Goal: Task Accomplishment & Management: Use online tool/utility

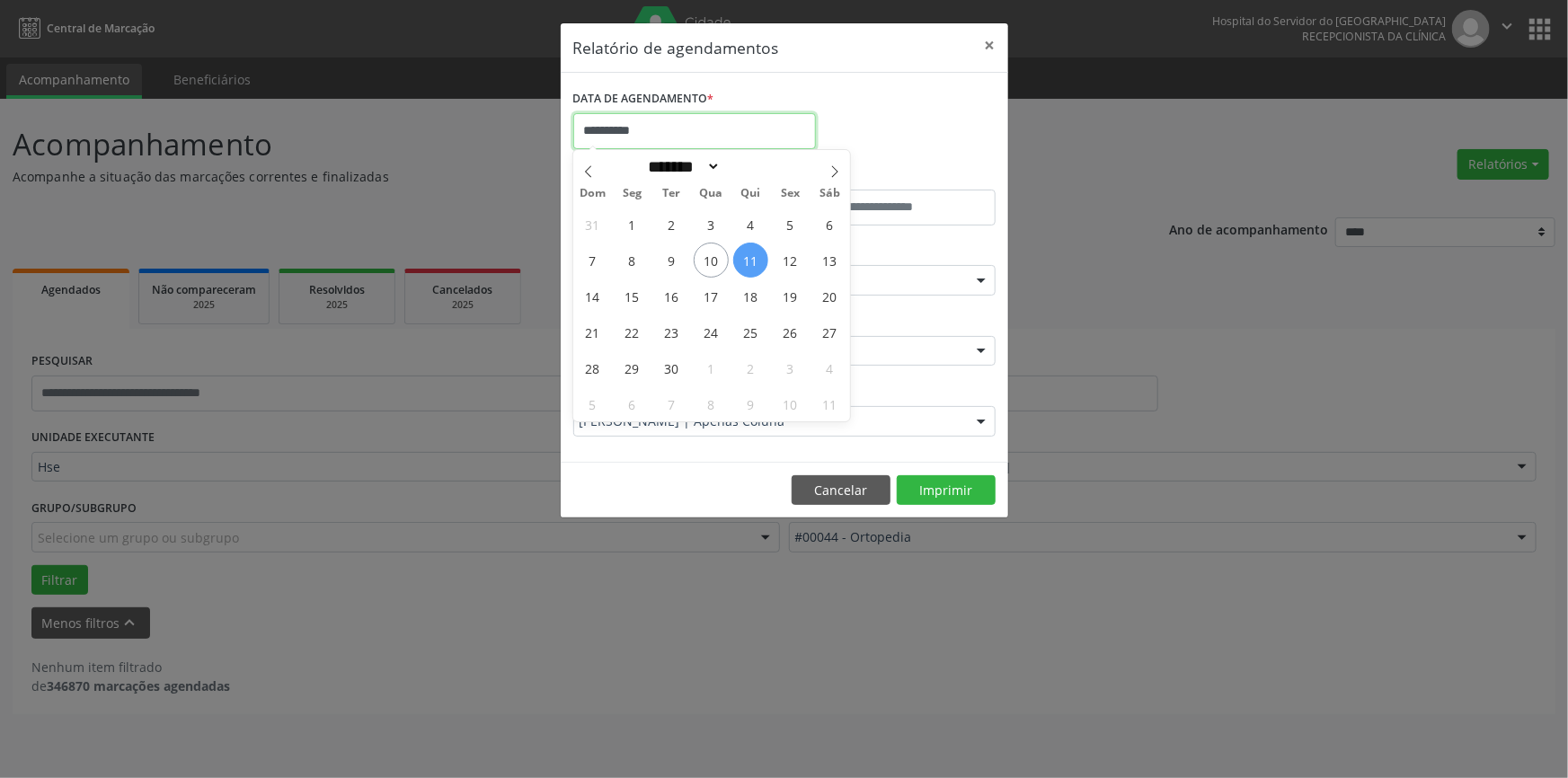
click at [661, 120] on input "**********" at bounding box center [694, 131] width 243 height 36
click at [790, 251] on span "12" at bounding box center [790, 260] width 35 height 35
type input "**********"
click at [790, 251] on span "12" at bounding box center [790, 260] width 35 height 35
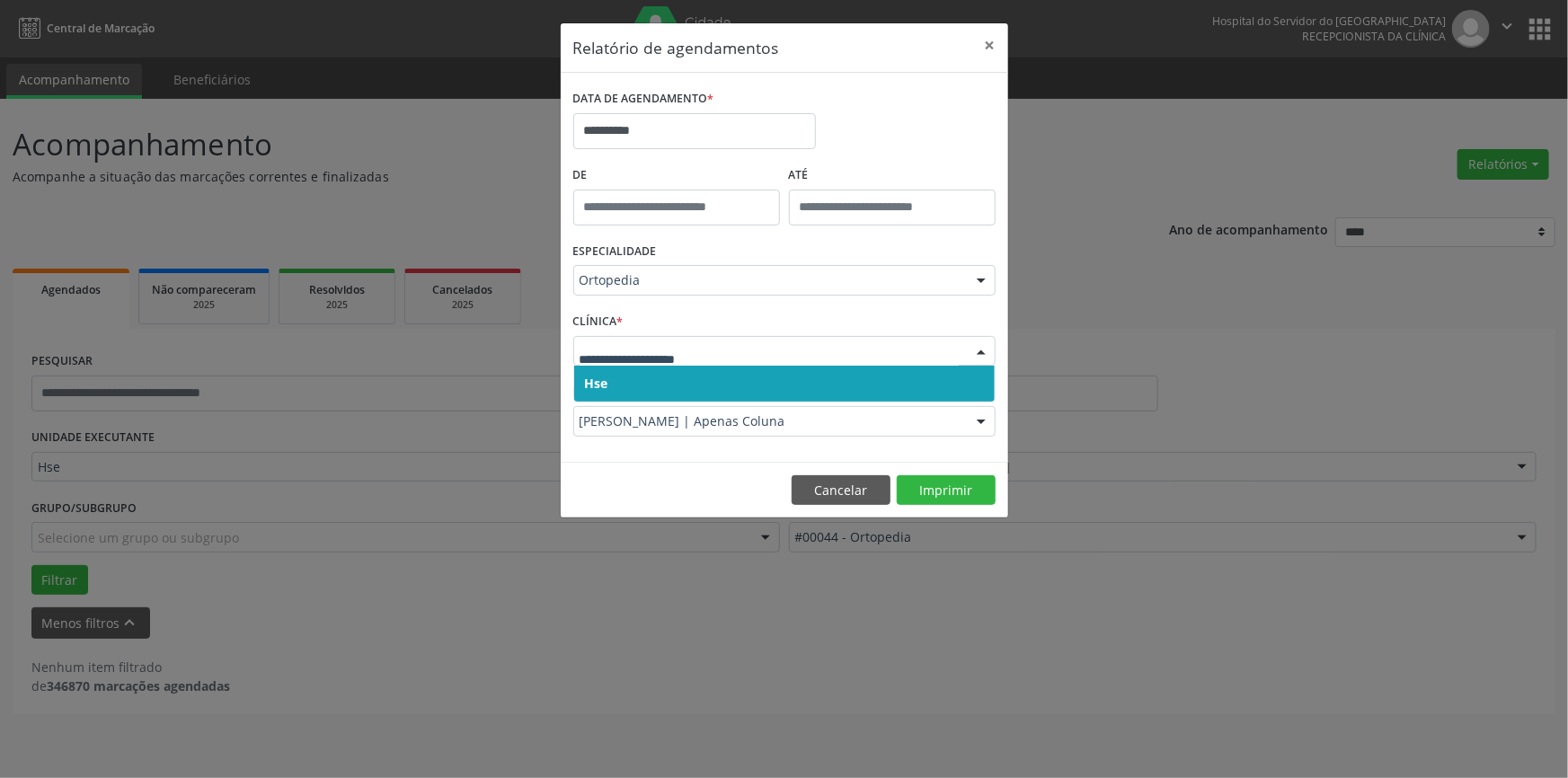
click at [976, 350] on div at bounding box center [981, 352] width 27 height 30
click at [959, 392] on span "Hse" at bounding box center [784, 383] width 420 height 36
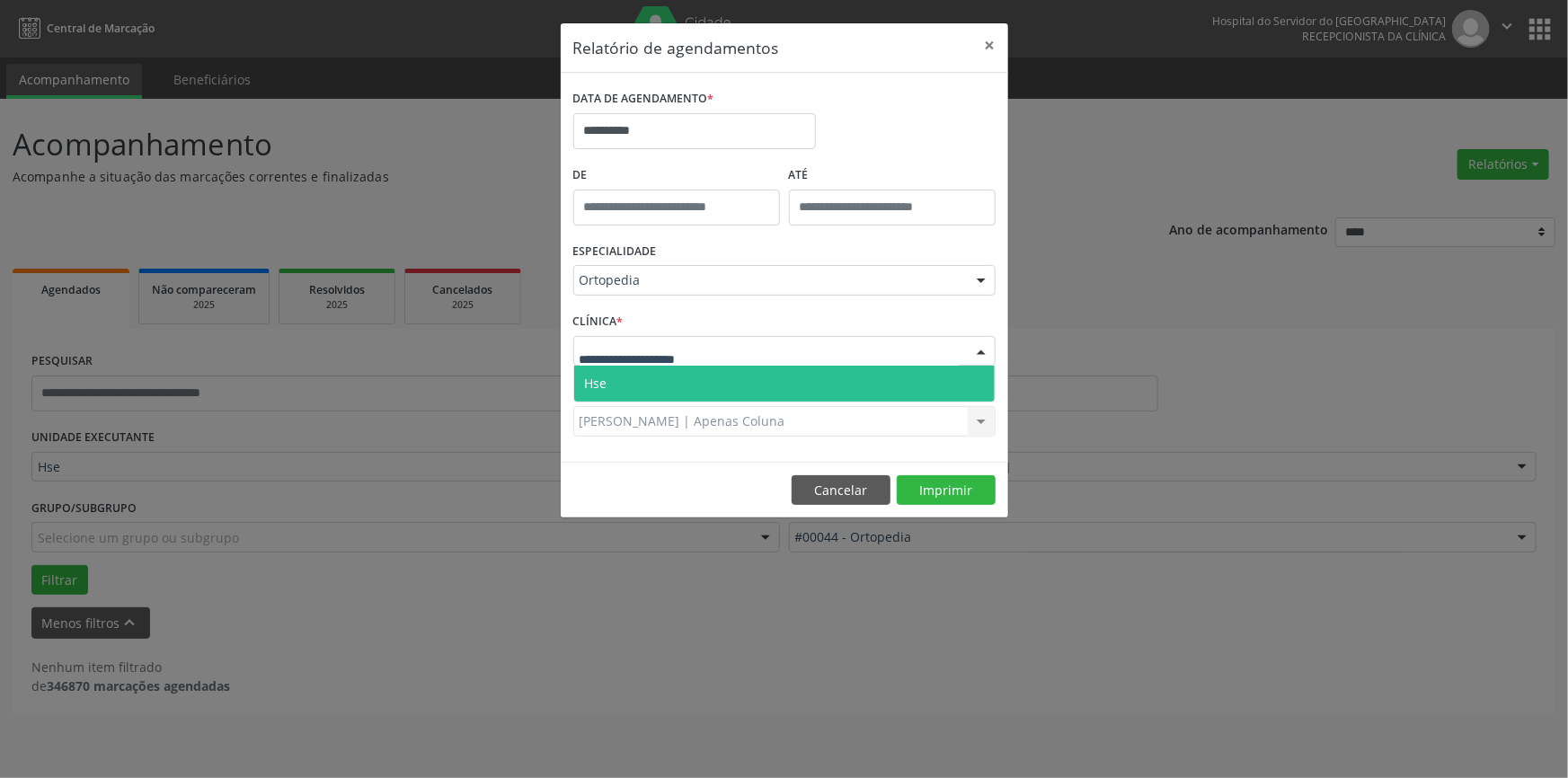
click at [981, 350] on div at bounding box center [981, 352] width 27 height 30
click at [979, 375] on span "Hse" at bounding box center [784, 383] width 420 height 36
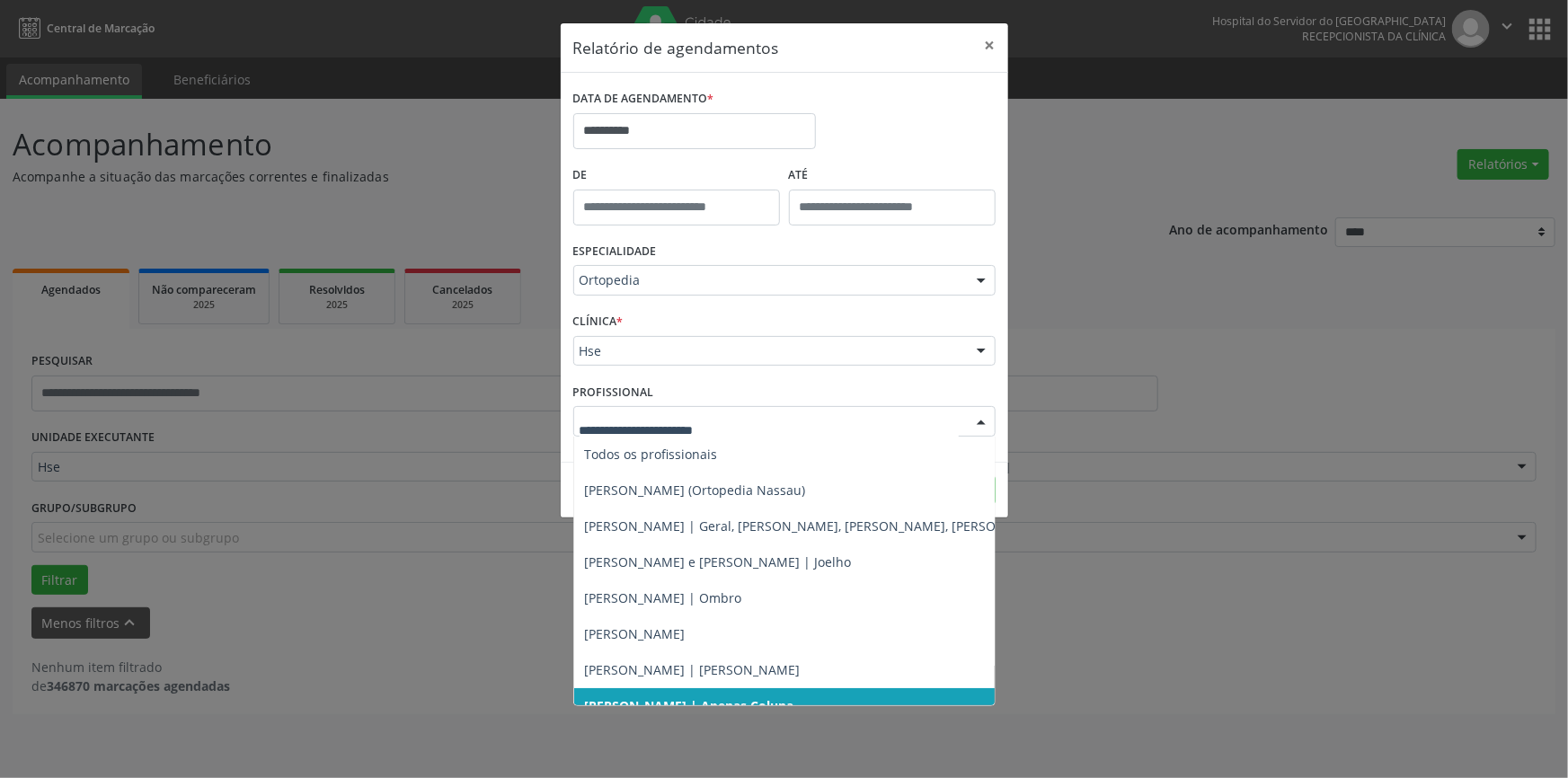
click at [981, 419] on div at bounding box center [981, 422] width 27 height 30
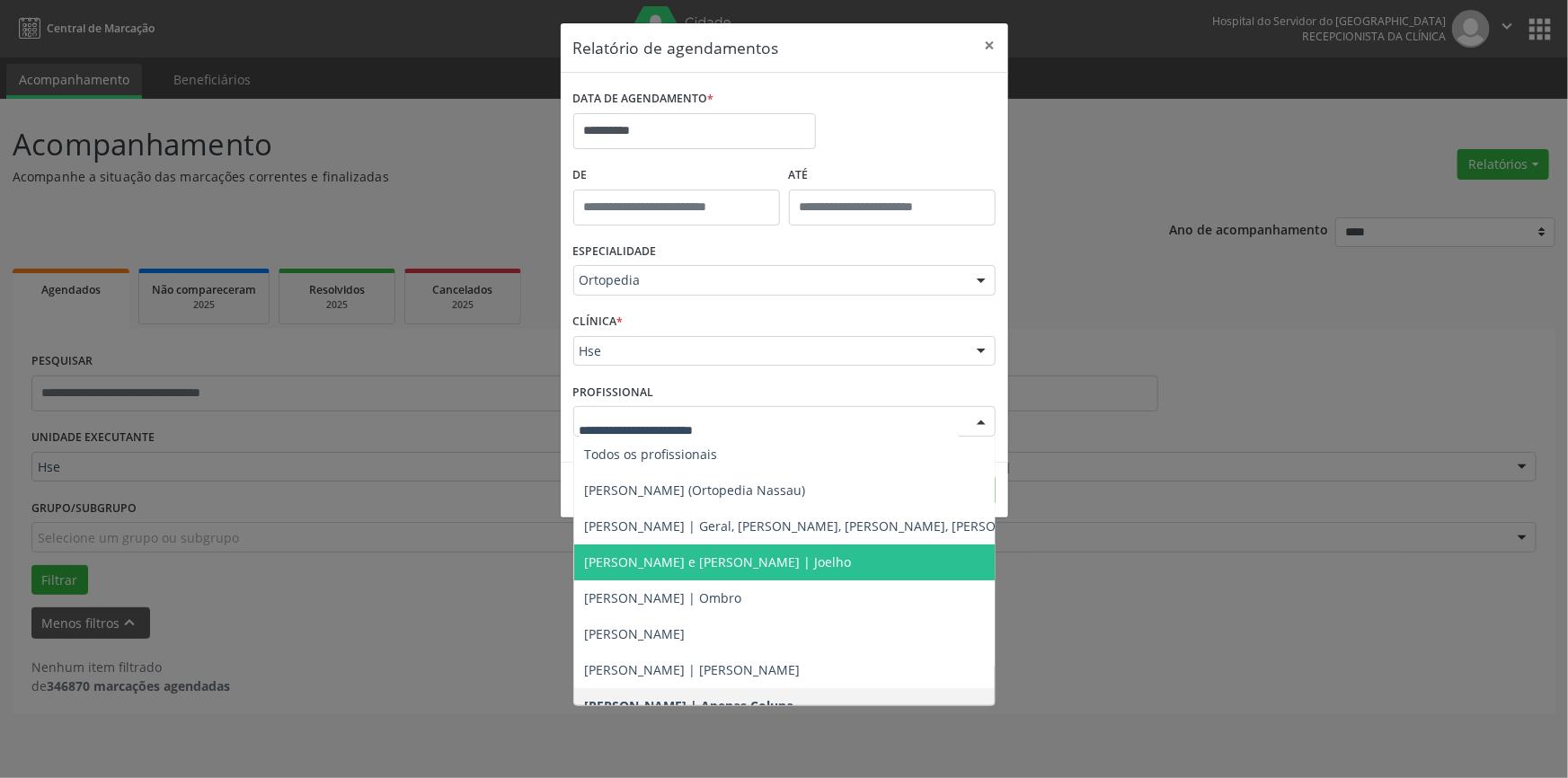
click at [810, 553] on span "[PERSON_NAME] e [PERSON_NAME] | Joelho" at bounding box center [718, 562] width 267 height 17
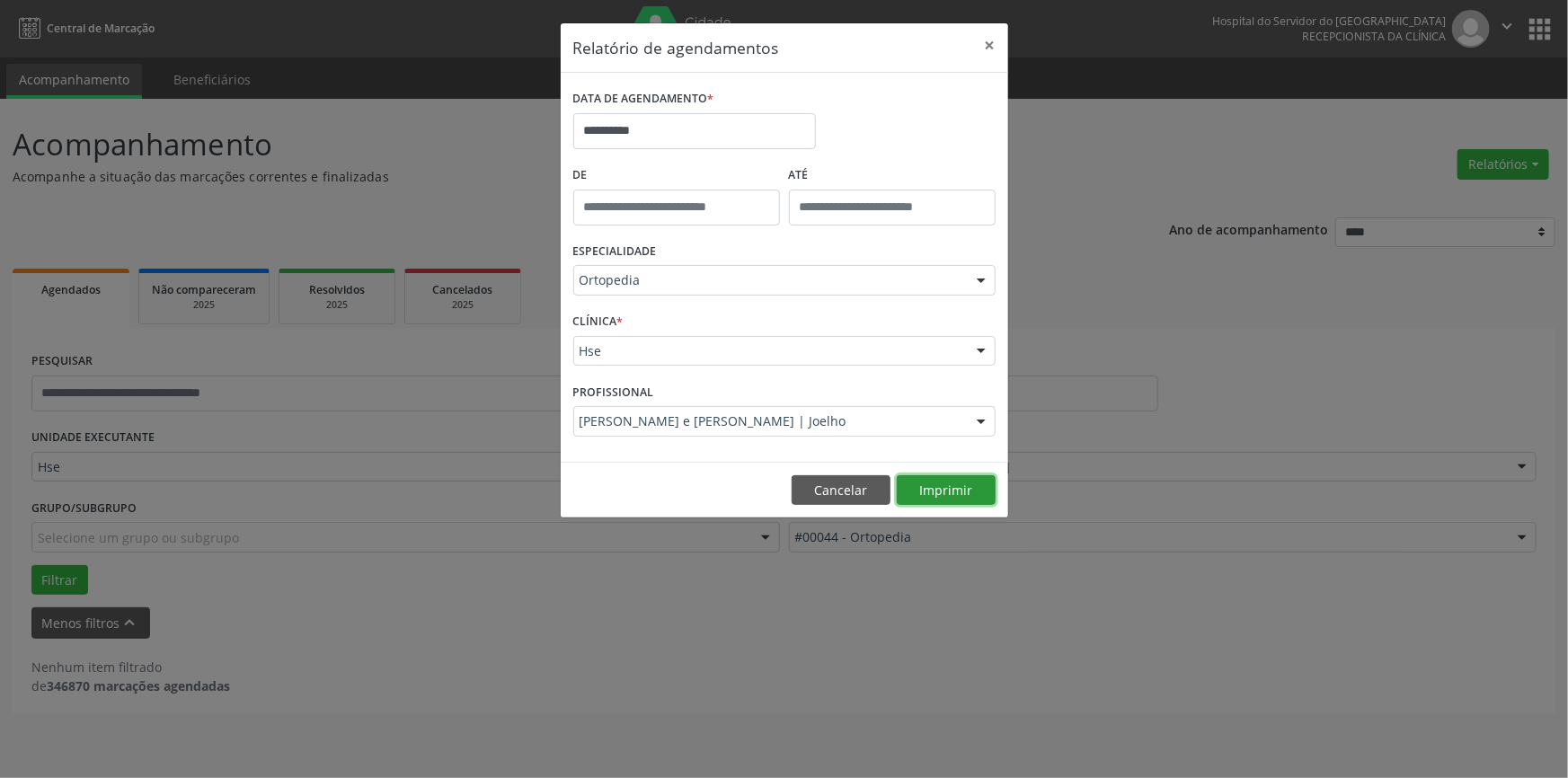
click at [931, 484] on button "Imprimir" at bounding box center [946, 490] width 99 height 30
click at [986, 276] on div at bounding box center [981, 281] width 27 height 30
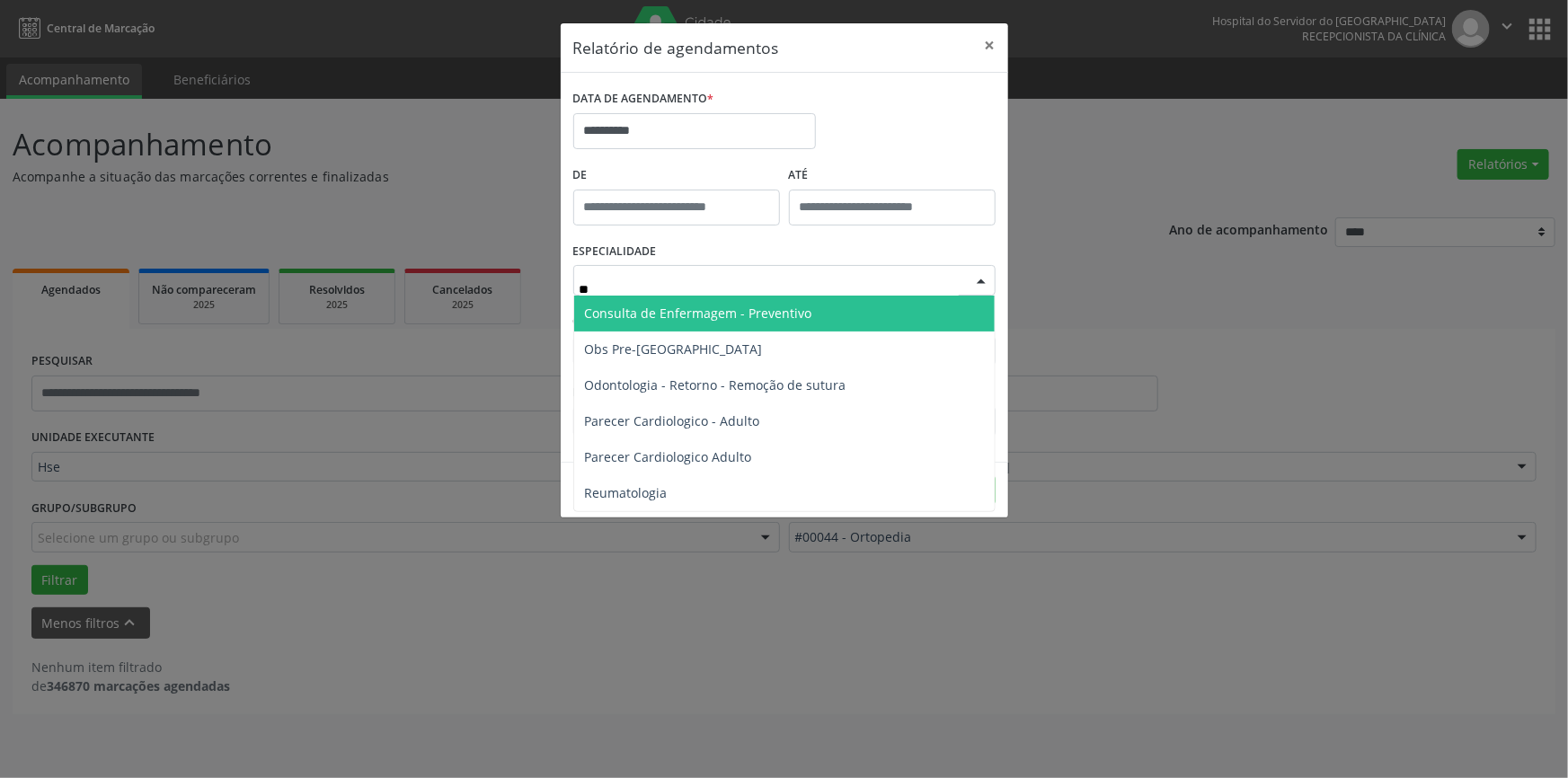
type input "***"
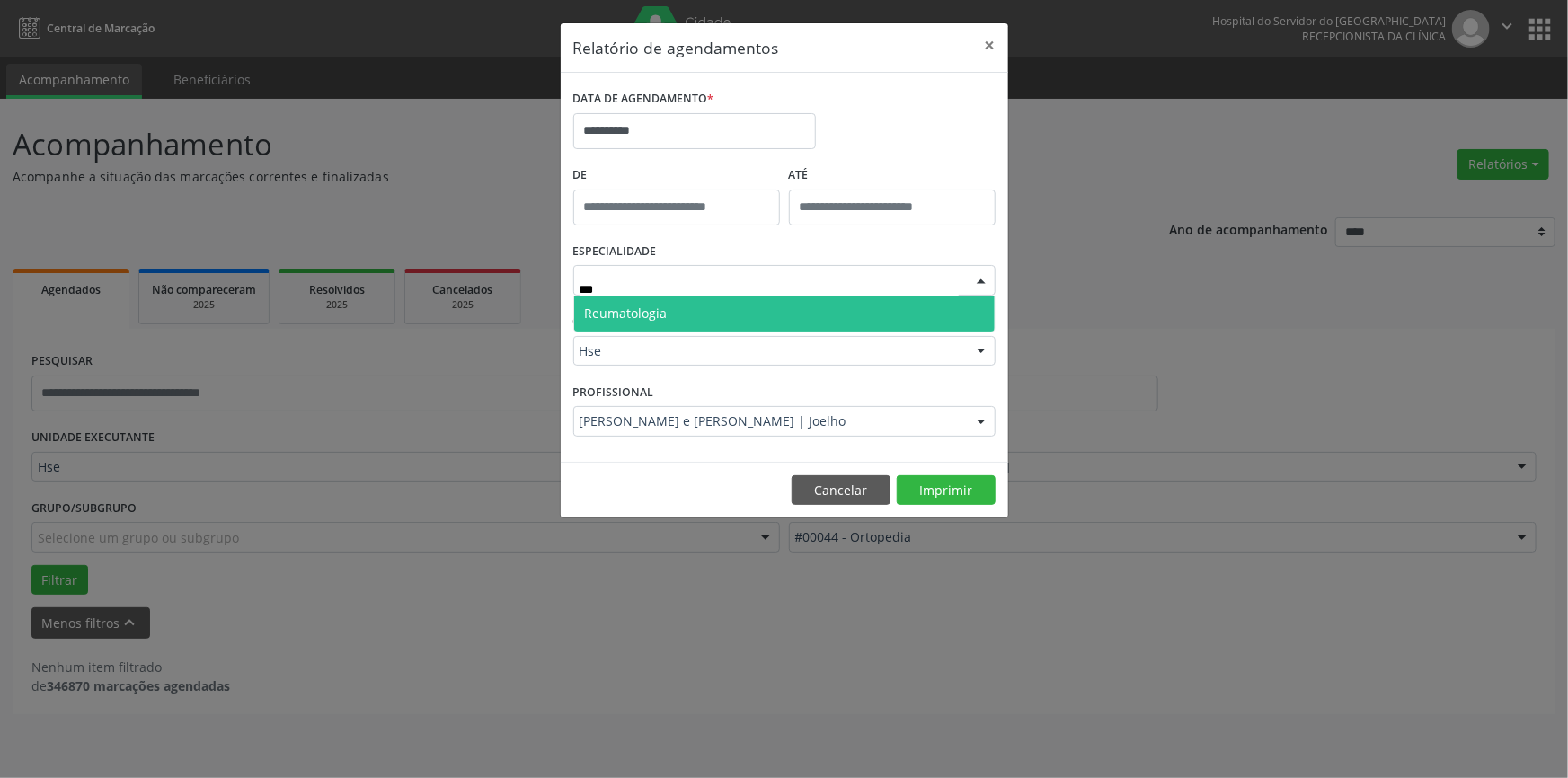
click at [766, 305] on span "Reumatologia" at bounding box center [784, 313] width 420 height 36
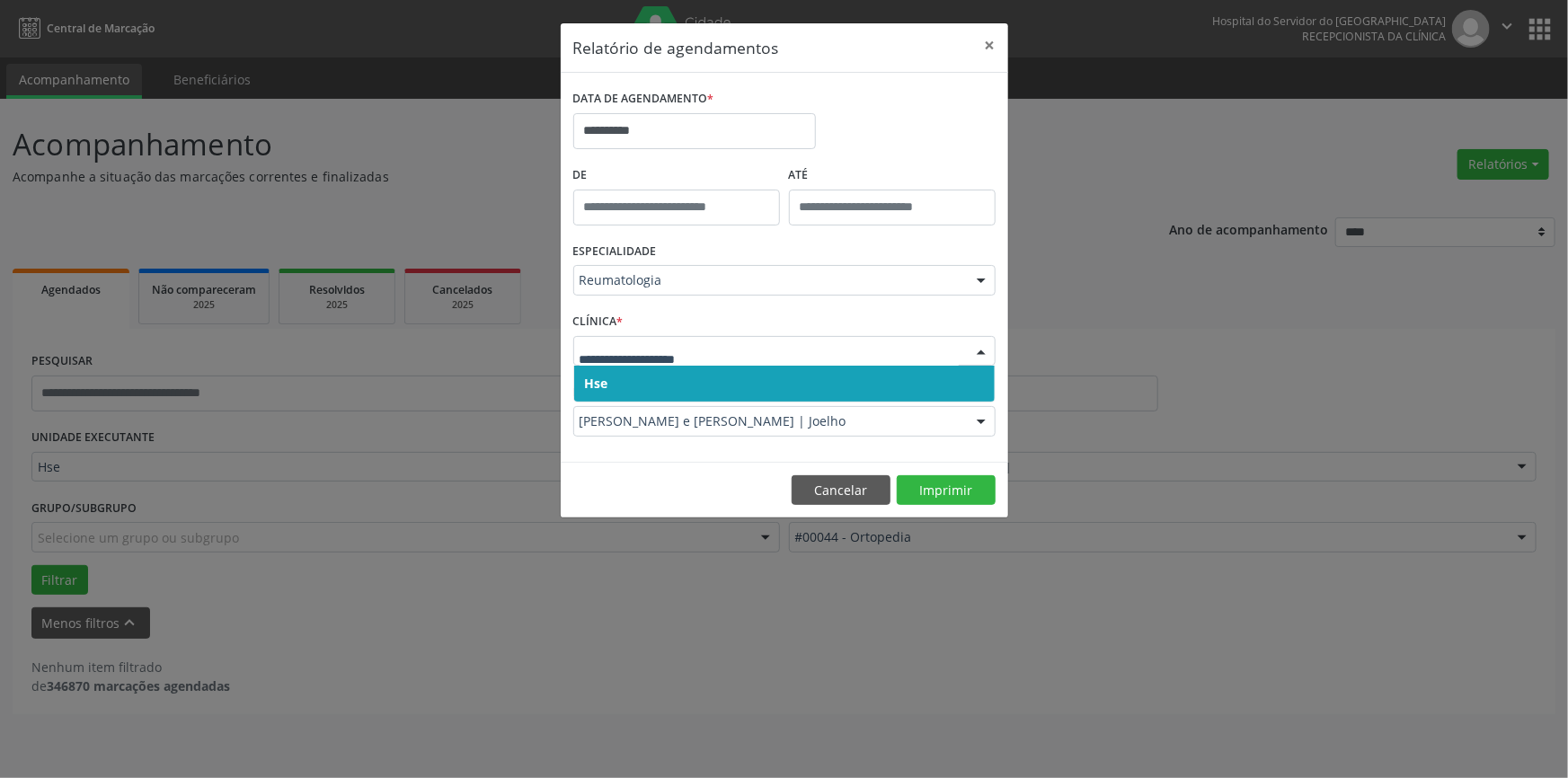
click at [982, 354] on div at bounding box center [981, 352] width 27 height 30
click at [968, 383] on span "Hse" at bounding box center [784, 383] width 420 height 36
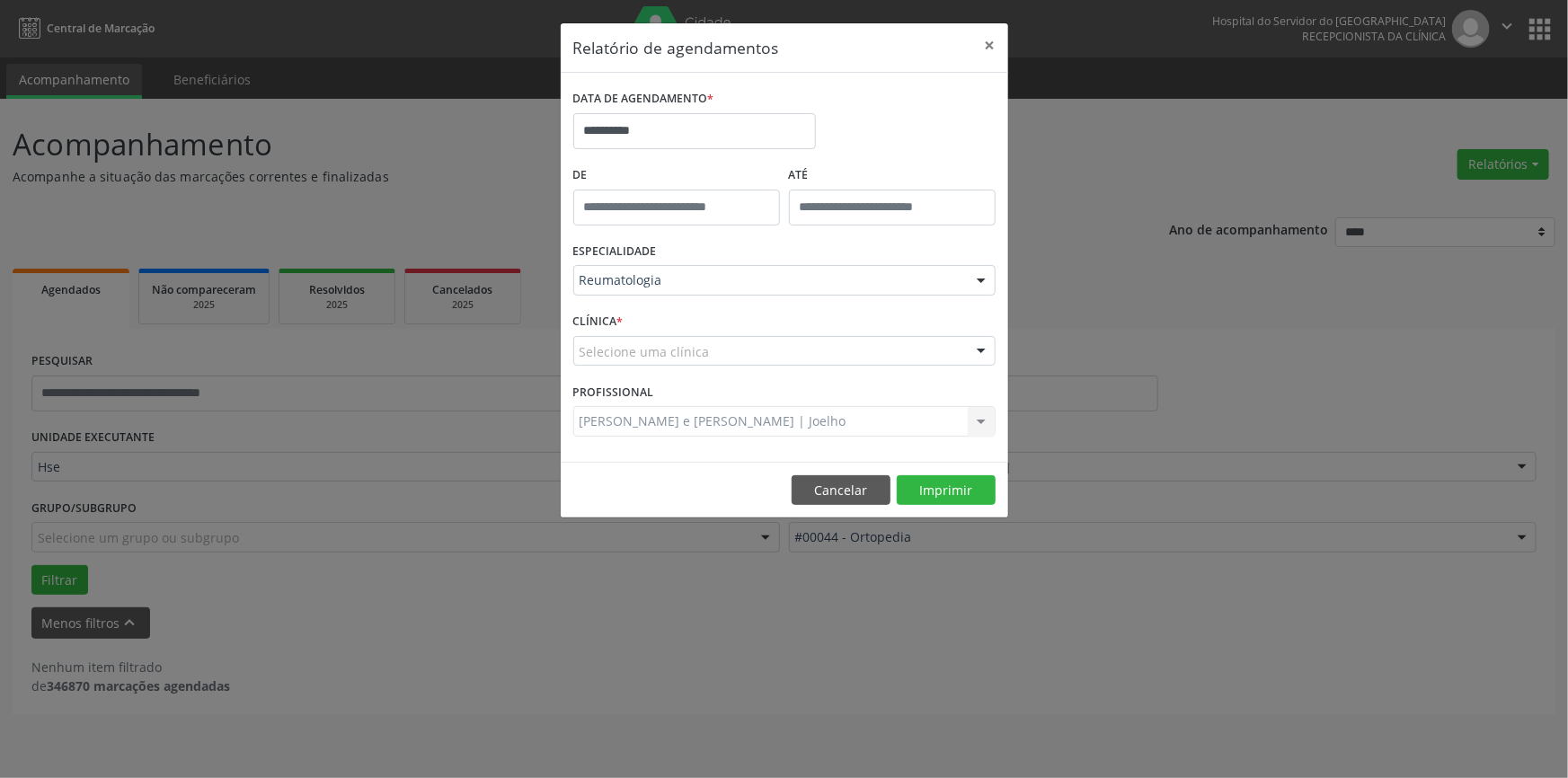
click at [980, 348] on div at bounding box center [981, 352] width 27 height 30
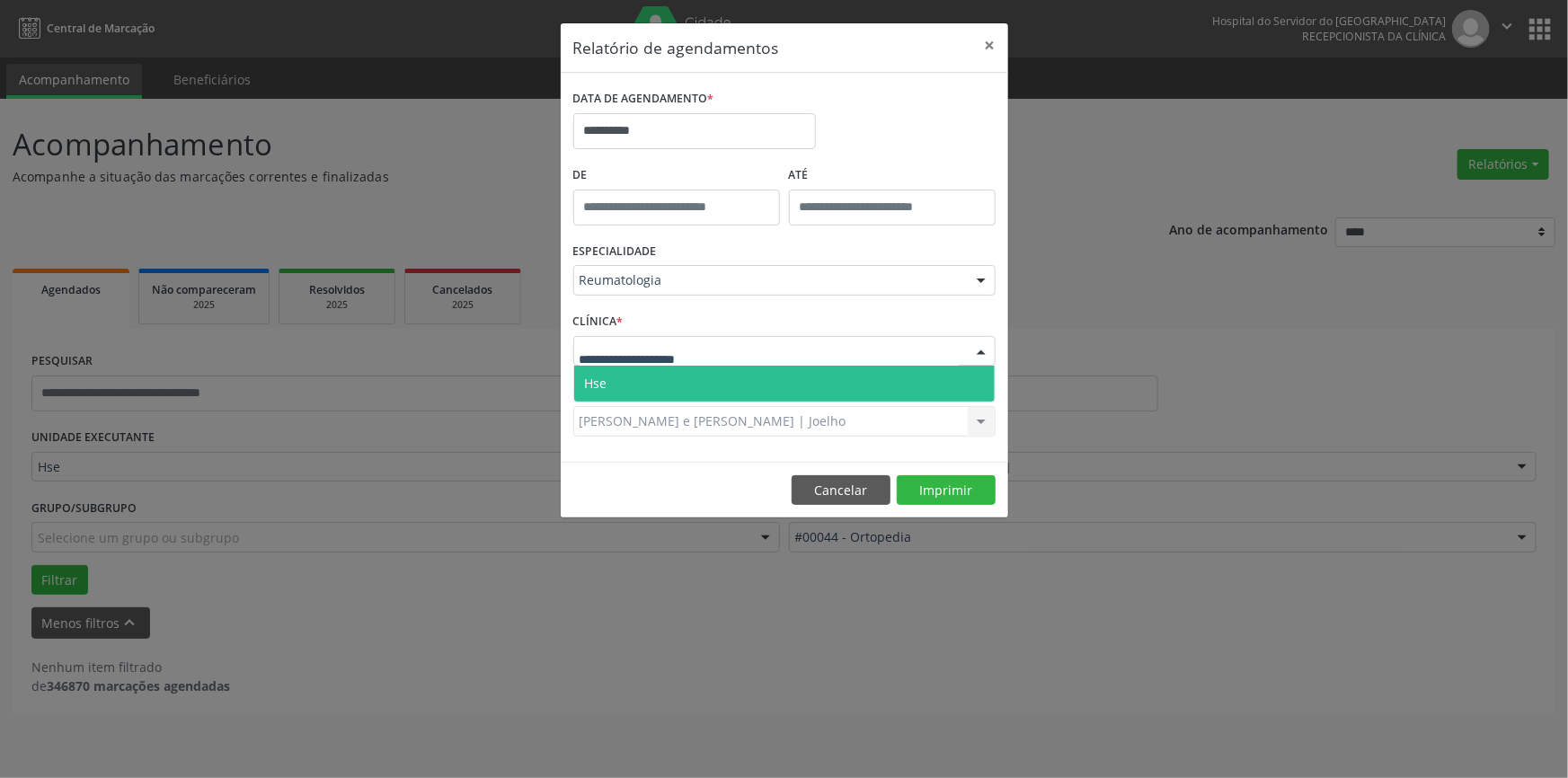
click at [972, 367] on span "Hse" at bounding box center [784, 383] width 420 height 36
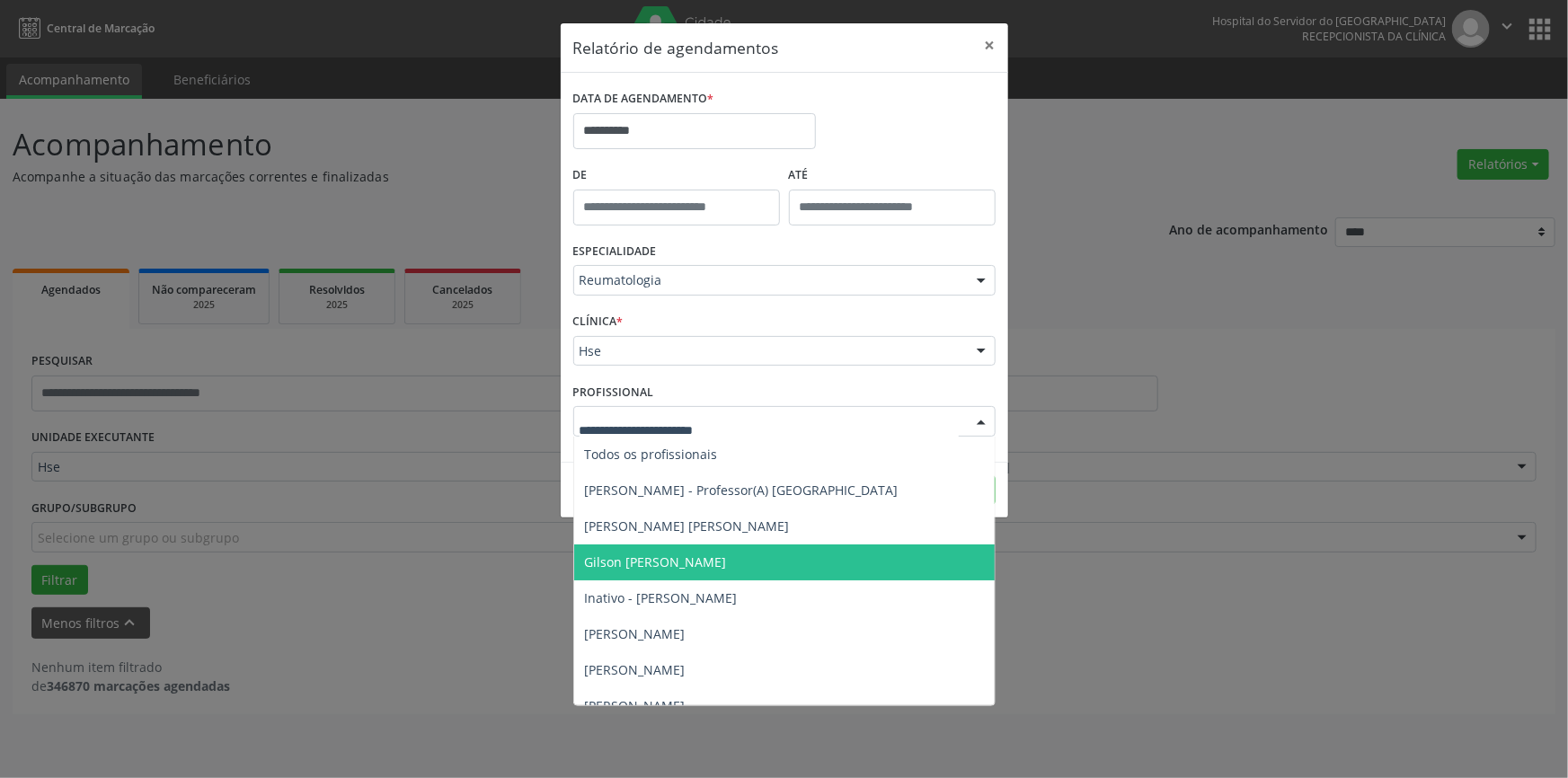
scroll to position [54, 0]
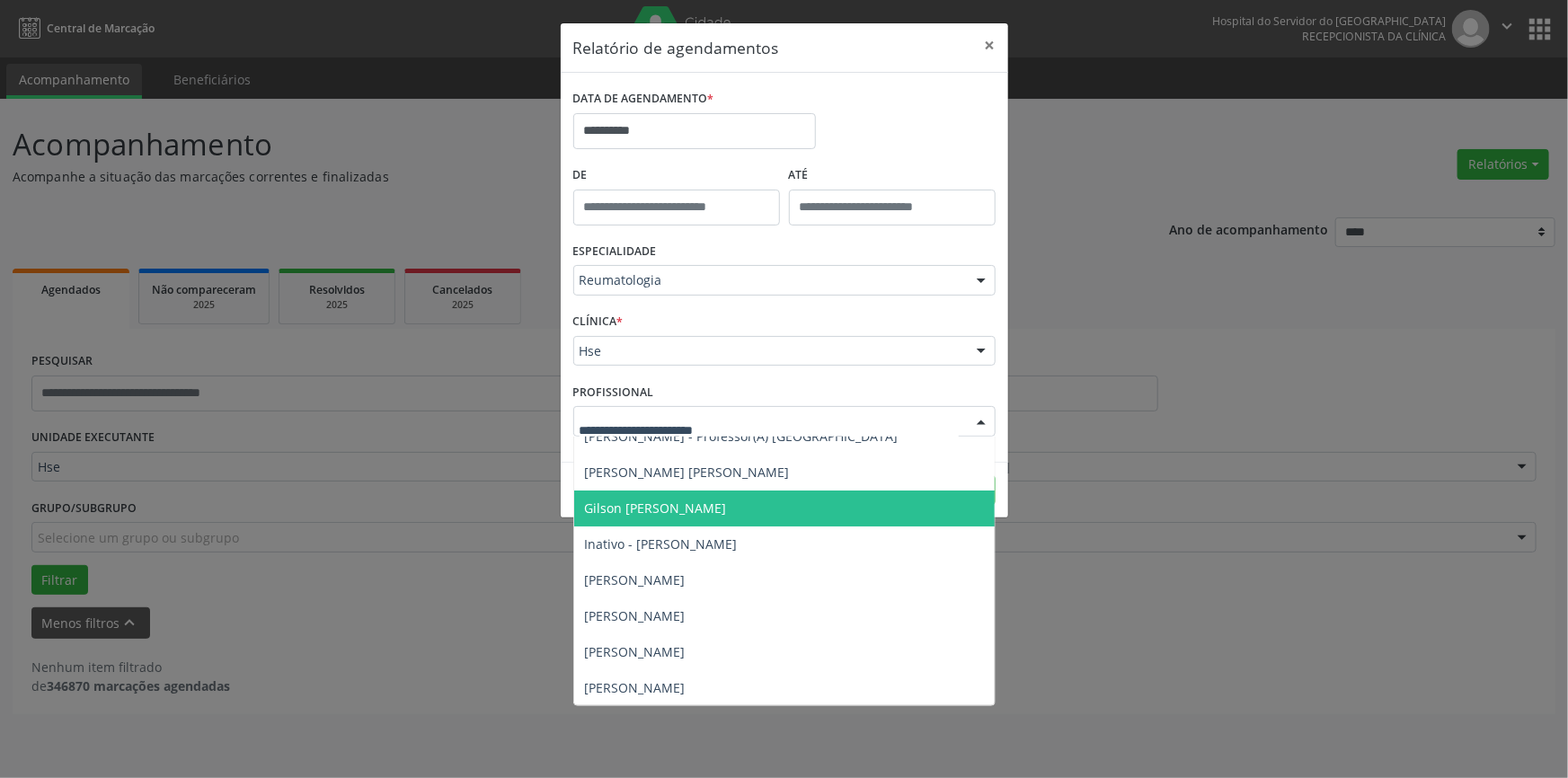
click at [981, 415] on div at bounding box center [981, 422] width 27 height 30
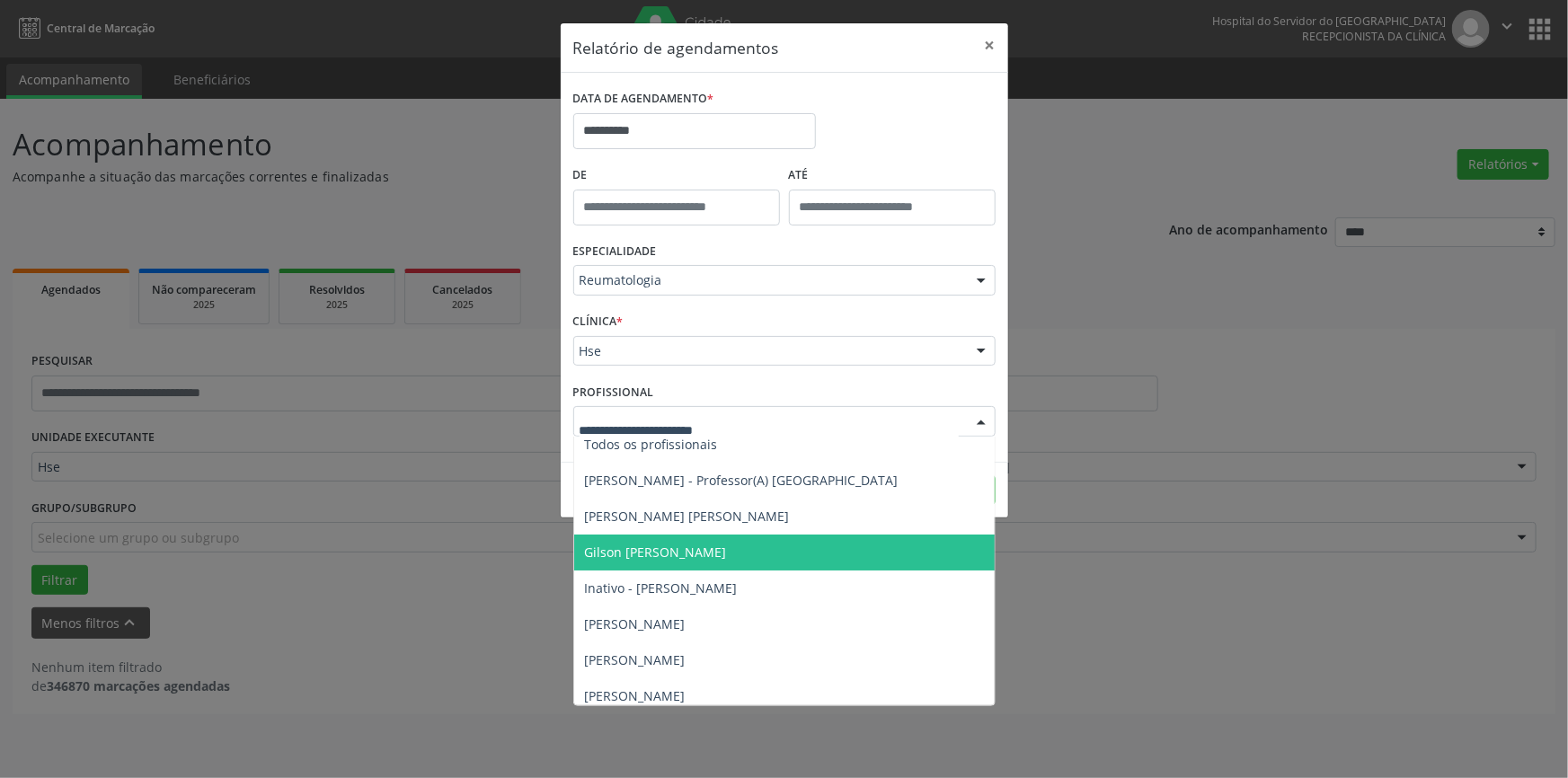
scroll to position [8, 0]
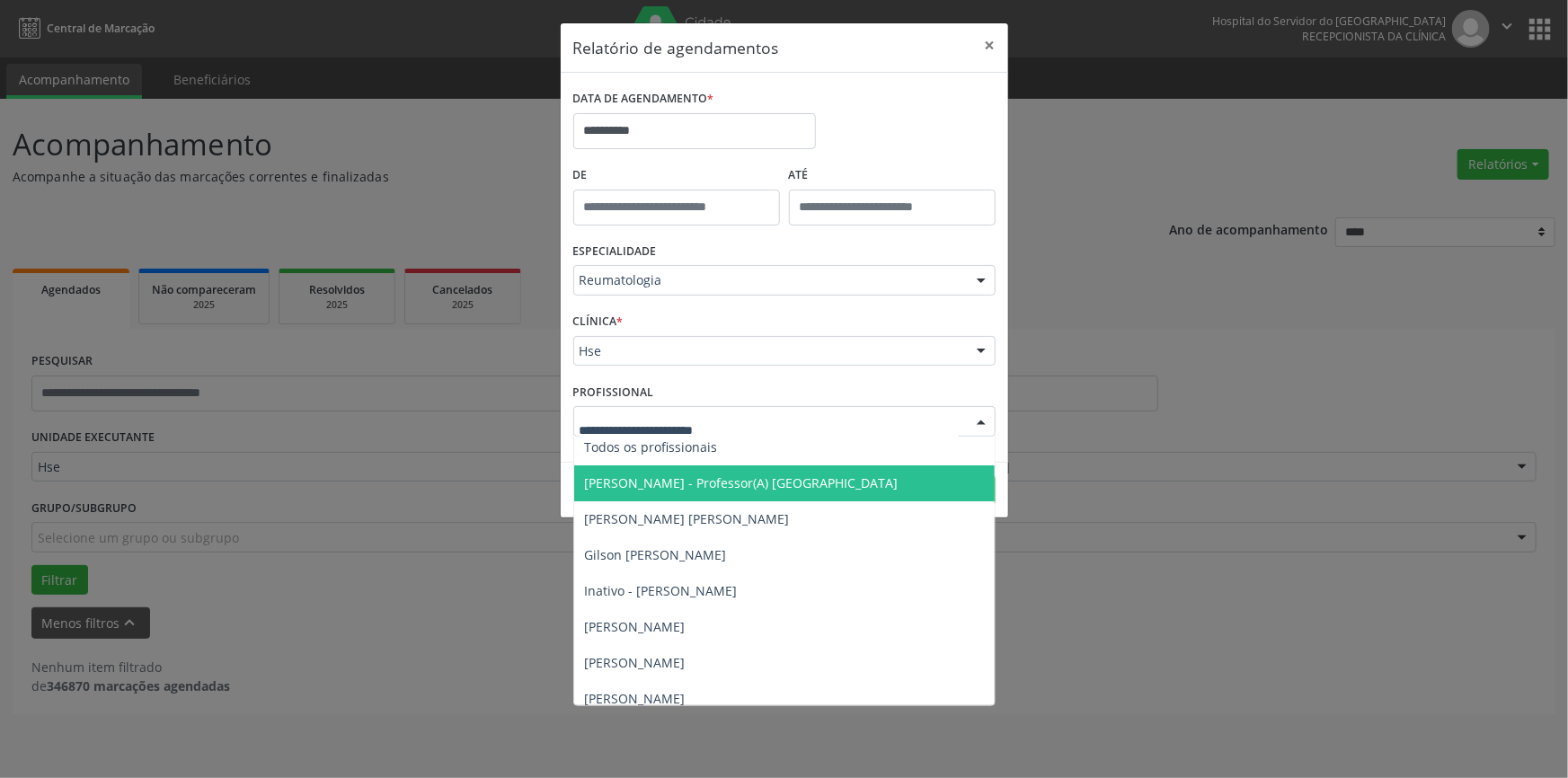
click at [810, 480] on span "[PERSON_NAME] - Professor(A) [GEOGRAPHIC_DATA]" at bounding box center [741, 482] width 314 height 17
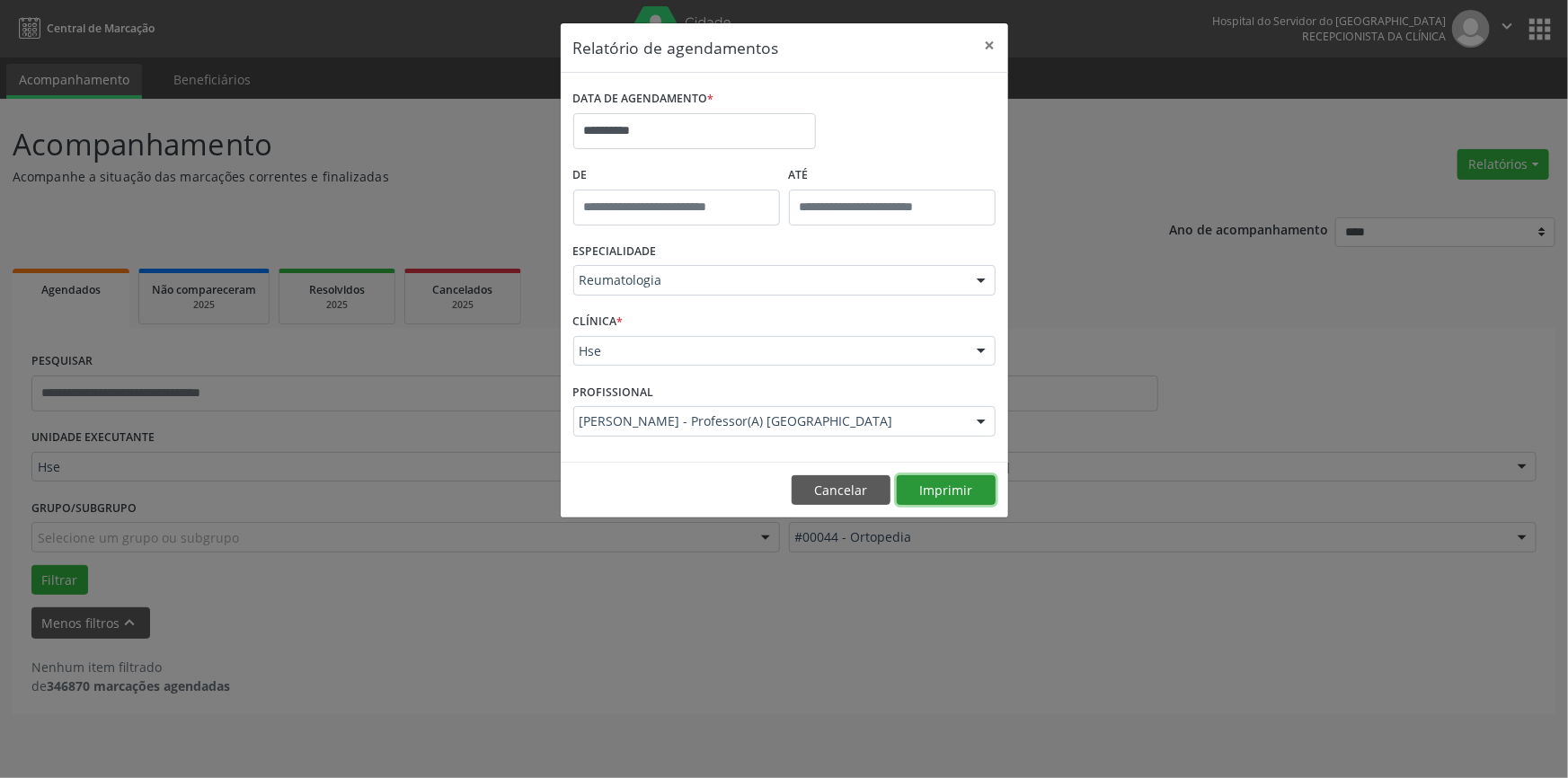
click at [971, 497] on button "Imprimir" at bounding box center [946, 490] width 99 height 30
click at [981, 279] on div at bounding box center [981, 281] width 27 height 30
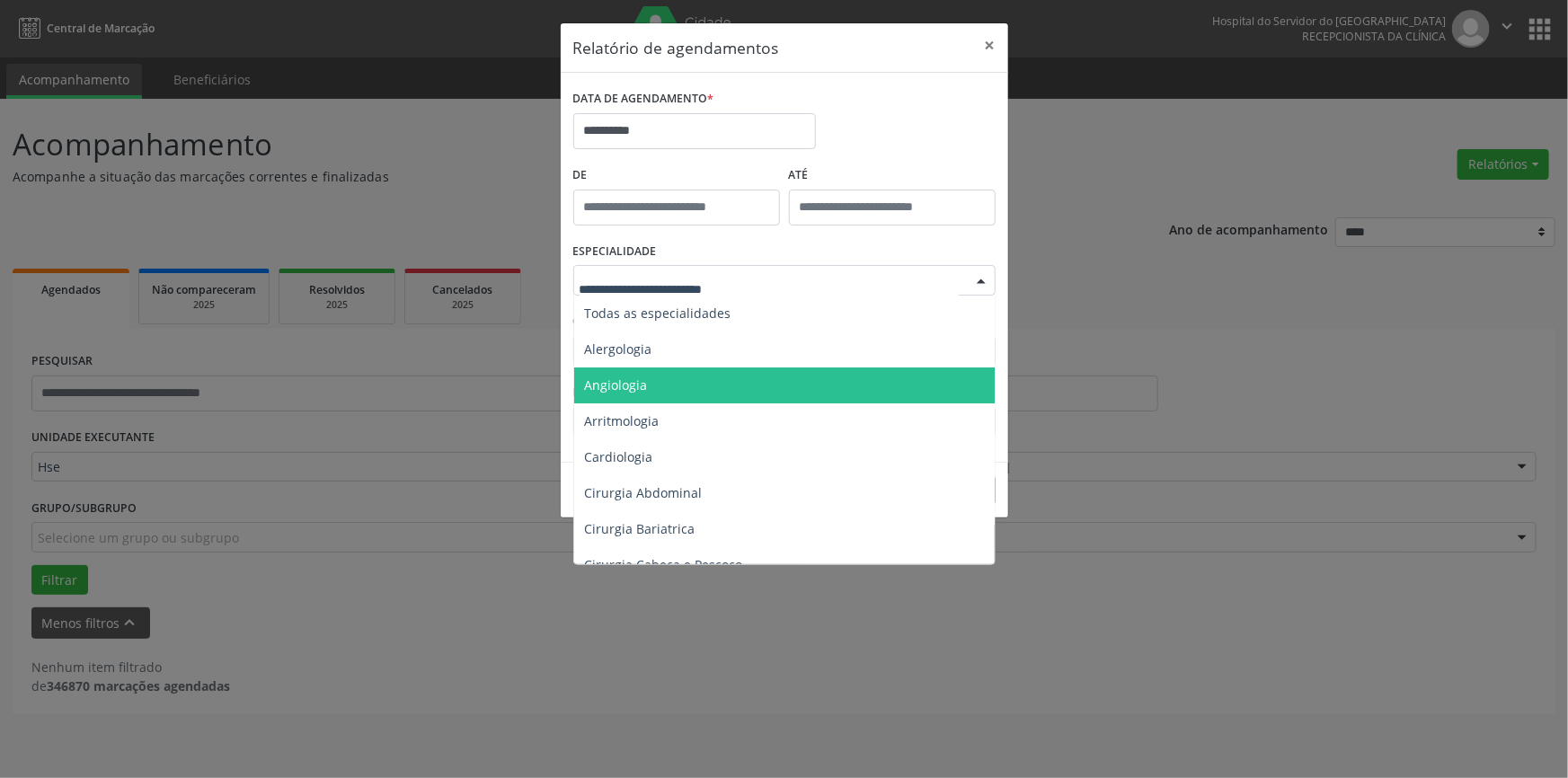
click at [662, 388] on span "Angiologia" at bounding box center [786, 385] width 423 height 36
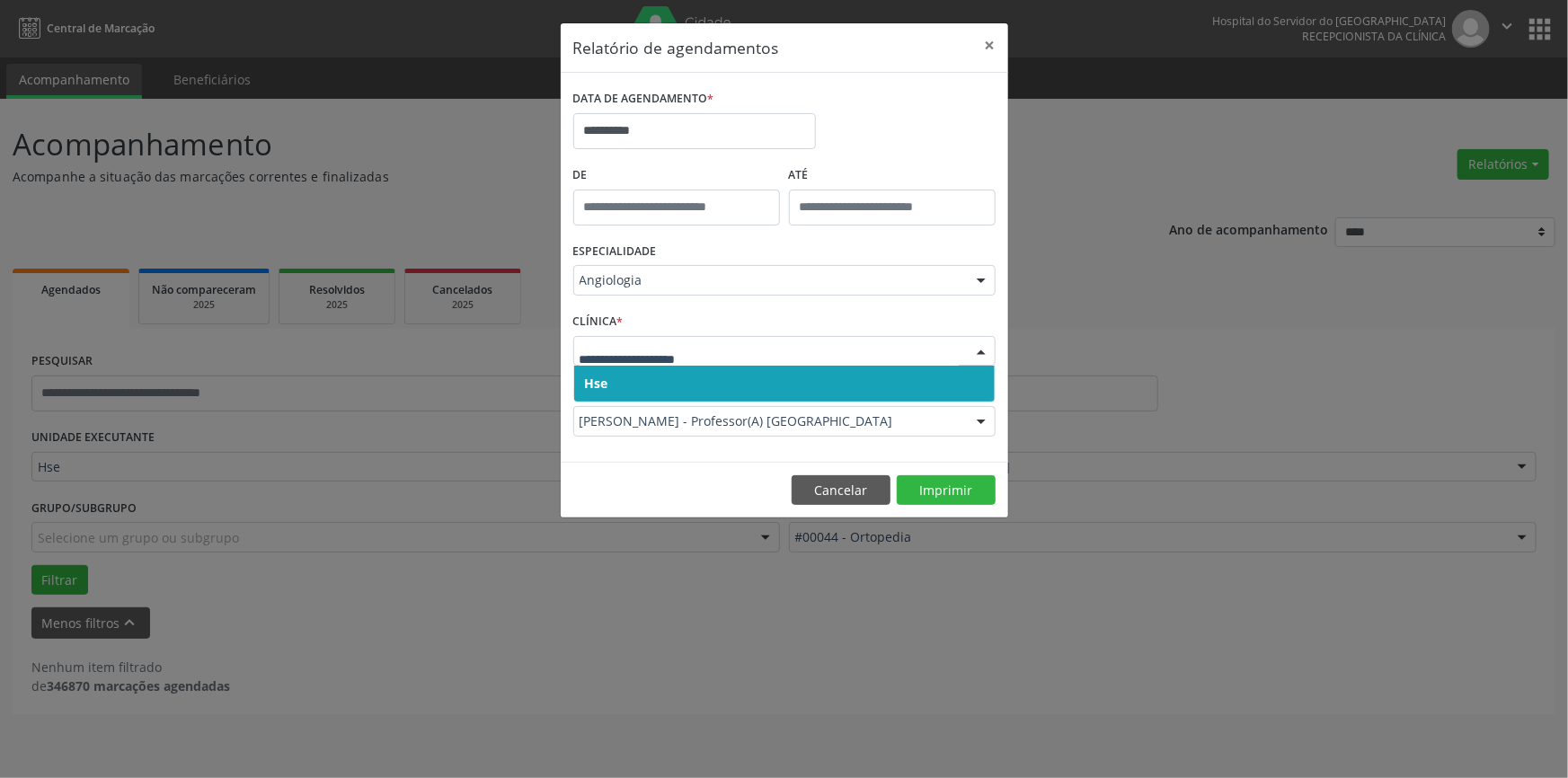
click at [980, 350] on div at bounding box center [981, 352] width 27 height 30
click at [971, 388] on span "Hse" at bounding box center [784, 383] width 420 height 36
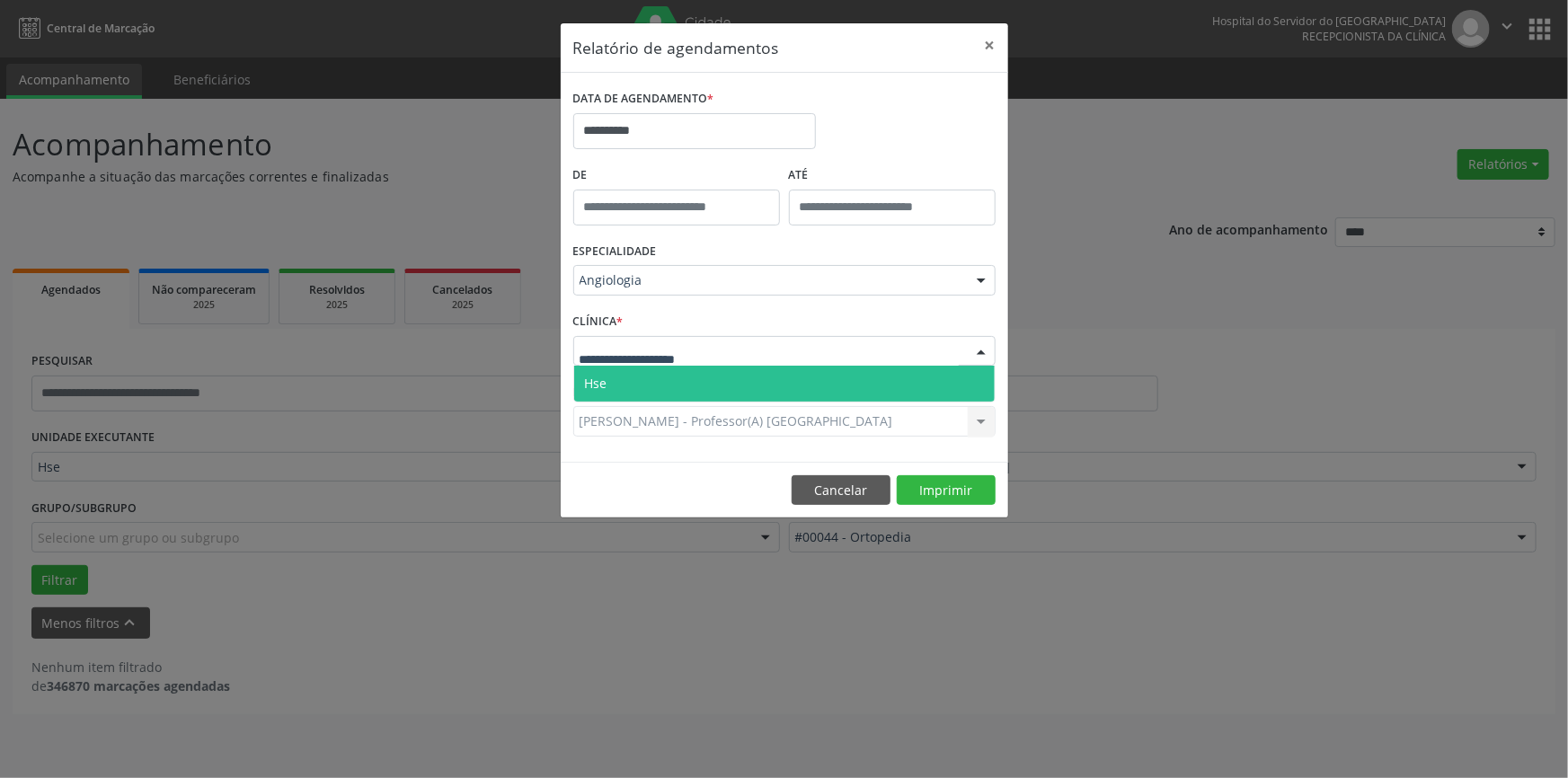
click at [984, 344] on div at bounding box center [981, 352] width 27 height 30
click at [969, 380] on span "Hse" at bounding box center [784, 383] width 420 height 36
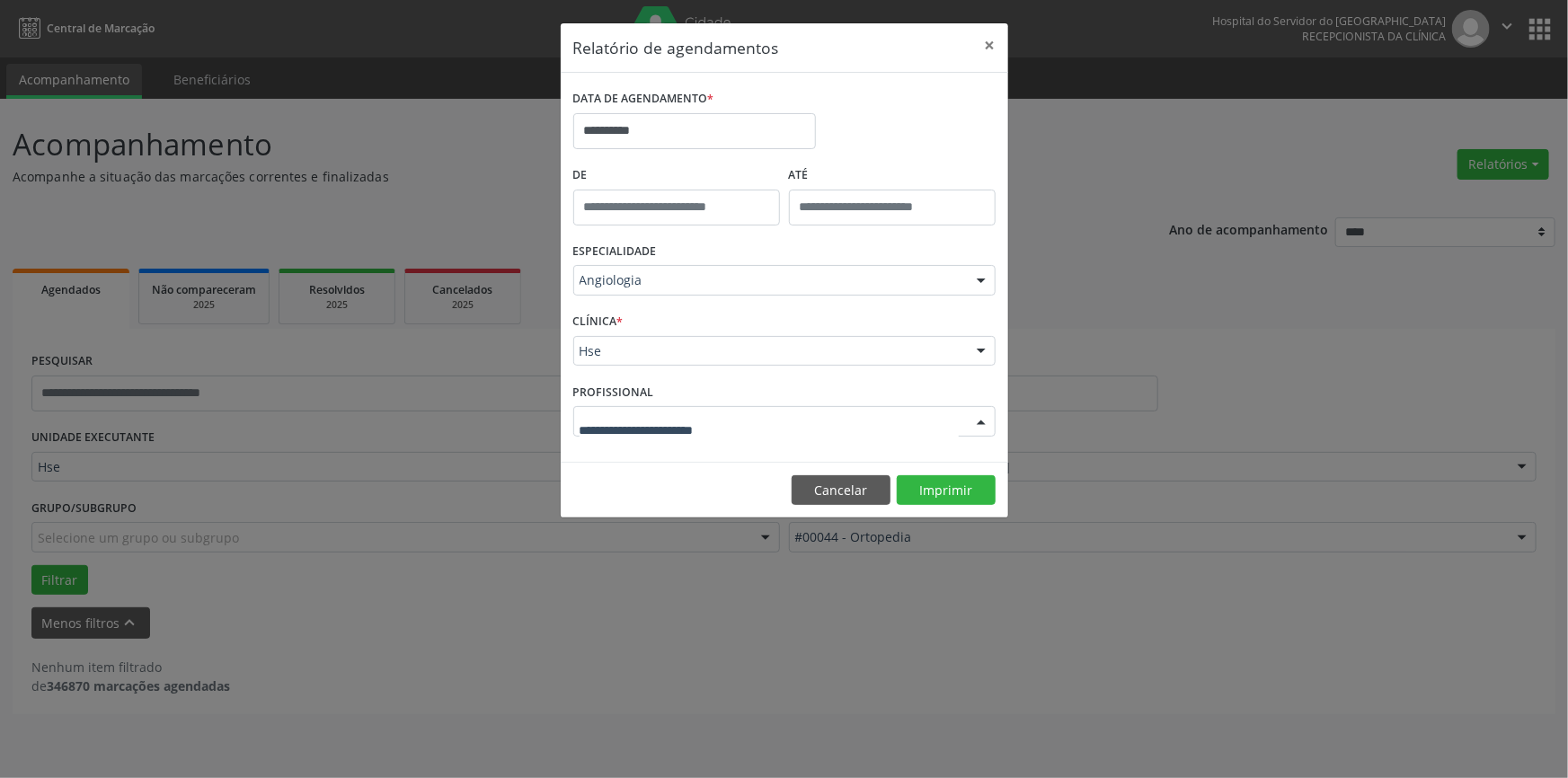
click at [986, 418] on div at bounding box center [981, 422] width 27 height 30
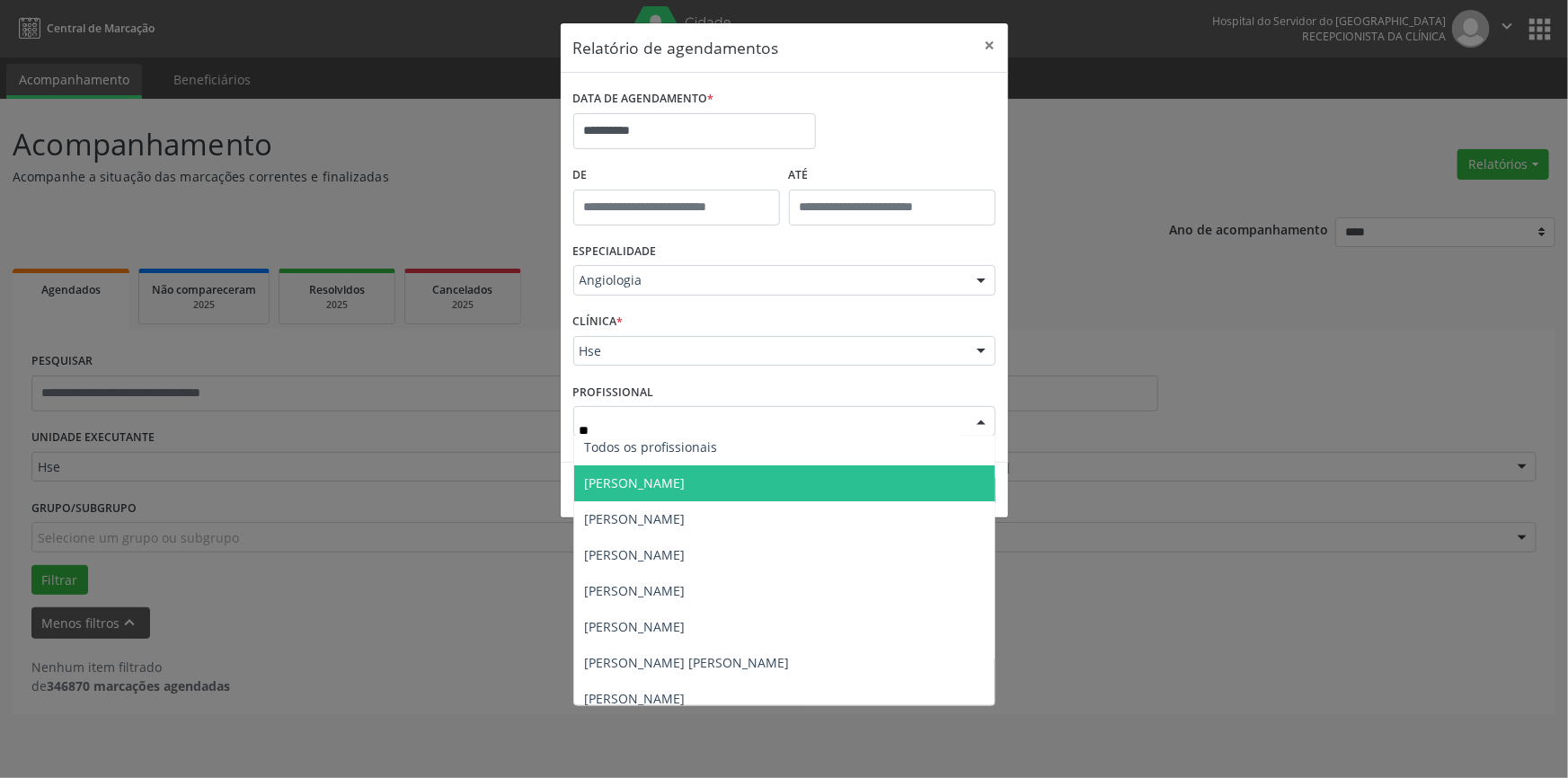
scroll to position [0, 0]
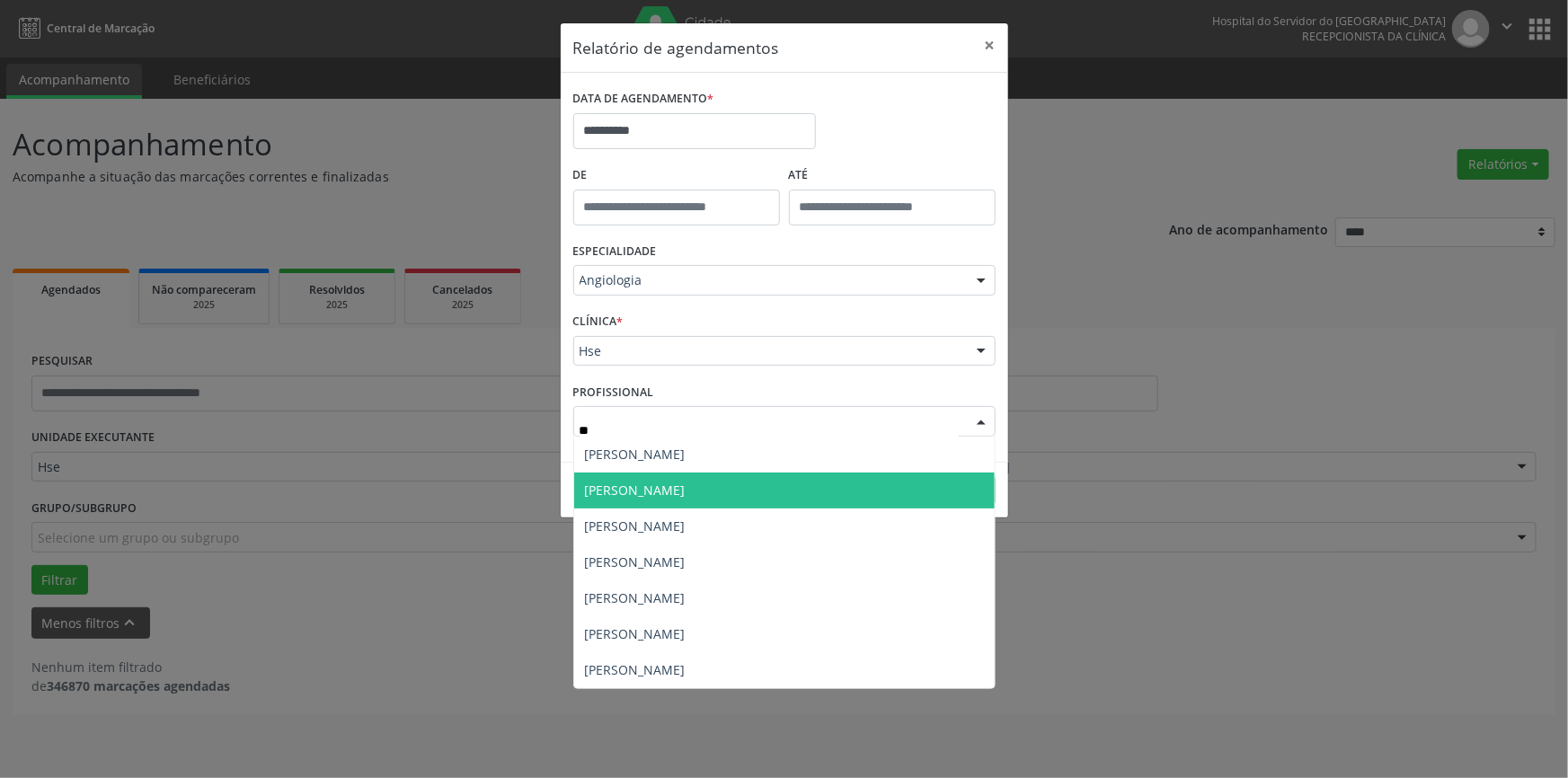
type input "***"
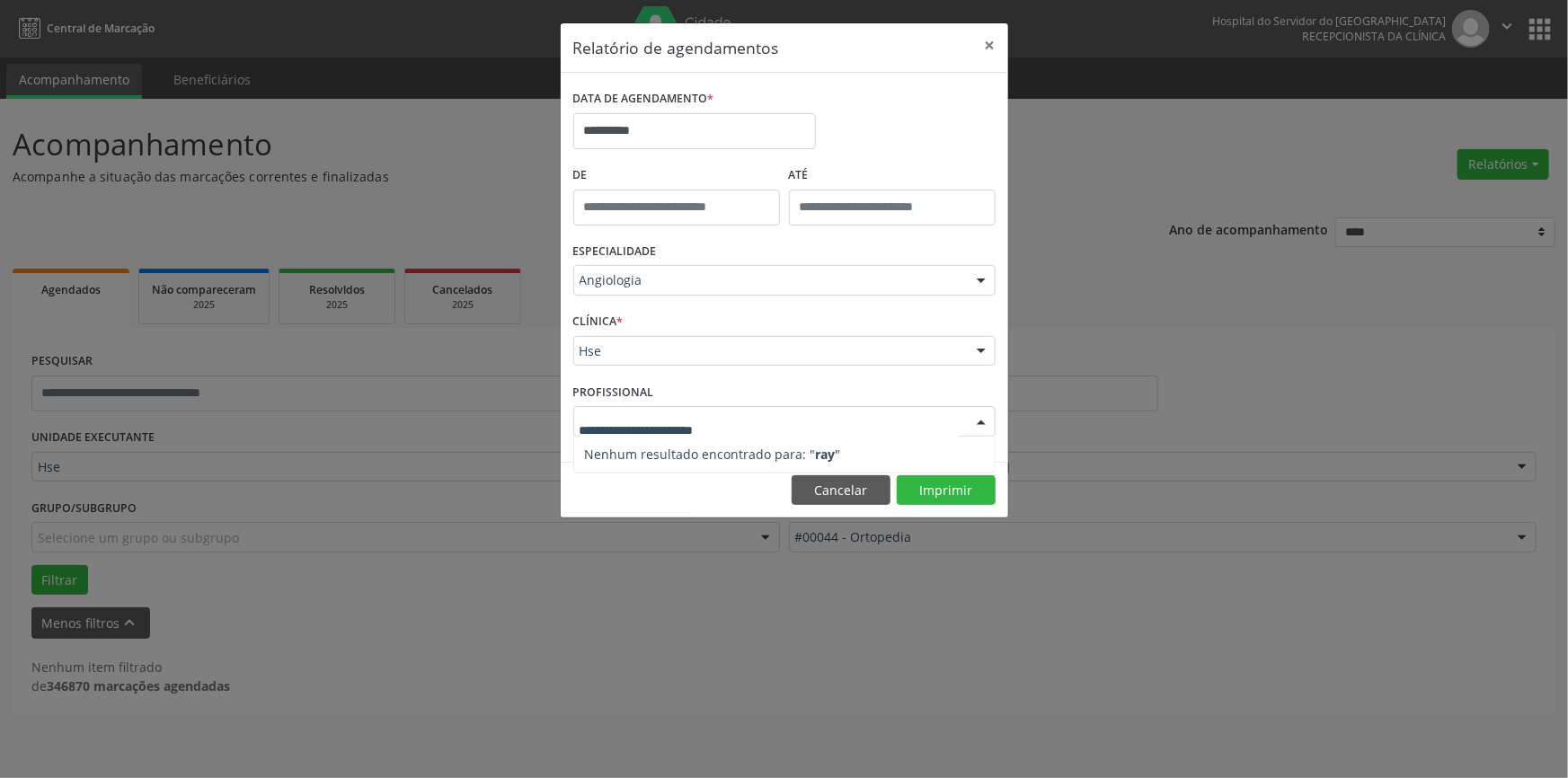
click at [977, 277] on div at bounding box center [981, 281] width 27 height 30
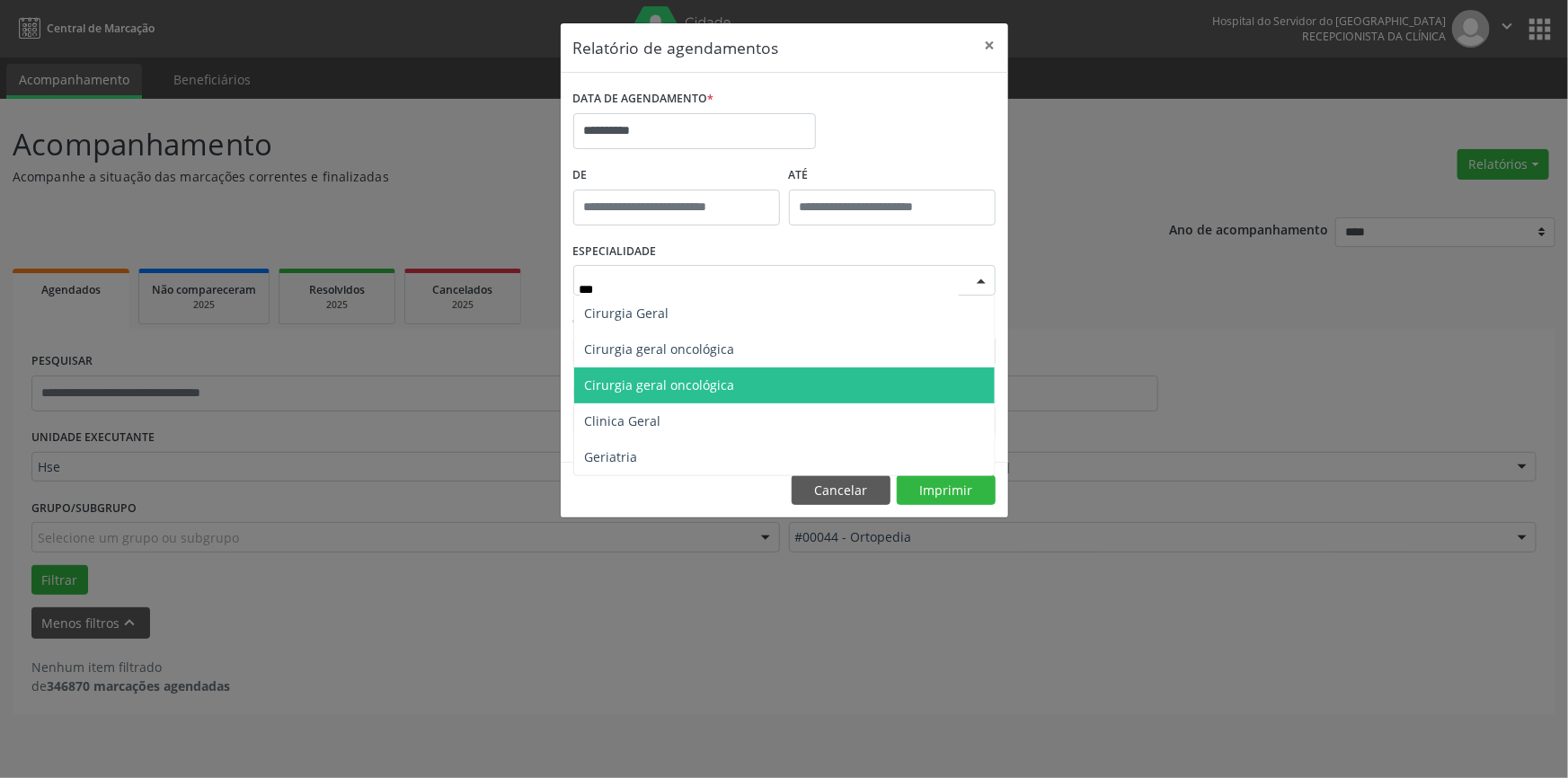
type input "****"
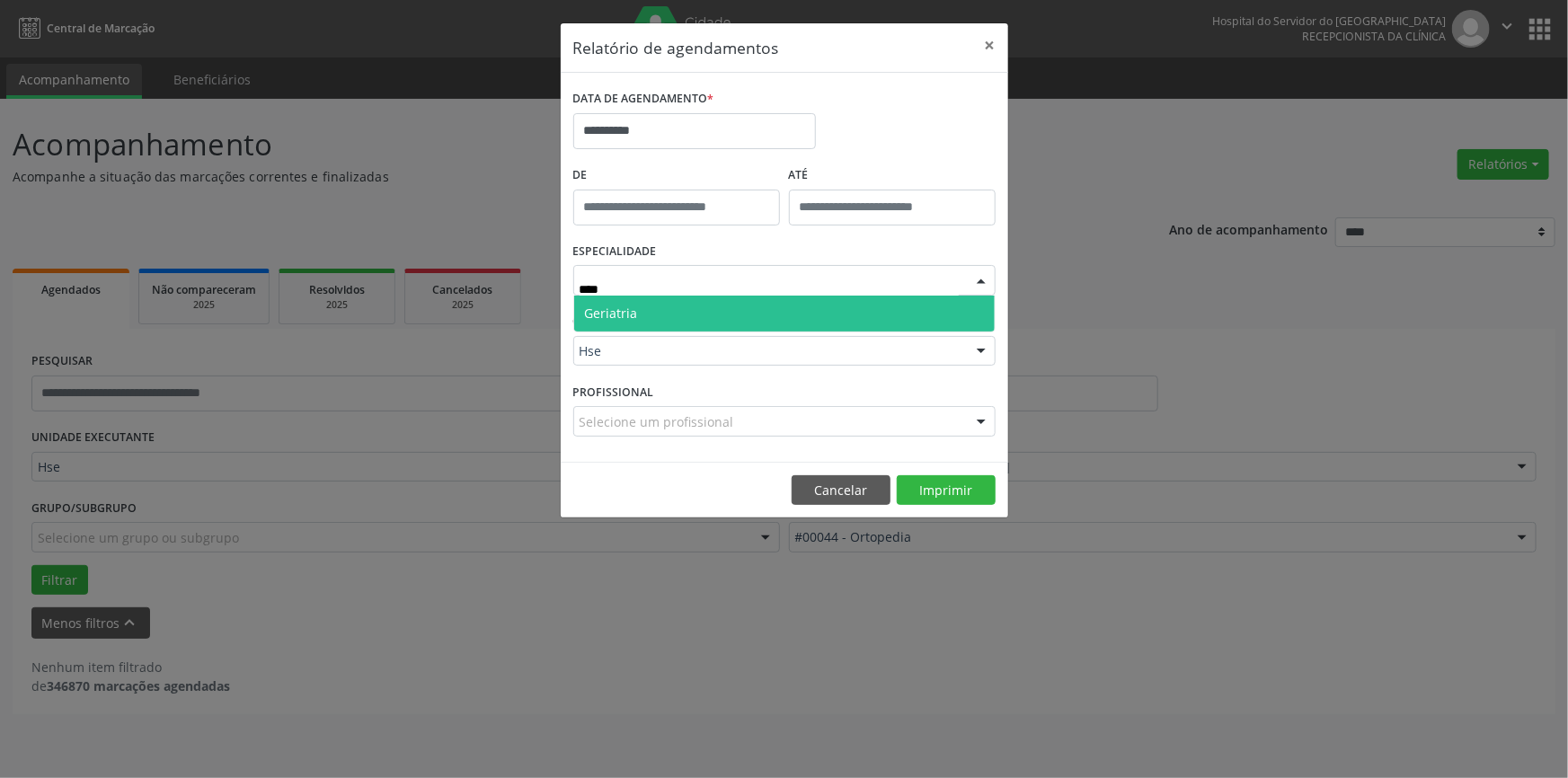
click at [894, 303] on span "Geriatria" at bounding box center [784, 313] width 420 height 36
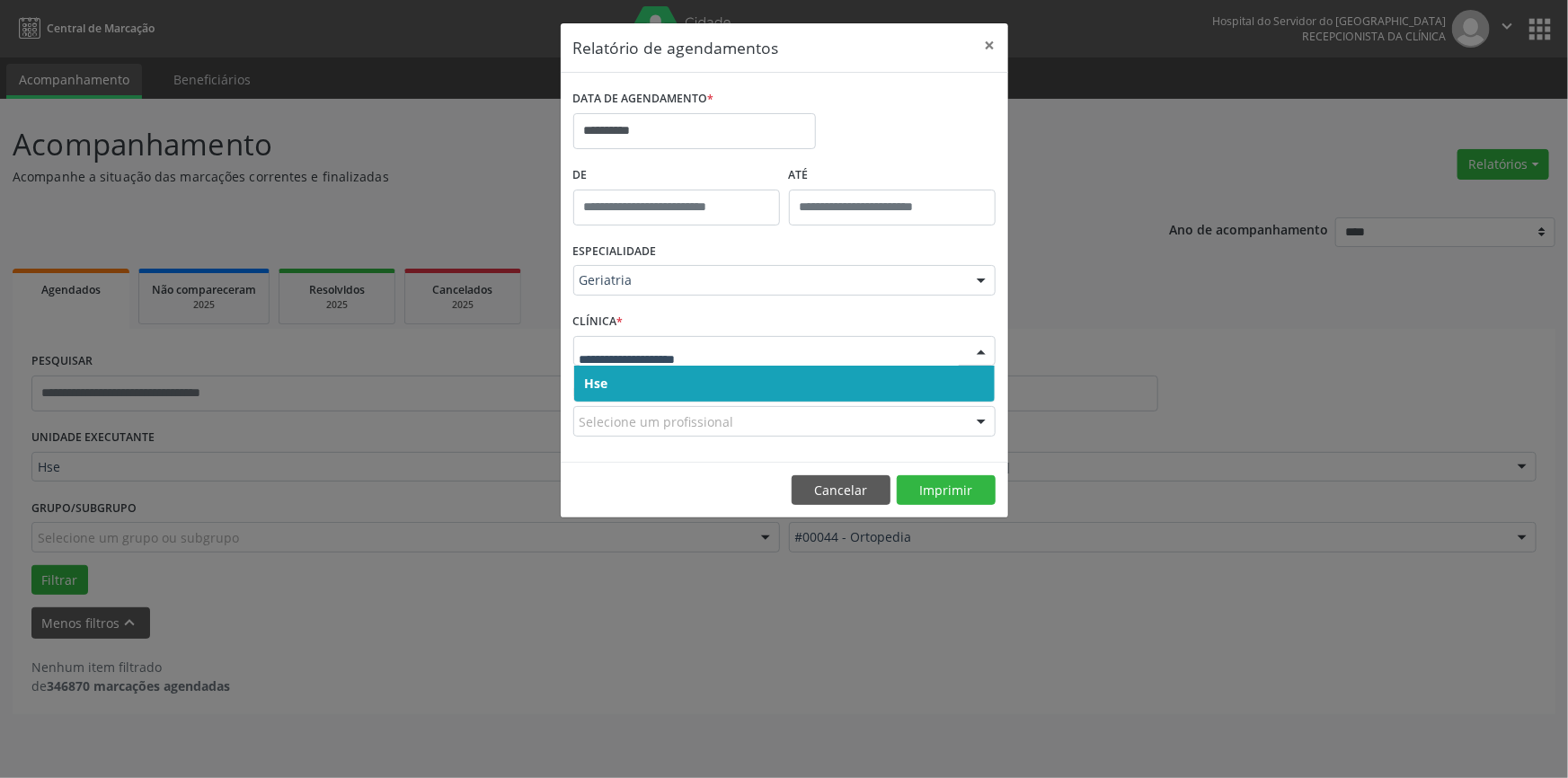
click at [981, 350] on div at bounding box center [981, 352] width 27 height 30
click at [974, 378] on span "Hse" at bounding box center [784, 383] width 420 height 36
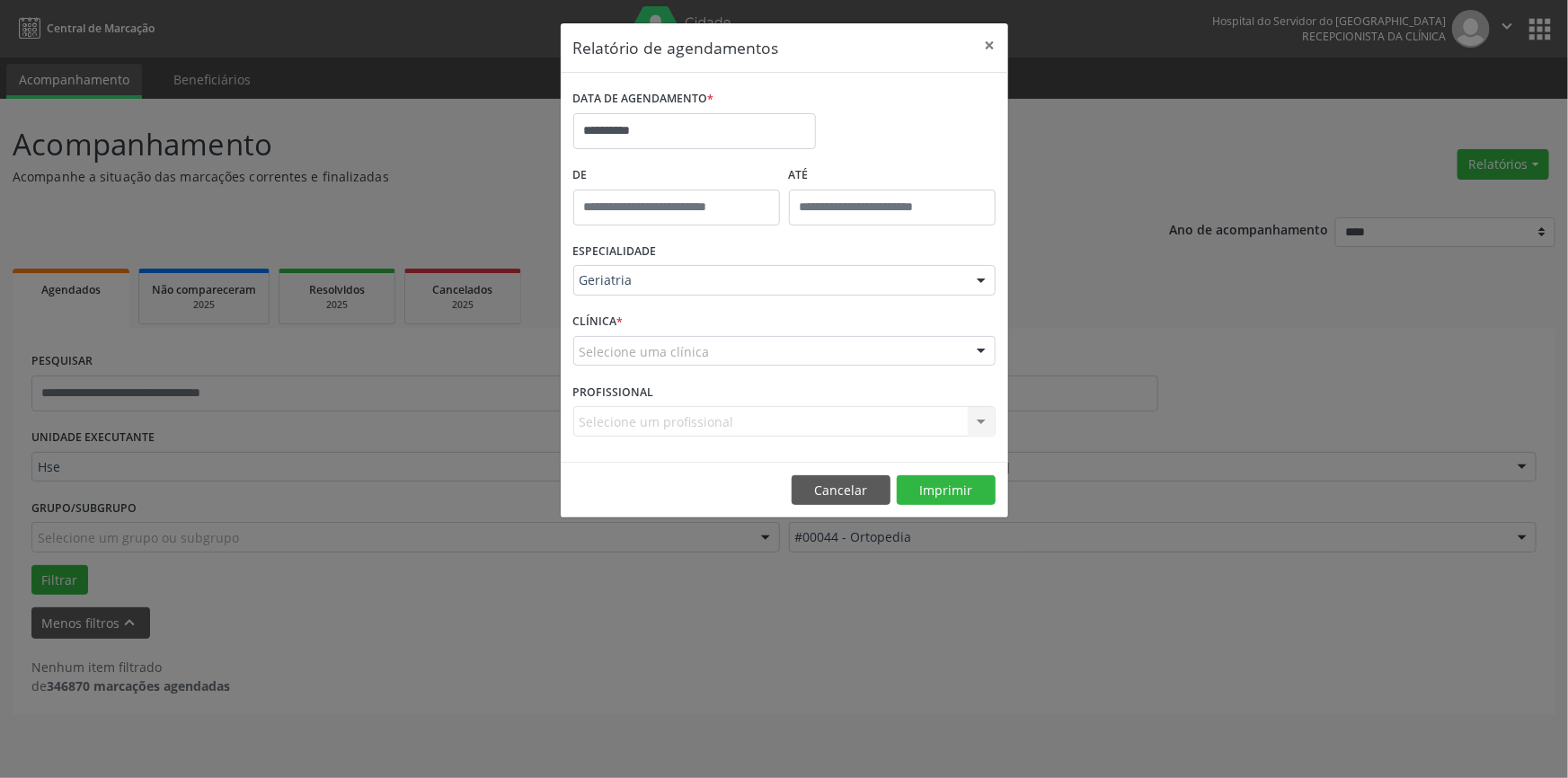
click at [985, 346] on div at bounding box center [981, 352] width 27 height 30
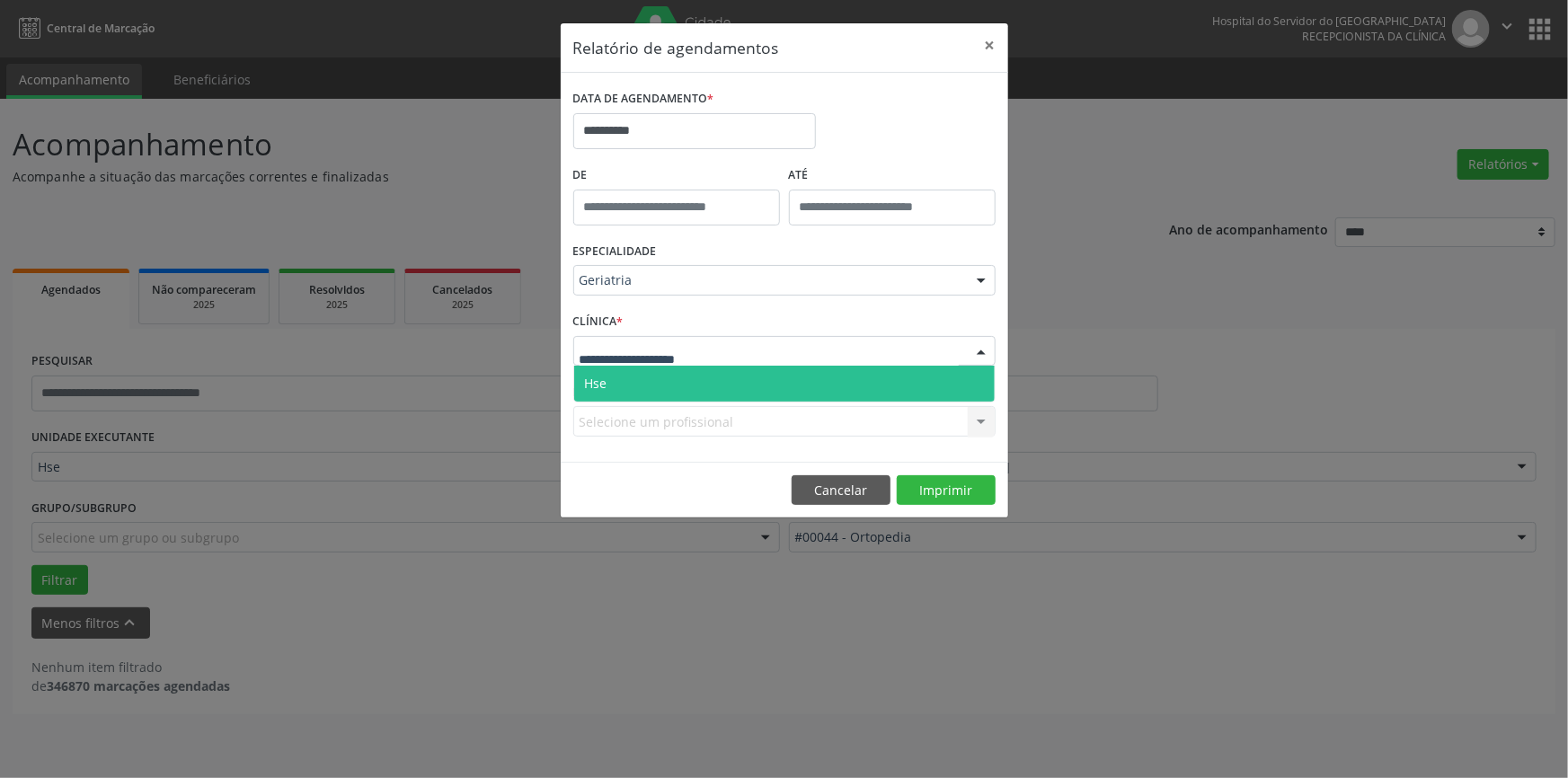
click at [982, 380] on span "Hse" at bounding box center [784, 383] width 420 height 36
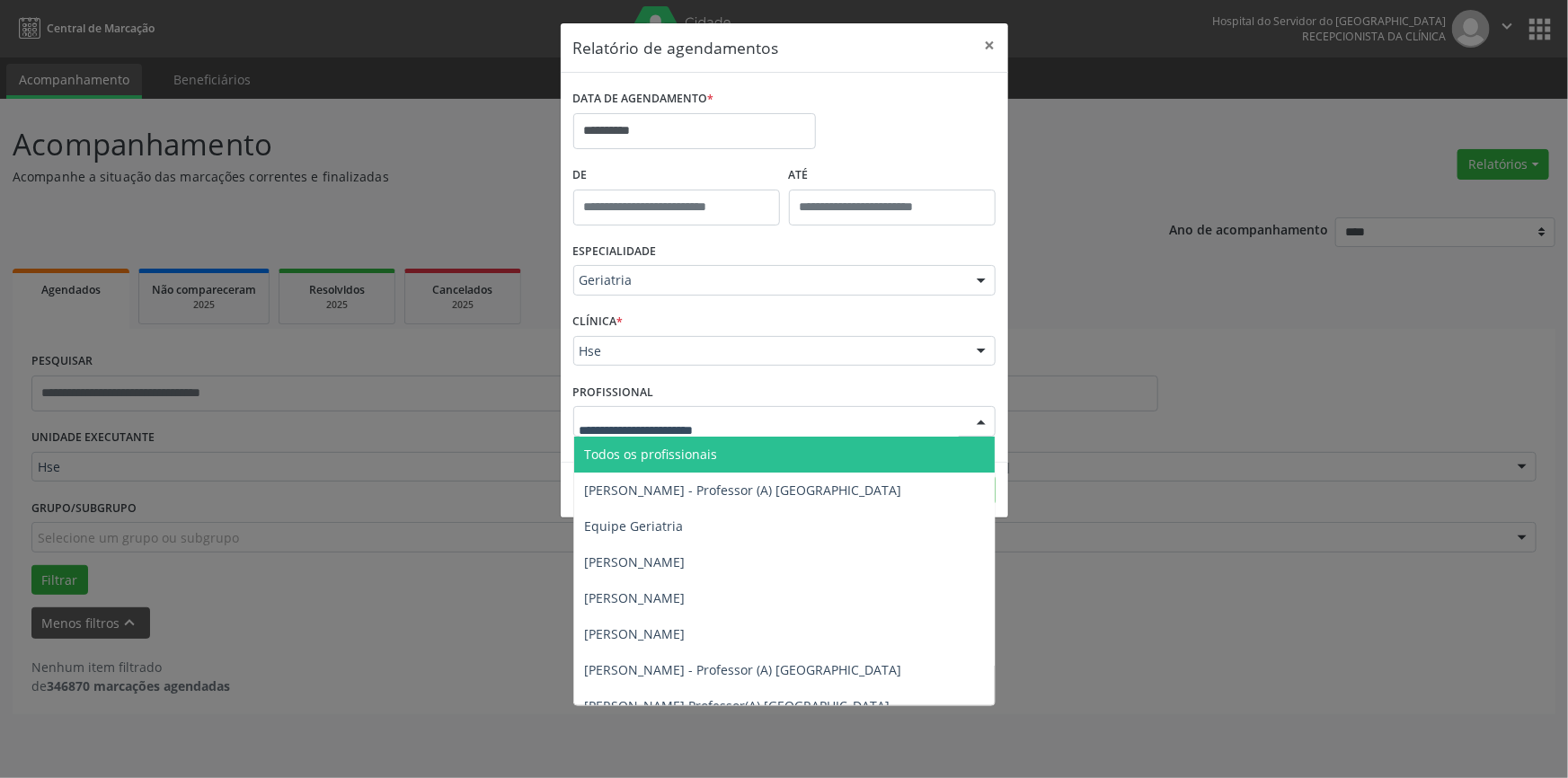
click at [980, 423] on div at bounding box center [981, 422] width 27 height 30
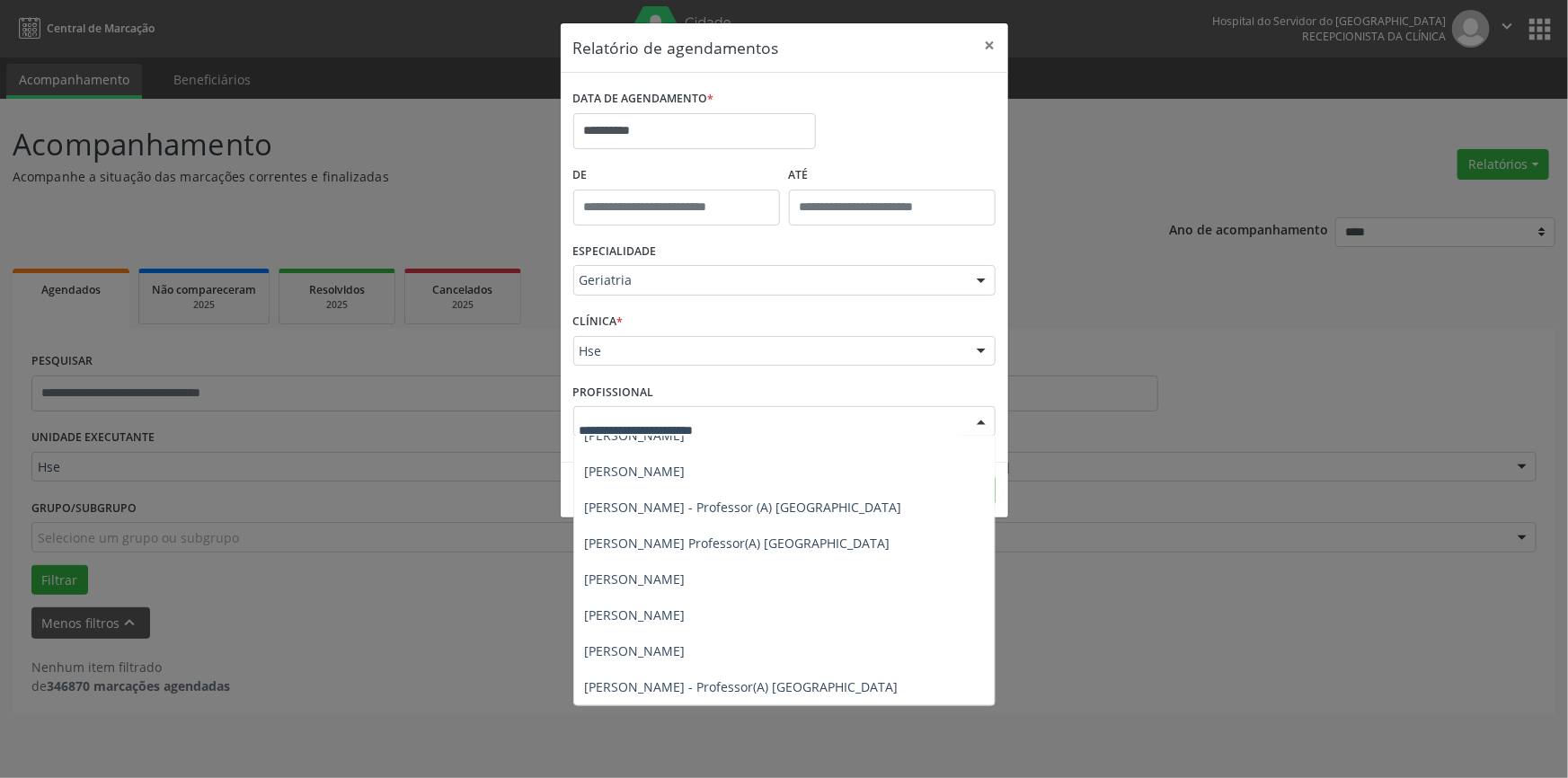
scroll to position [166, 0]
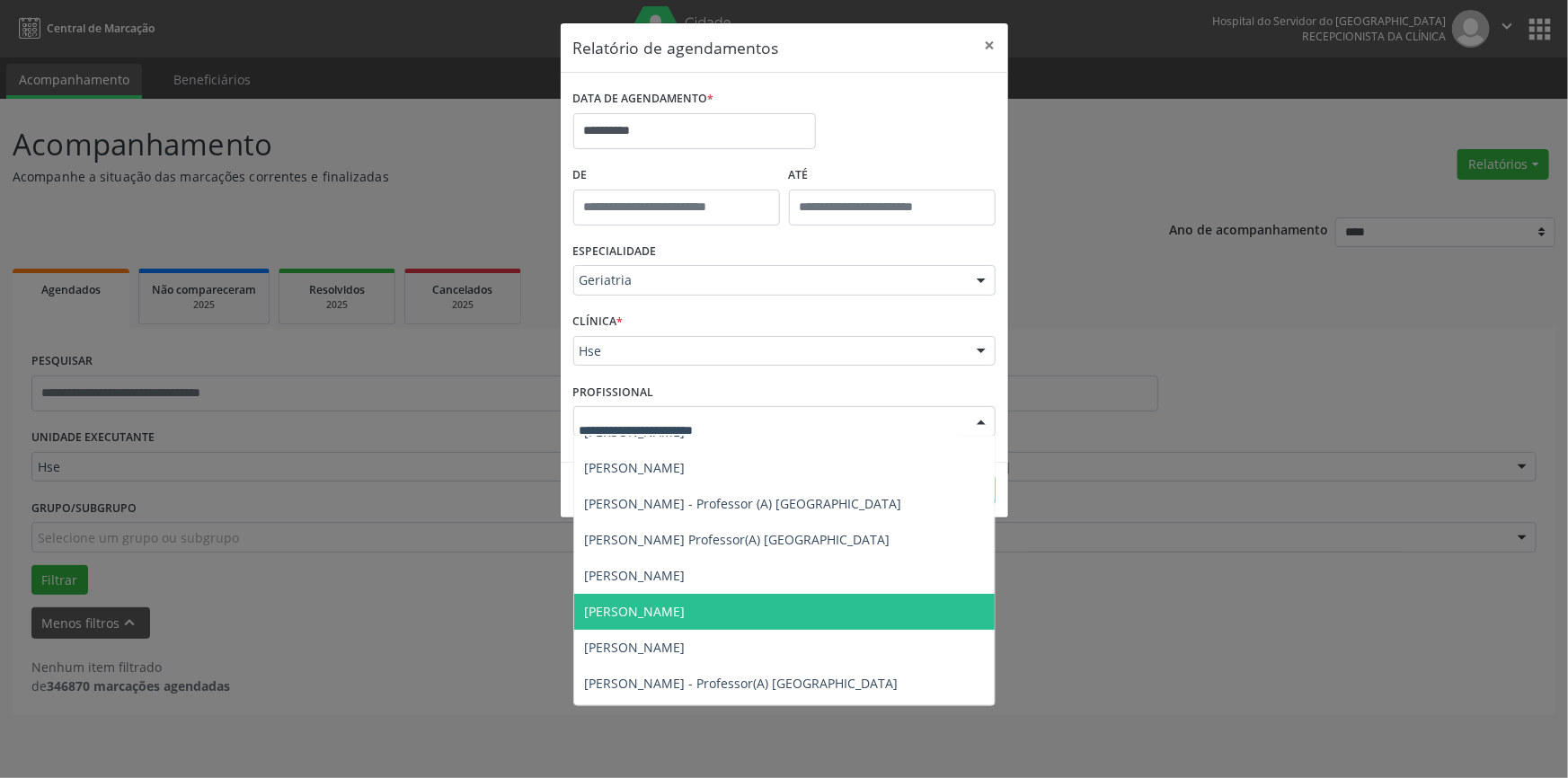
click at [686, 607] on span "[PERSON_NAME]" at bounding box center [635, 611] width 101 height 17
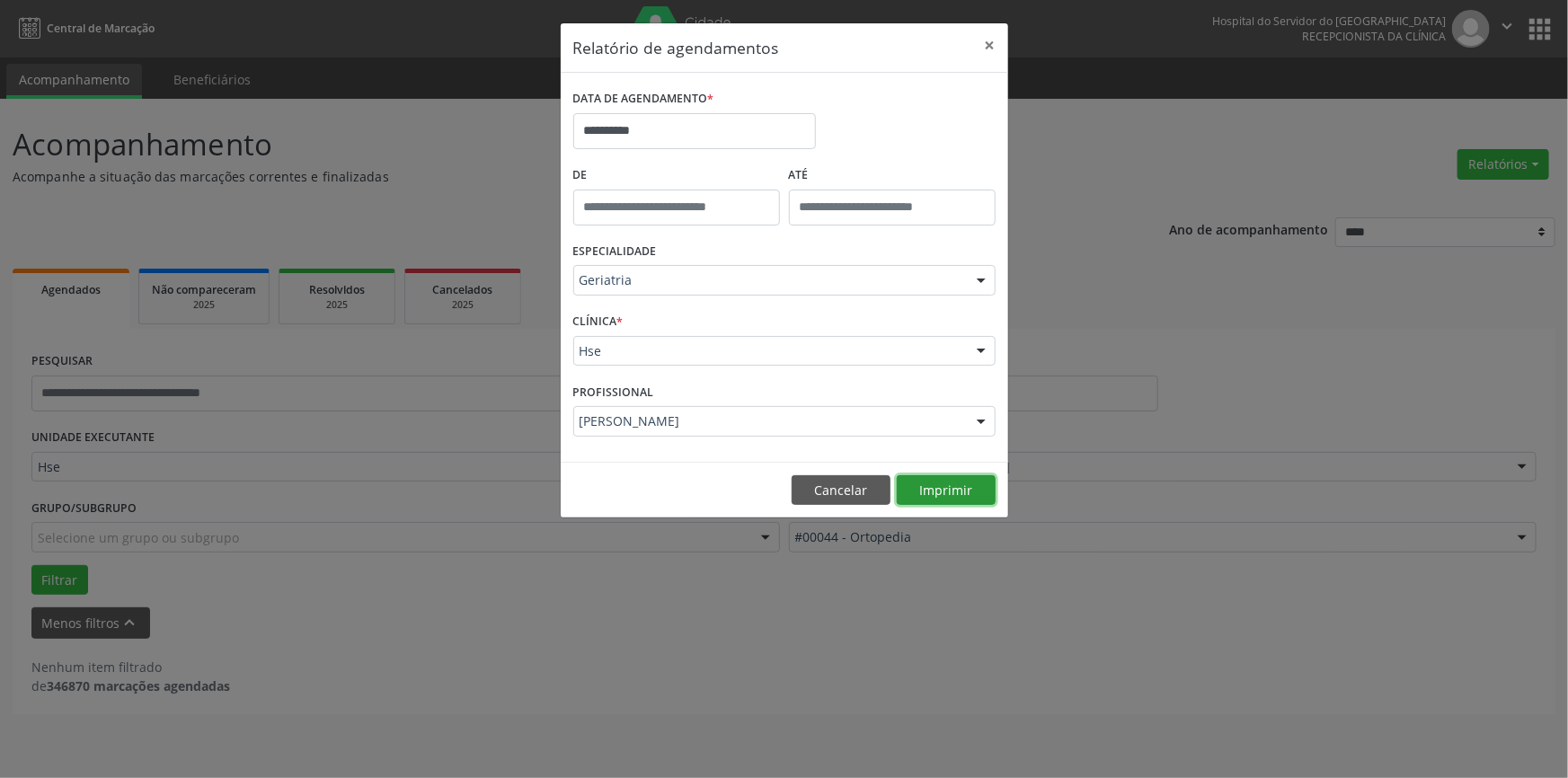
click at [936, 488] on button "Imprimir" at bounding box center [946, 490] width 99 height 30
click at [997, 45] on button "×" at bounding box center [990, 45] width 36 height 44
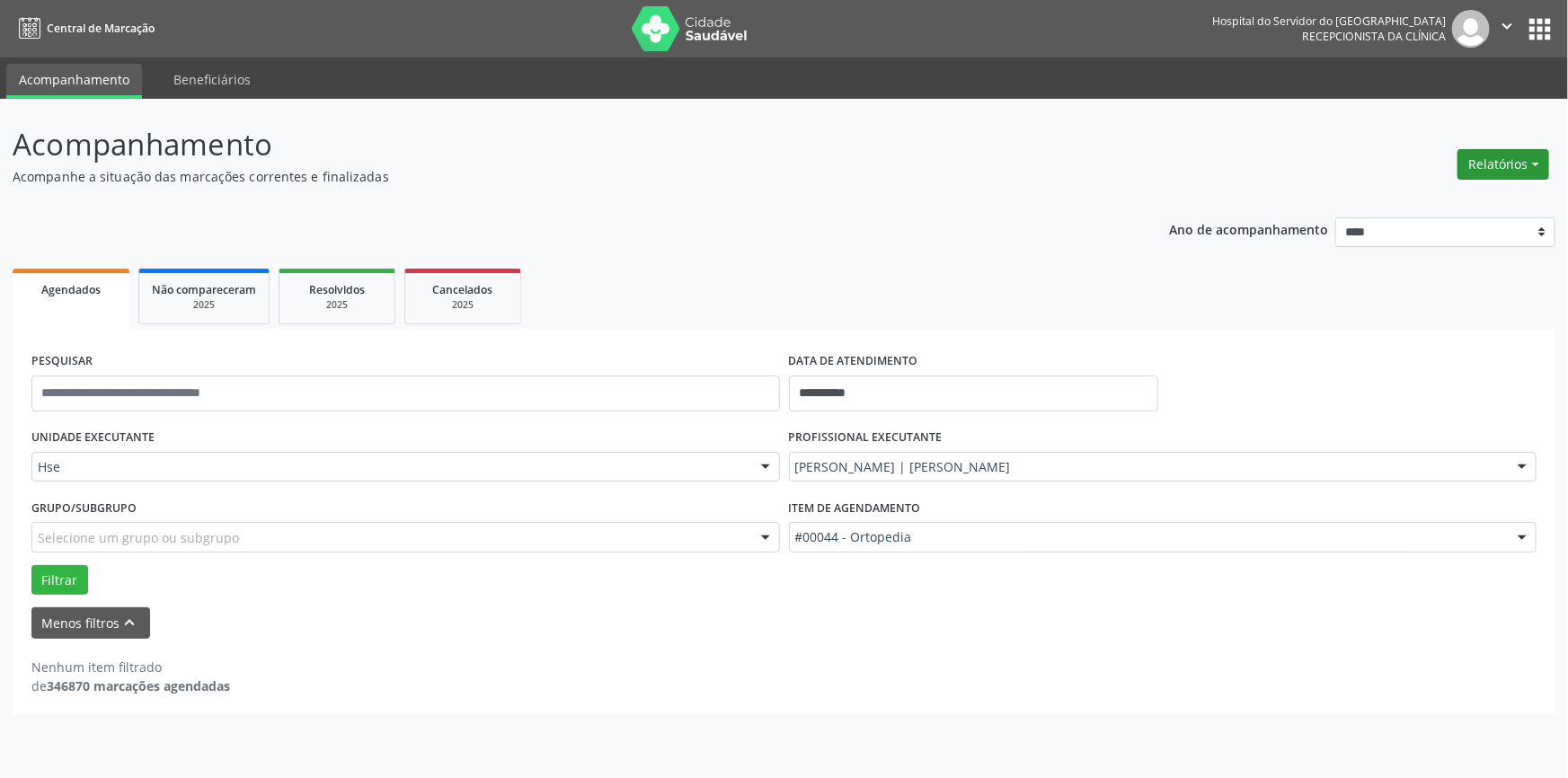
click at [1500, 163] on button "Relatórios" at bounding box center [1503, 164] width 92 height 30
click at [1448, 203] on link "Agendamentos" at bounding box center [1452, 202] width 194 height 25
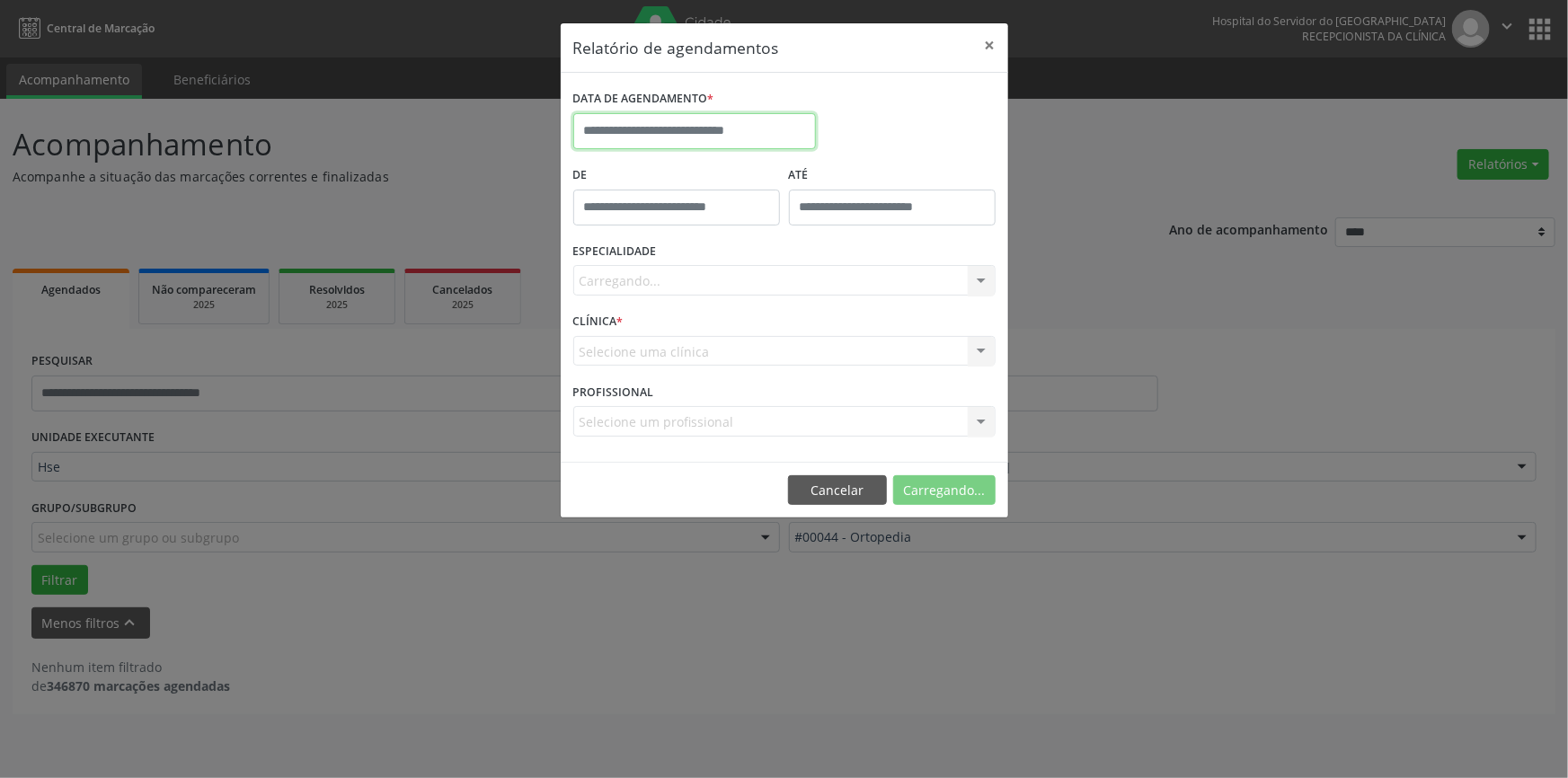
click at [714, 126] on input "text" at bounding box center [694, 131] width 243 height 36
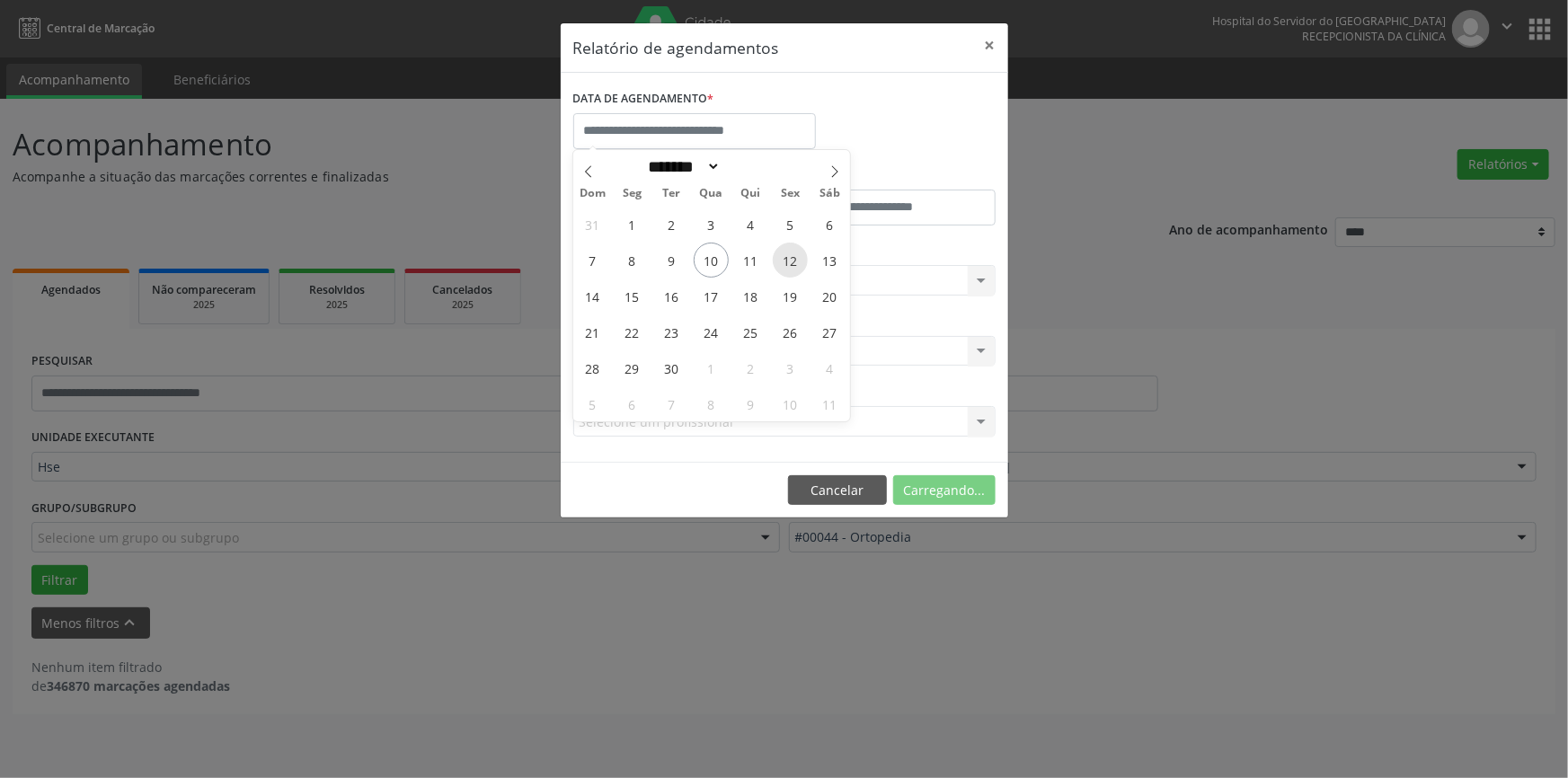
click at [793, 260] on span "12" at bounding box center [790, 260] width 35 height 35
type input "**********"
click at [793, 260] on span "12" at bounding box center [790, 260] width 35 height 35
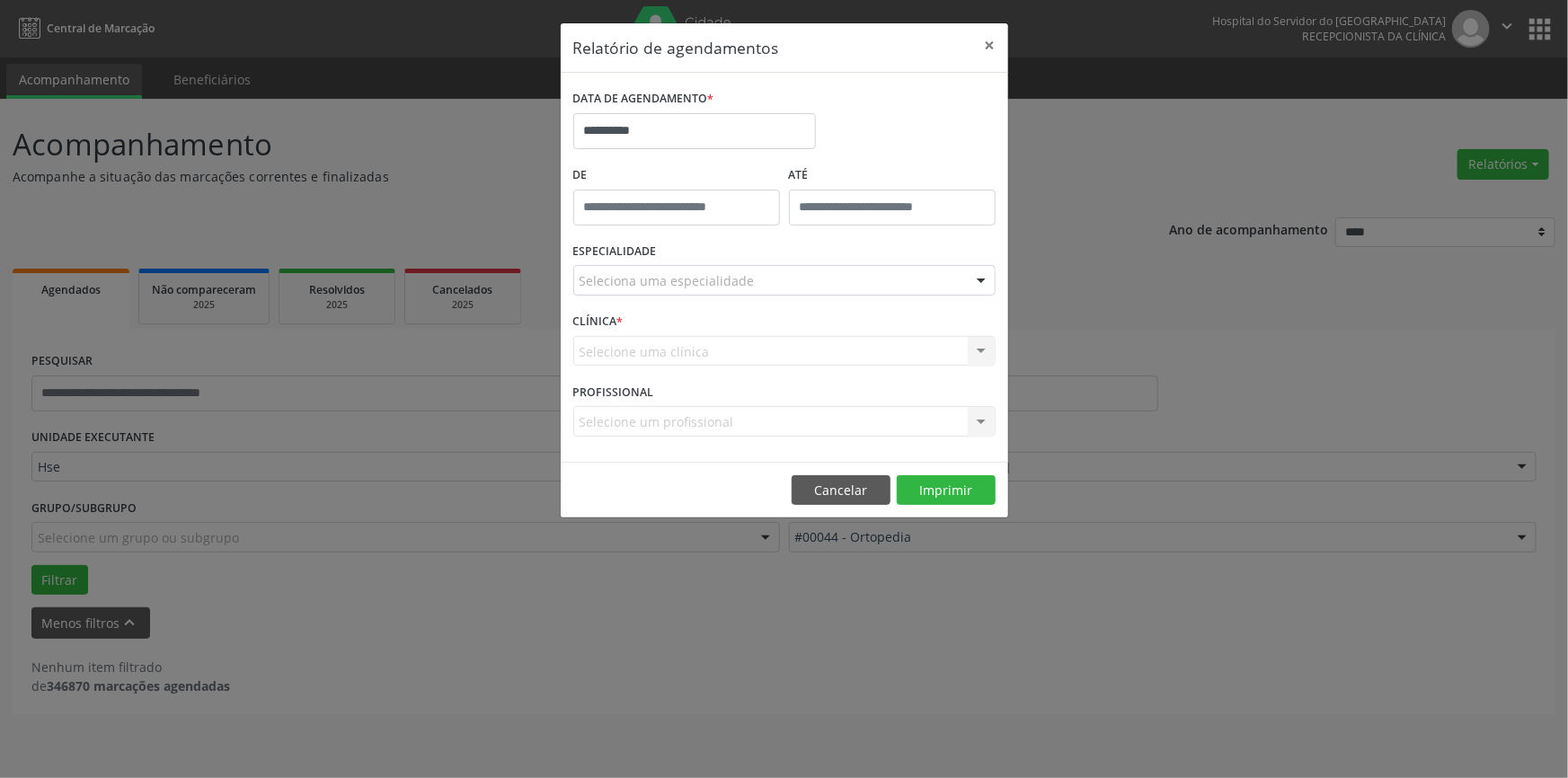
click at [983, 276] on div at bounding box center [981, 281] width 27 height 30
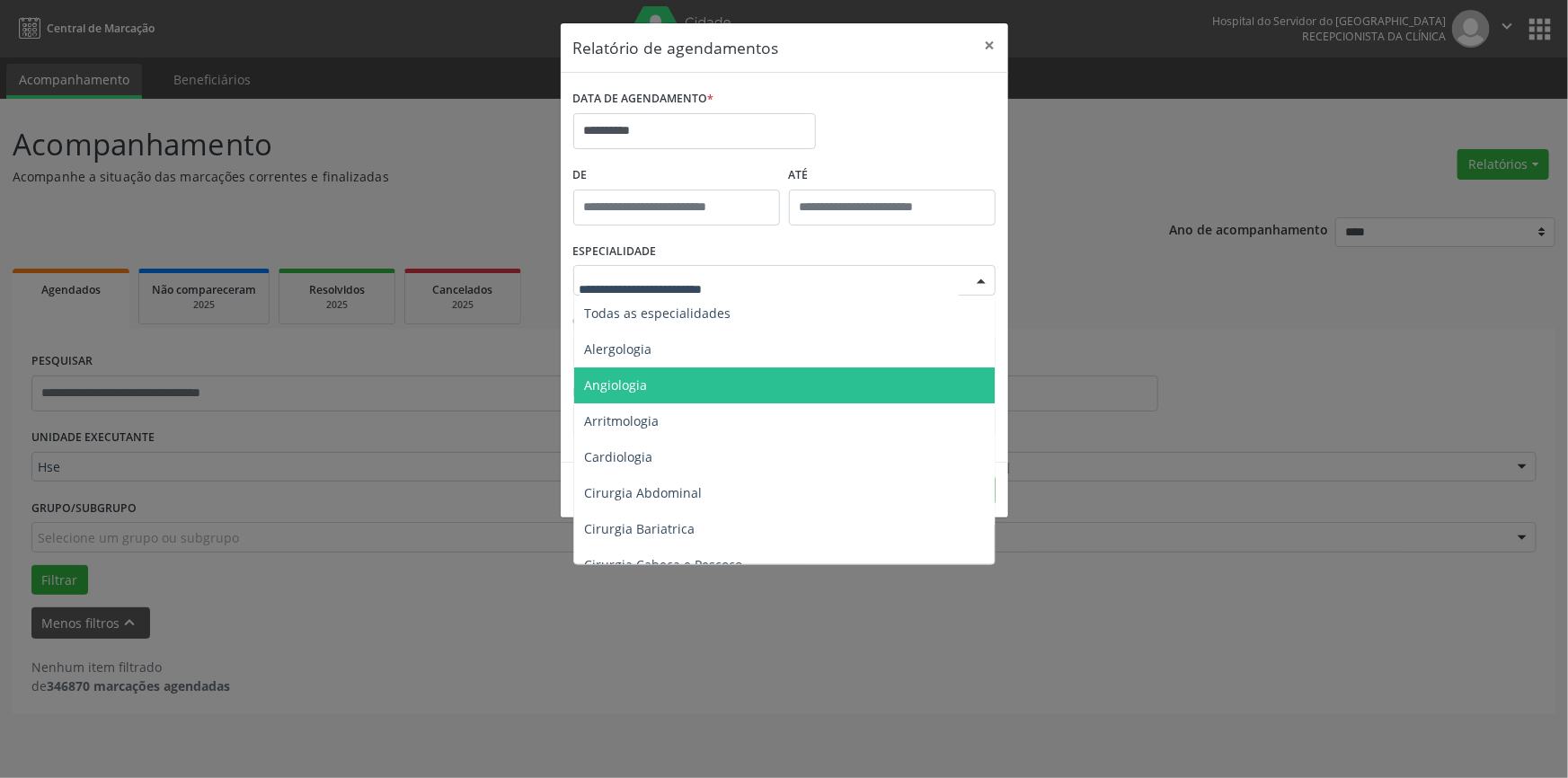
click at [641, 378] on span "Angiologia" at bounding box center [616, 385] width 63 height 17
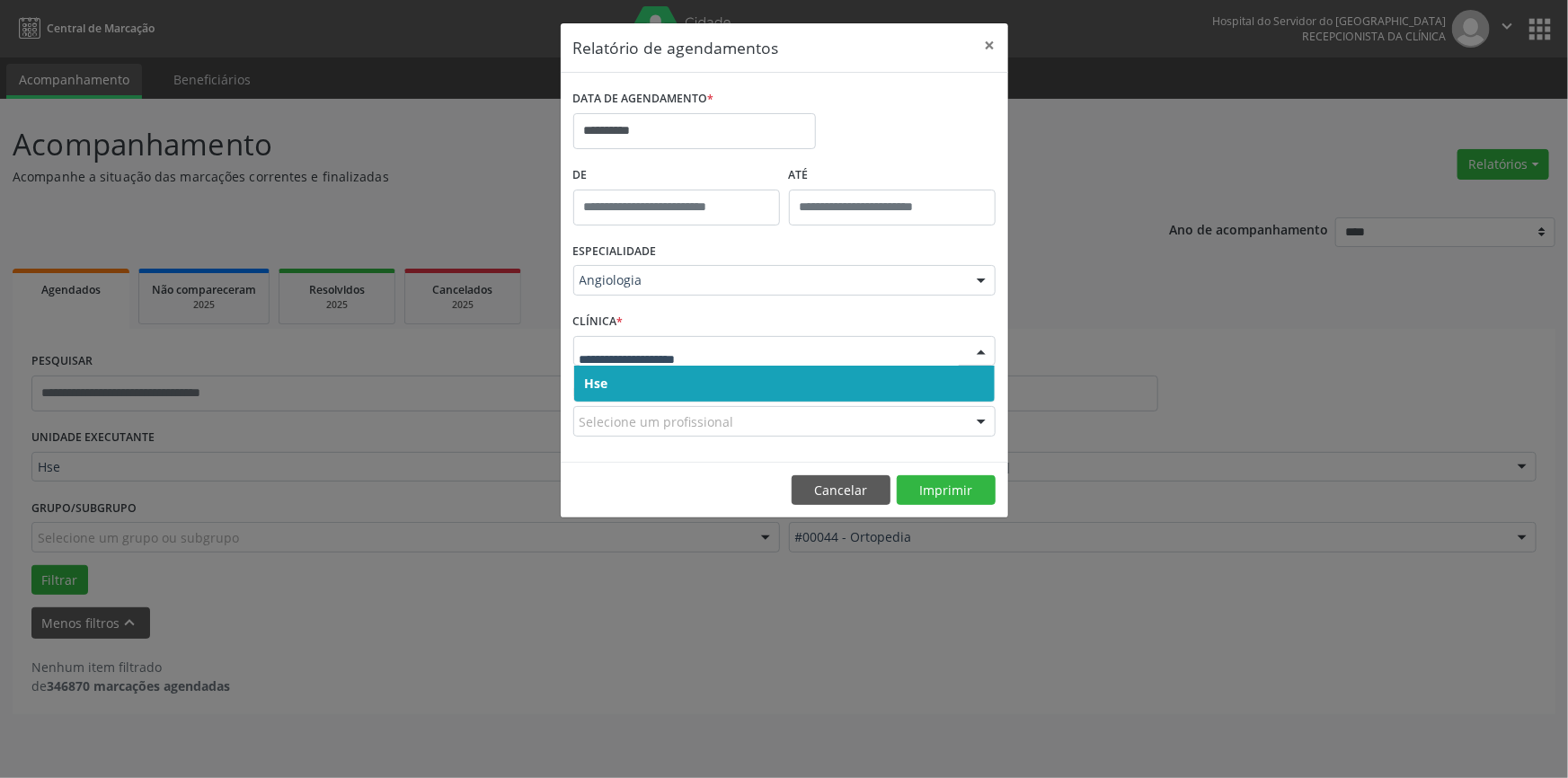
click at [984, 357] on div at bounding box center [981, 352] width 27 height 30
click at [970, 376] on span "Hse" at bounding box center [784, 383] width 420 height 36
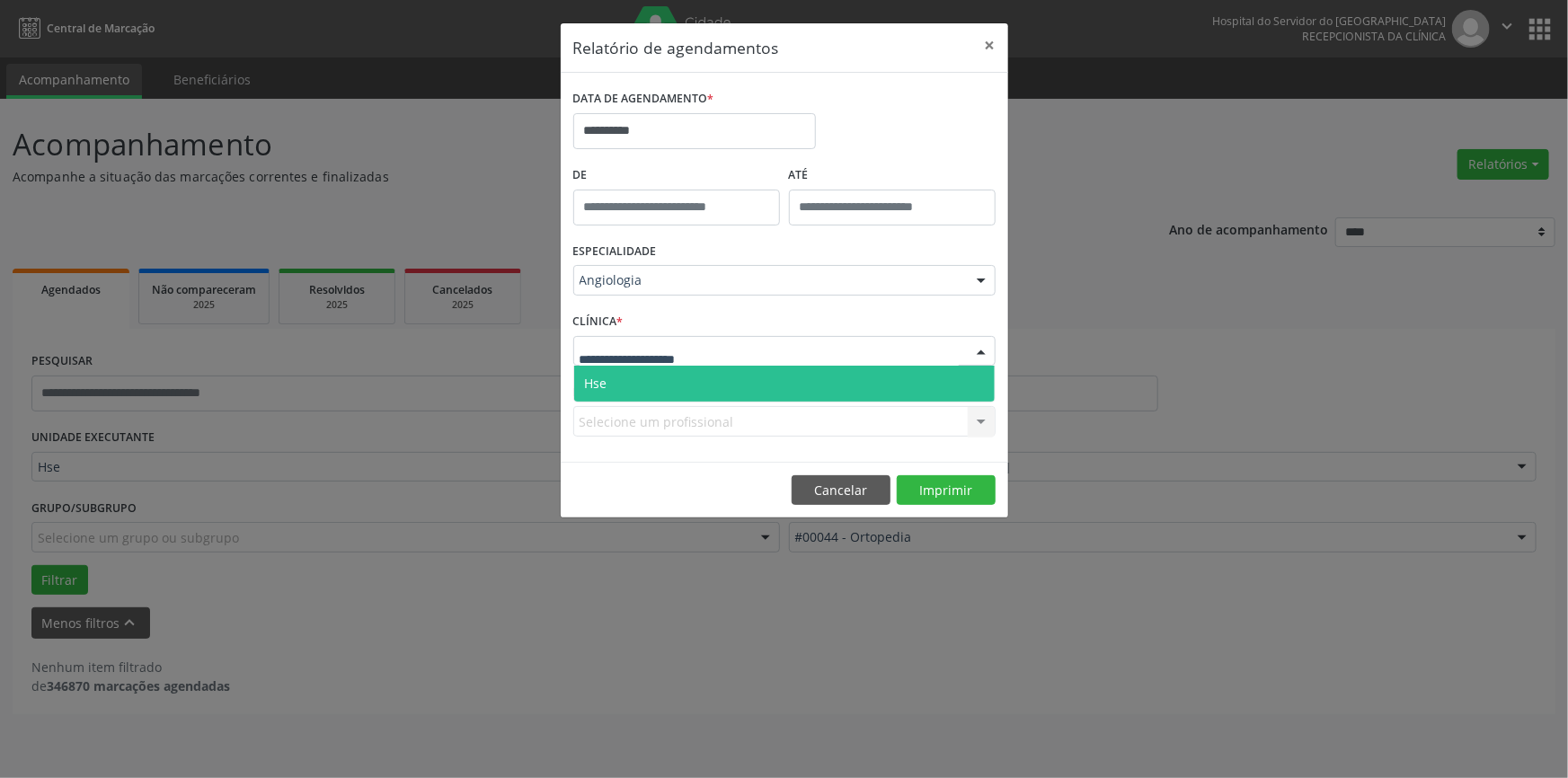
click at [979, 355] on div at bounding box center [981, 352] width 27 height 30
click at [969, 378] on span "Hse" at bounding box center [784, 383] width 420 height 36
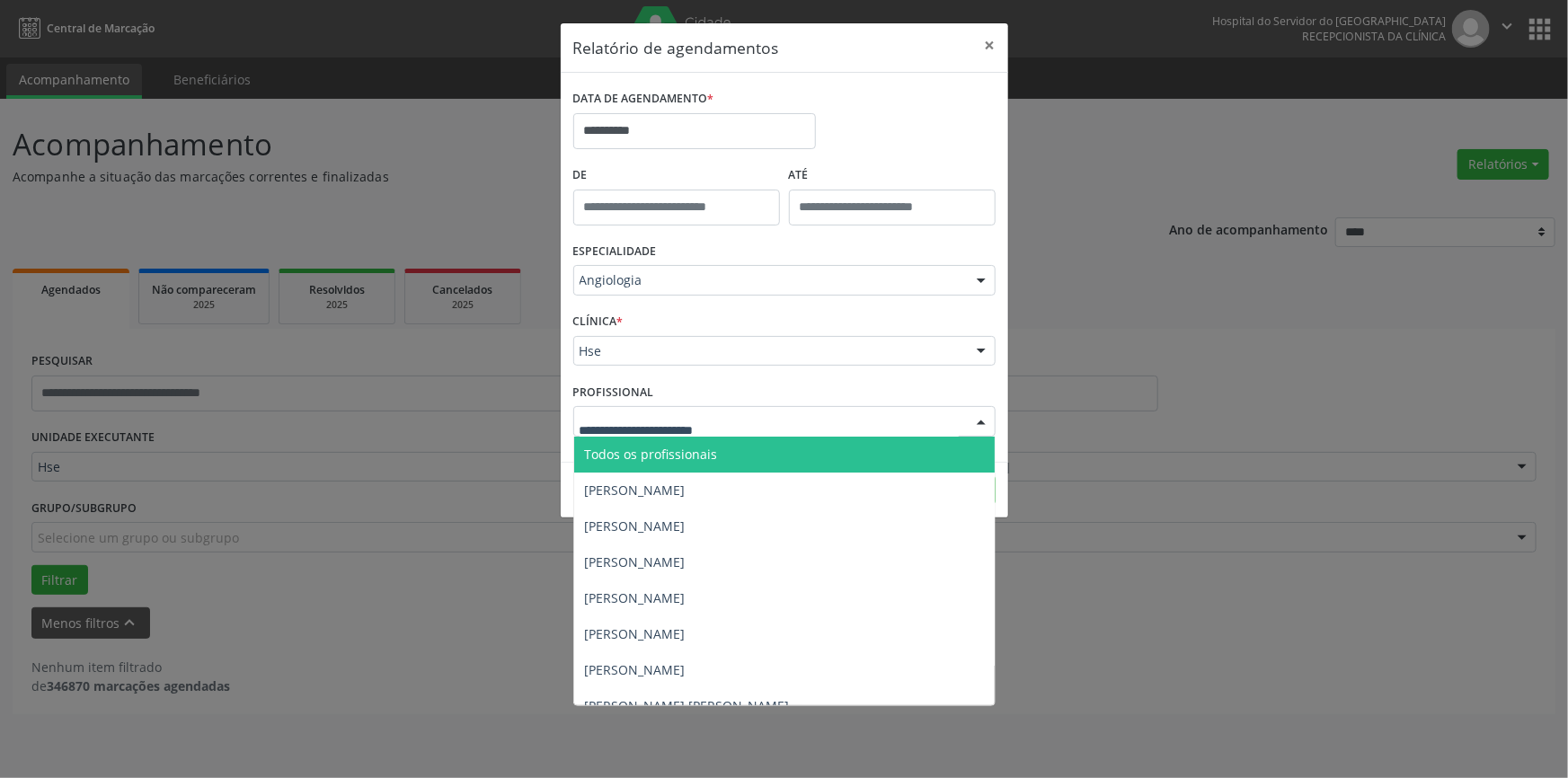
click at [984, 427] on div at bounding box center [981, 422] width 27 height 30
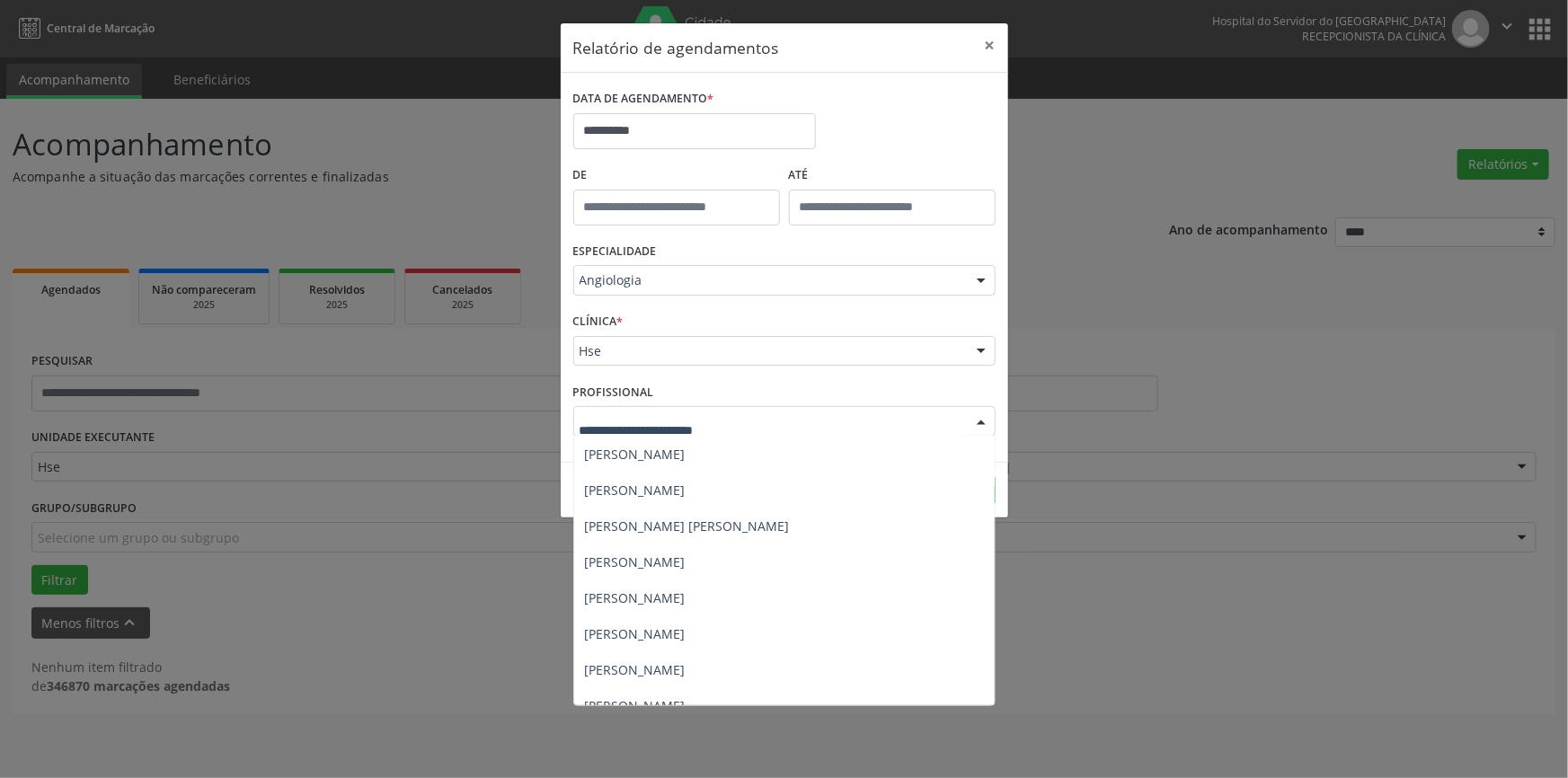
scroll to position [188, 0]
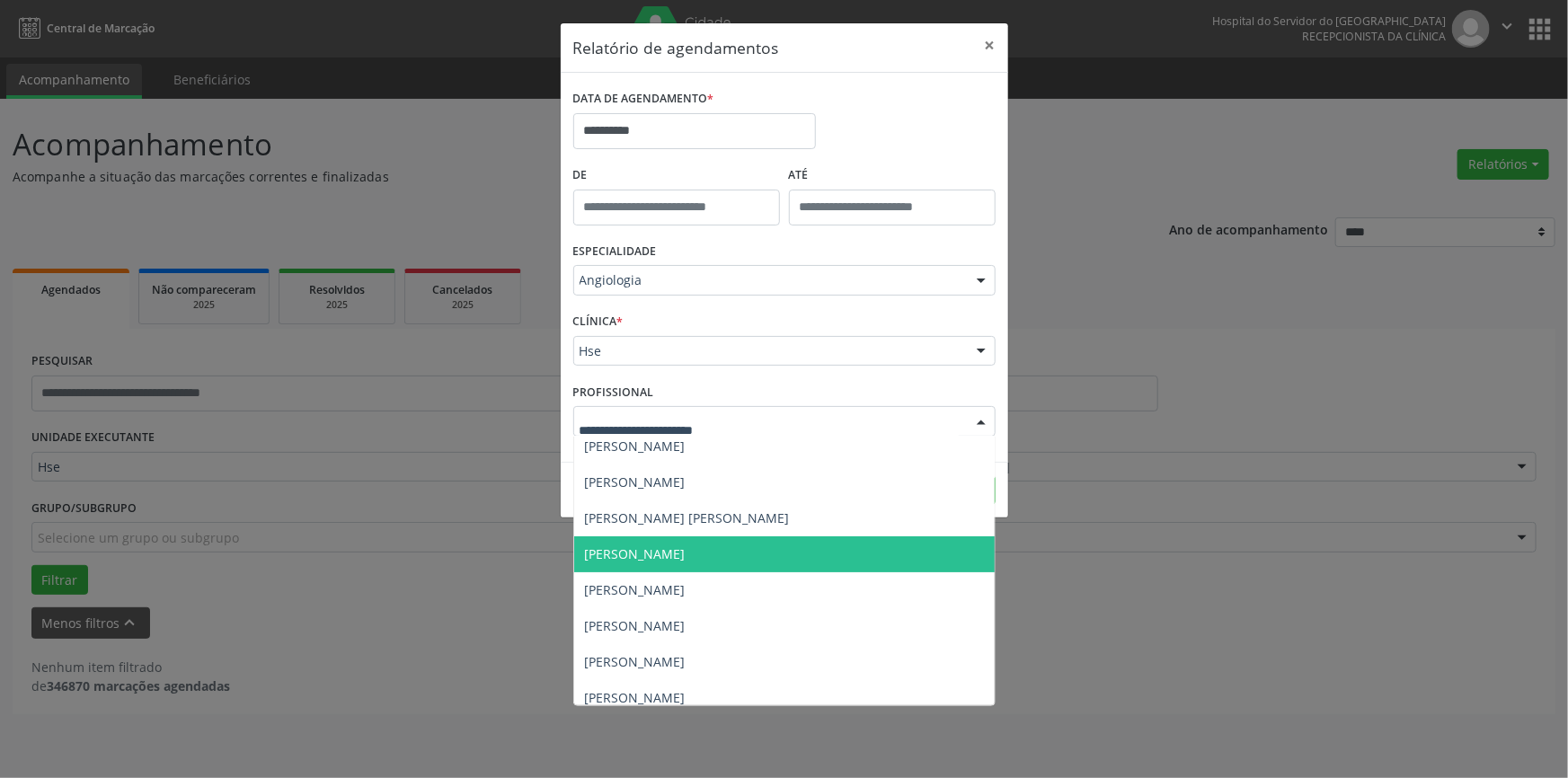
click at [686, 550] on span "[PERSON_NAME]" at bounding box center [635, 553] width 101 height 17
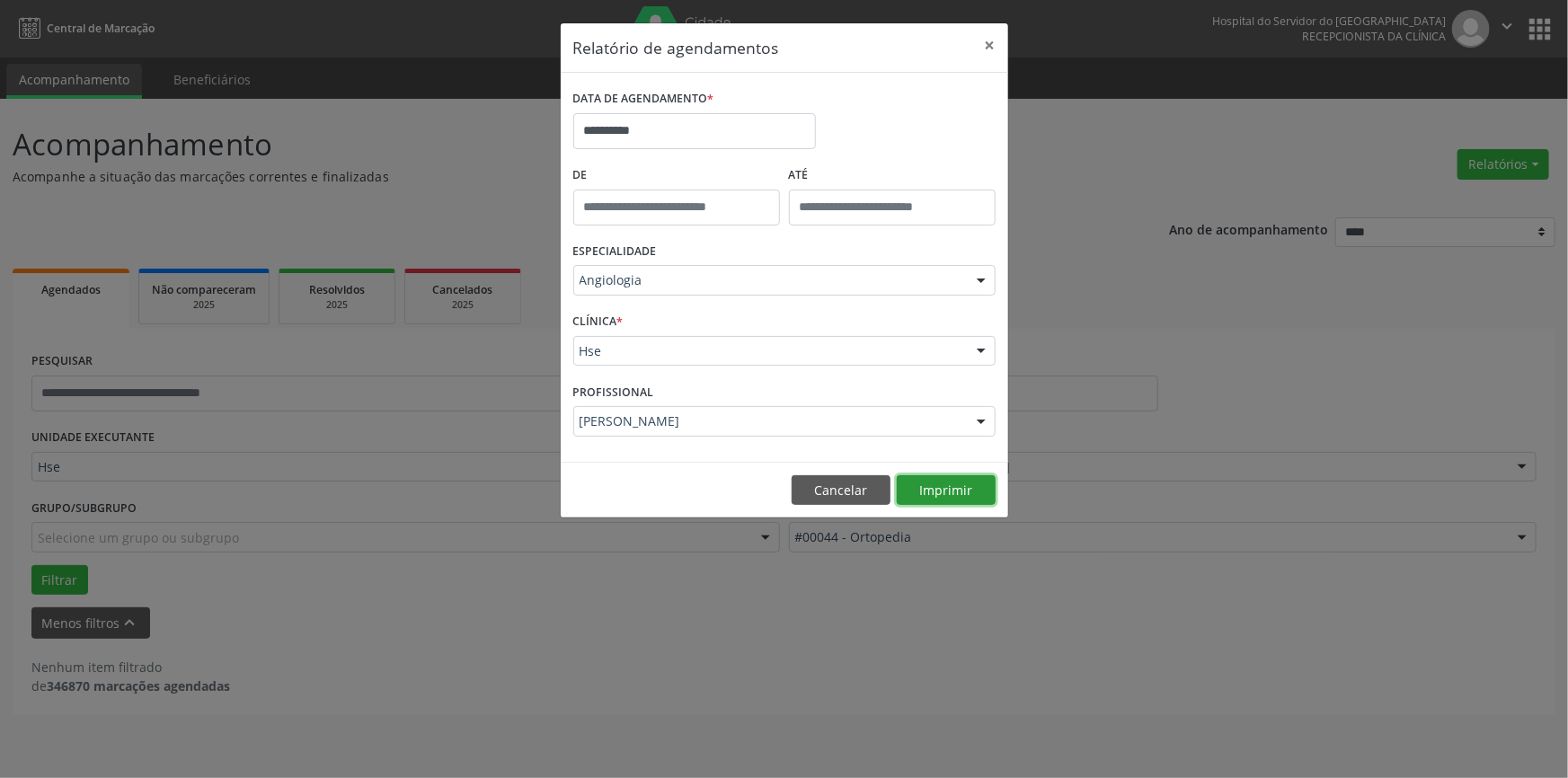
click at [942, 486] on button "Imprimir" at bounding box center [946, 490] width 99 height 30
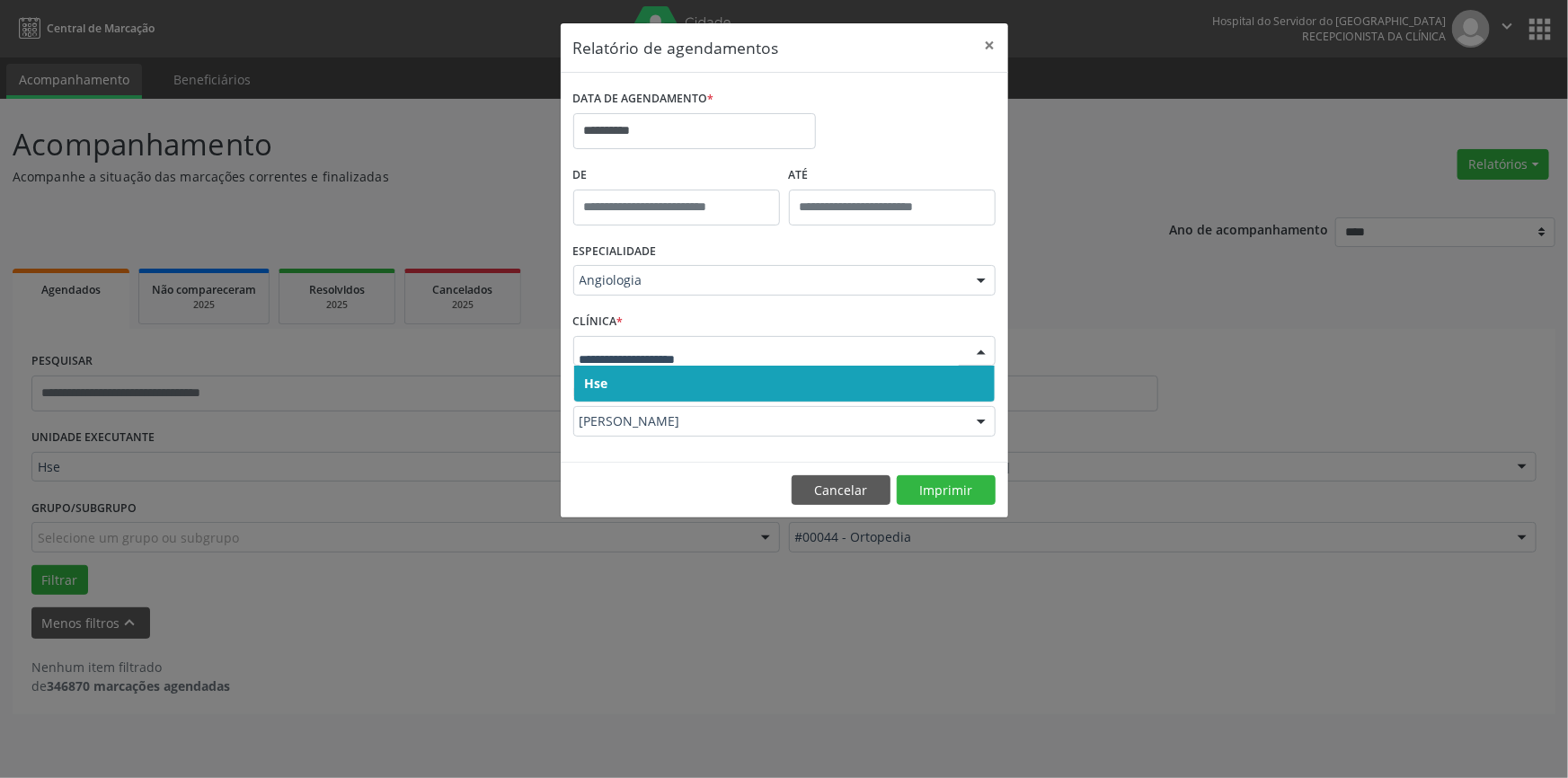
click at [986, 344] on div at bounding box center [981, 352] width 27 height 30
click at [960, 374] on span "Hse" at bounding box center [784, 383] width 420 height 36
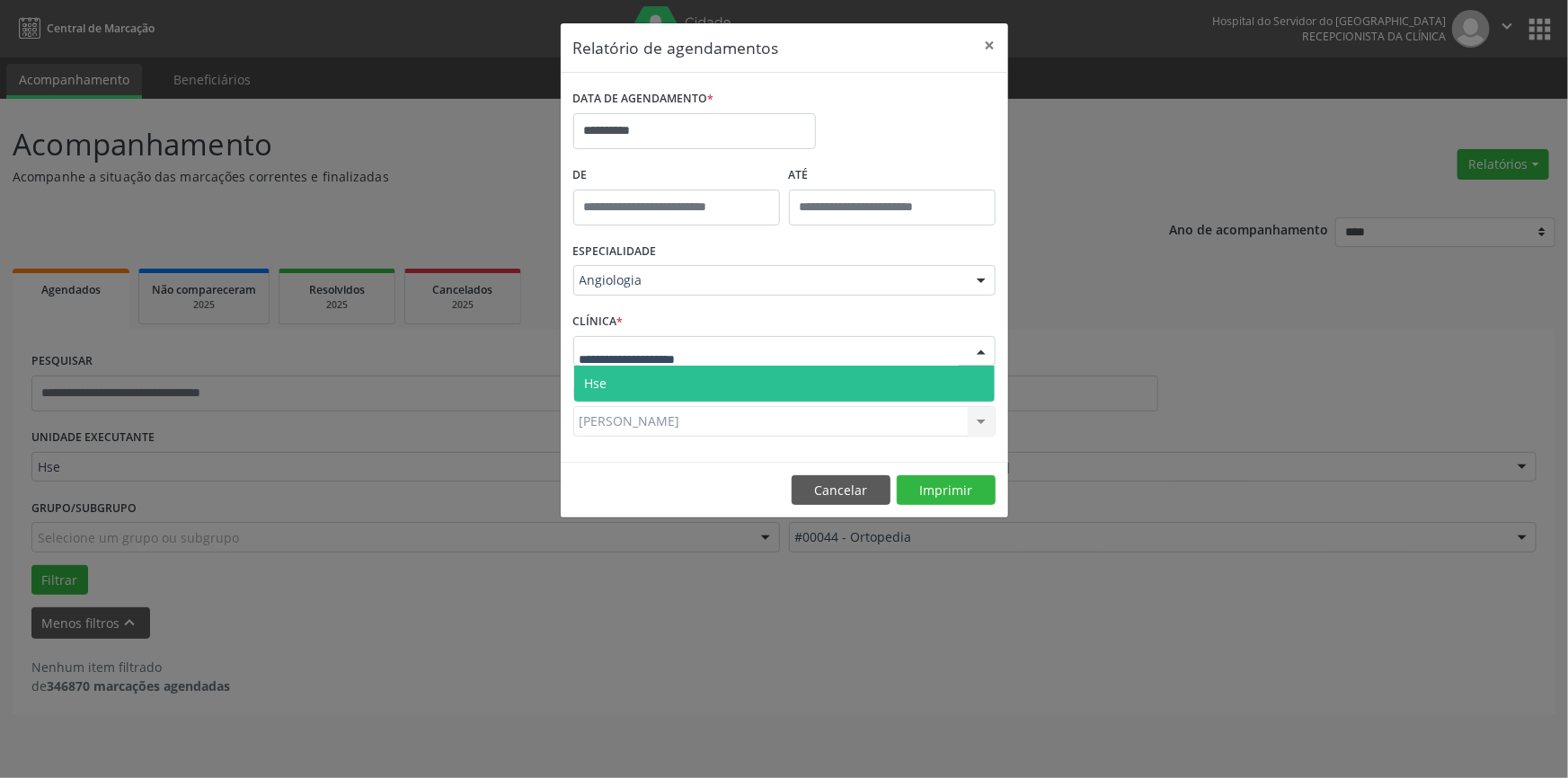
click at [974, 347] on div at bounding box center [981, 352] width 27 height 30
click at [977, 381] on span "Hse" at bounding box center [784, 383] width 420 height 36
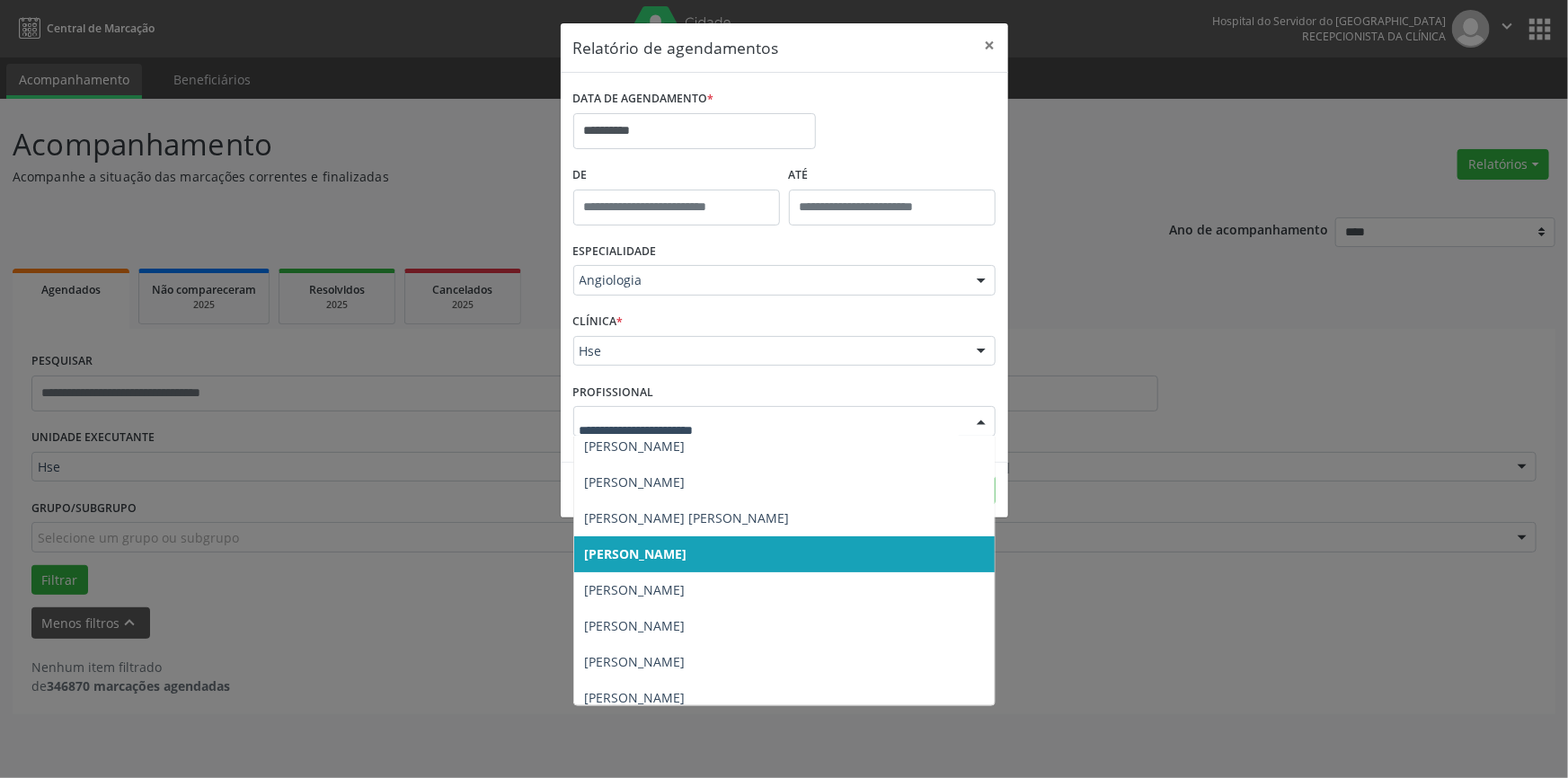
click at [981, 421] on div at bounding box center [981, 422] width 27 height 30
click at [792, 549] on span "[PERSON_NAME]" at bounding box center [784, 554] width 420 height 36
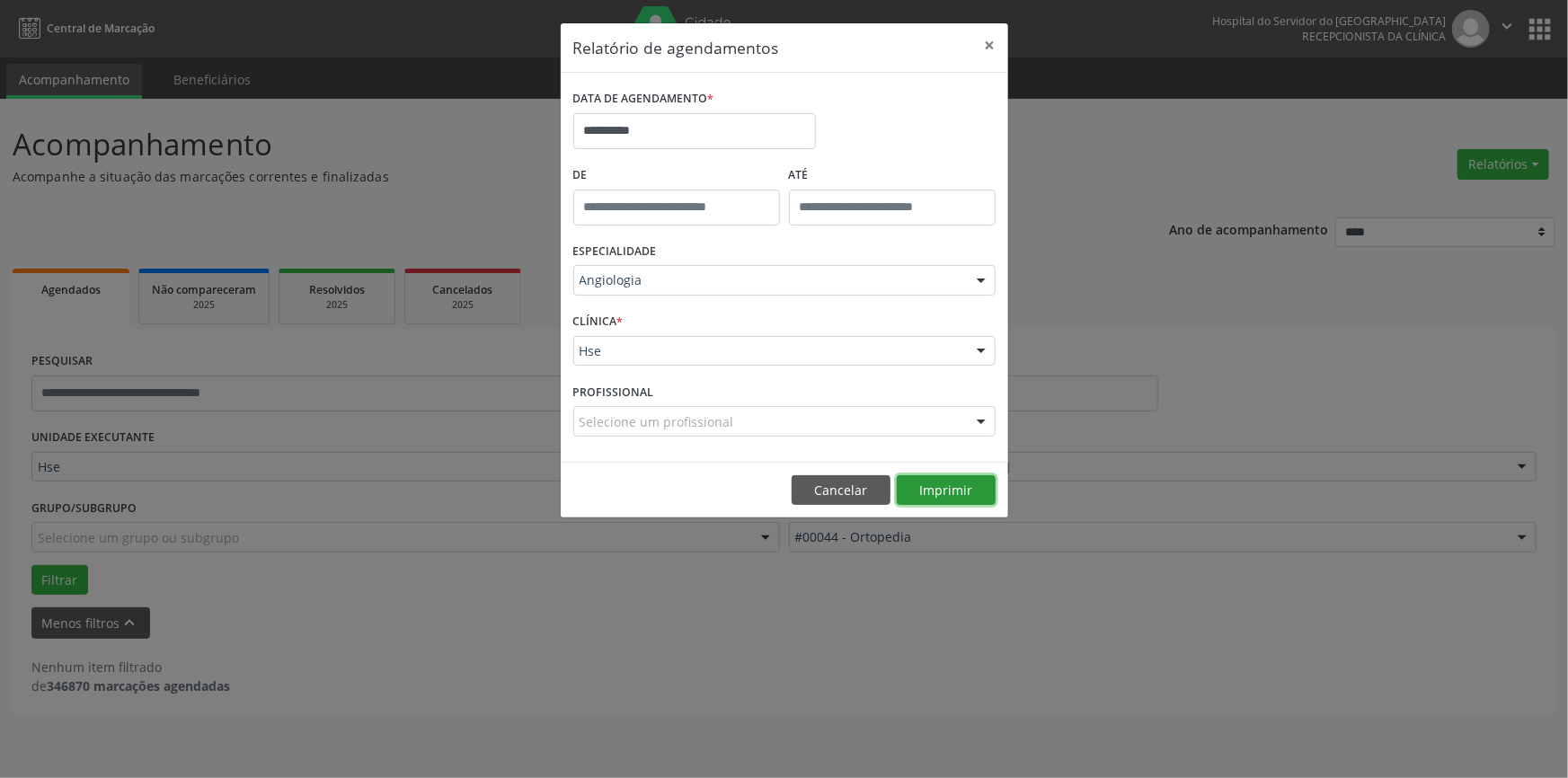
click at [929, 489] on button "Imprimir" at bounding box center [946, 490] width 99 height 30
click at [983, 45] on button "×" at bounding box center [990, 45] width 36 height 44
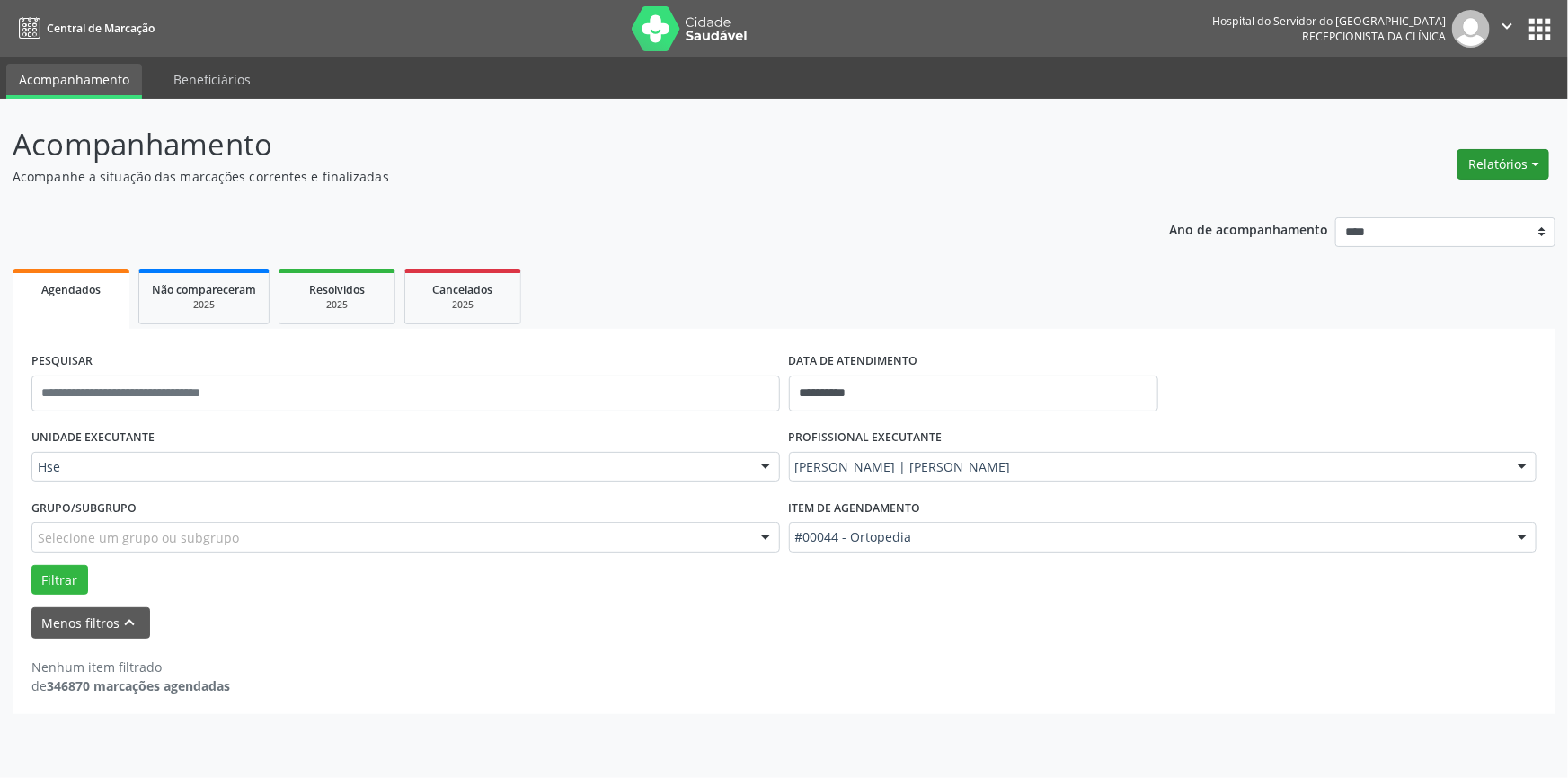
click at [1516, 157] on button "Relatórios" at bounding box center [1503, 164] width 92 height 30
click at [1428, 194] on link "Agendamentos" at bounding box center [1452, 202] width 194 height 25
select select "*"
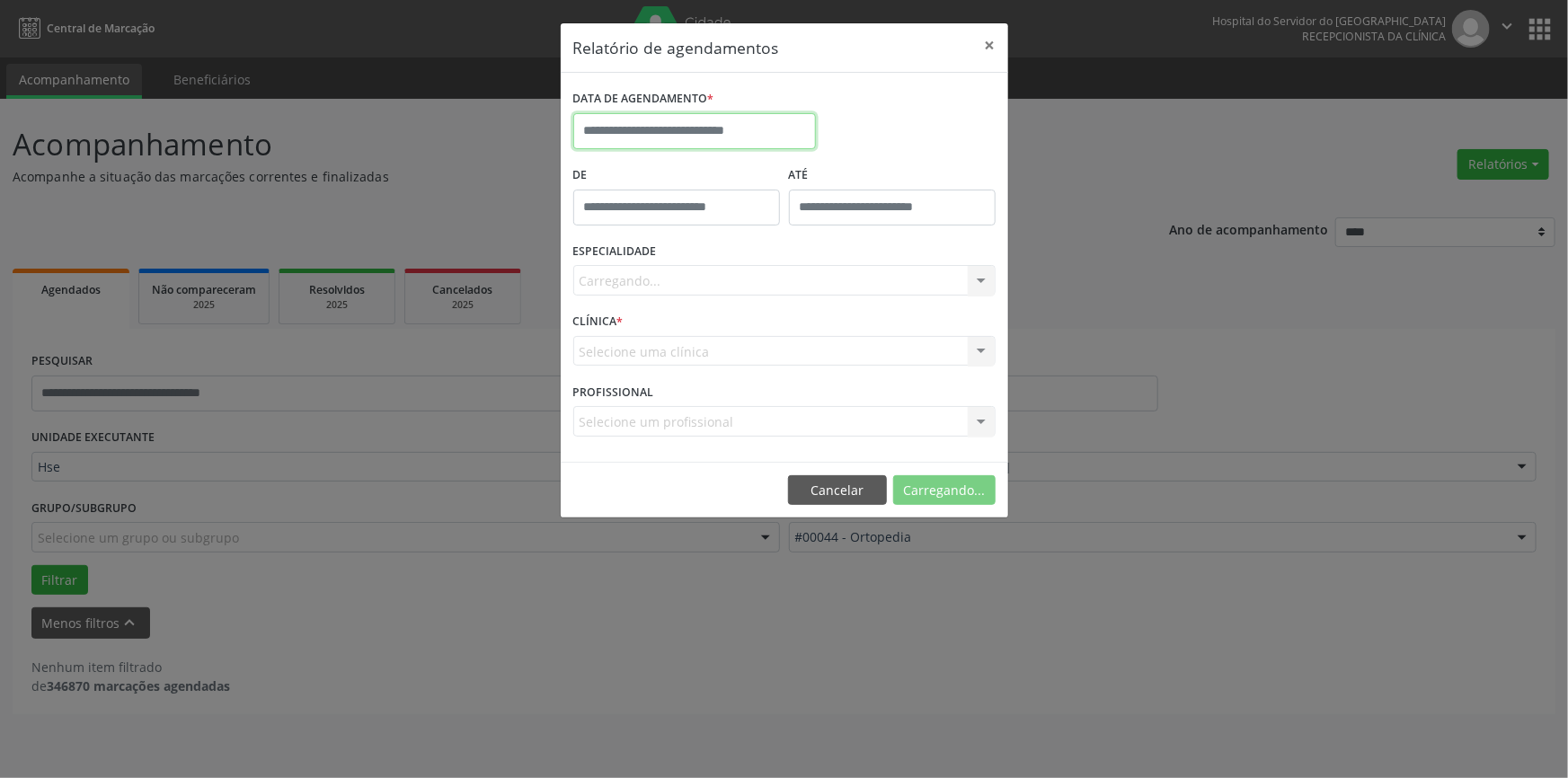
click at [712, 133] on input "text" at bounding box center [694, 131] width 243 height 36
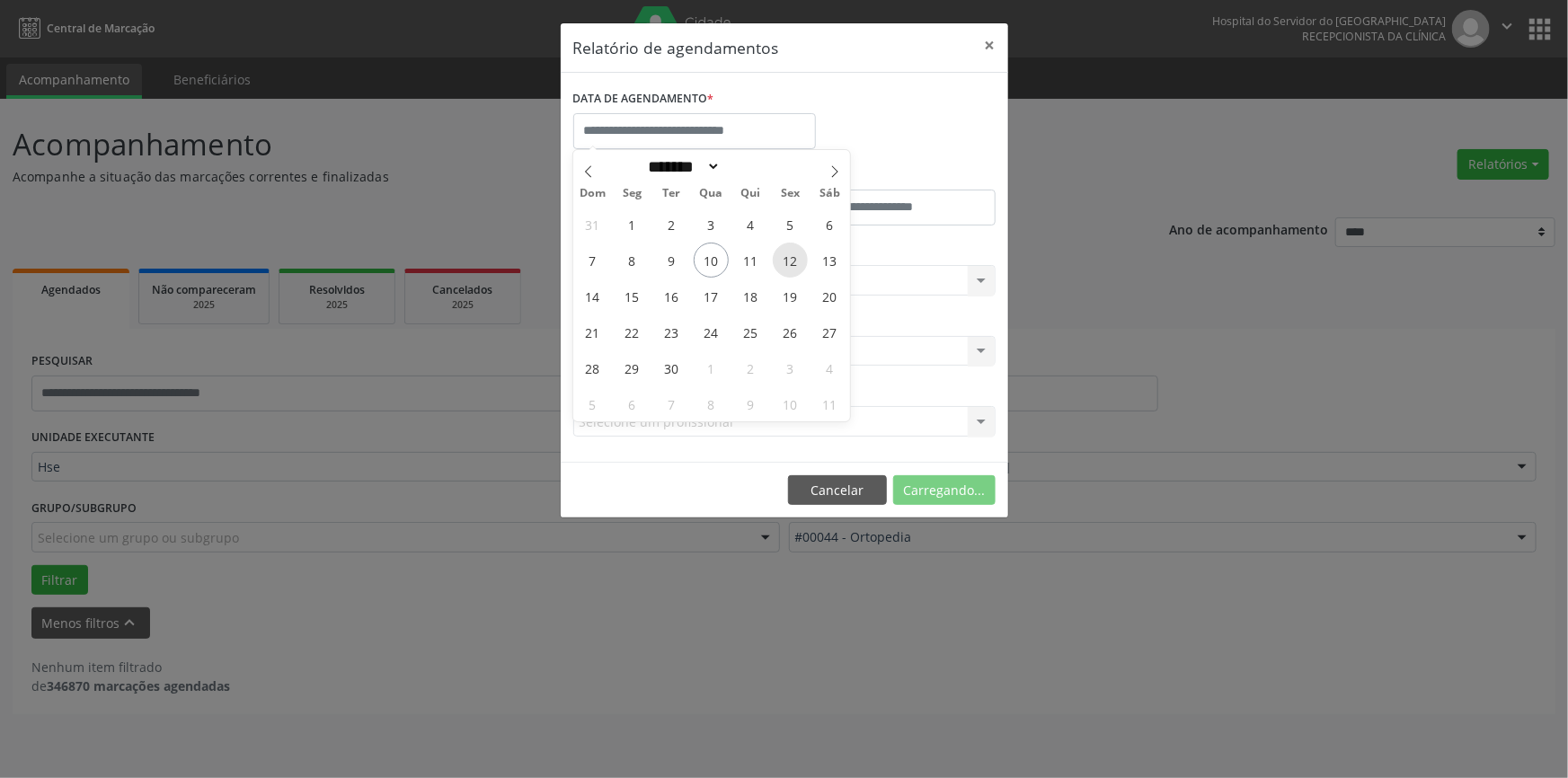
click at [792, 254] on span "12" at bounding box center [790, 260] width 35 height 35
type input "**********"
click at [792, 254] on span "12" at bounding box center [790, 260] width 35 height 35
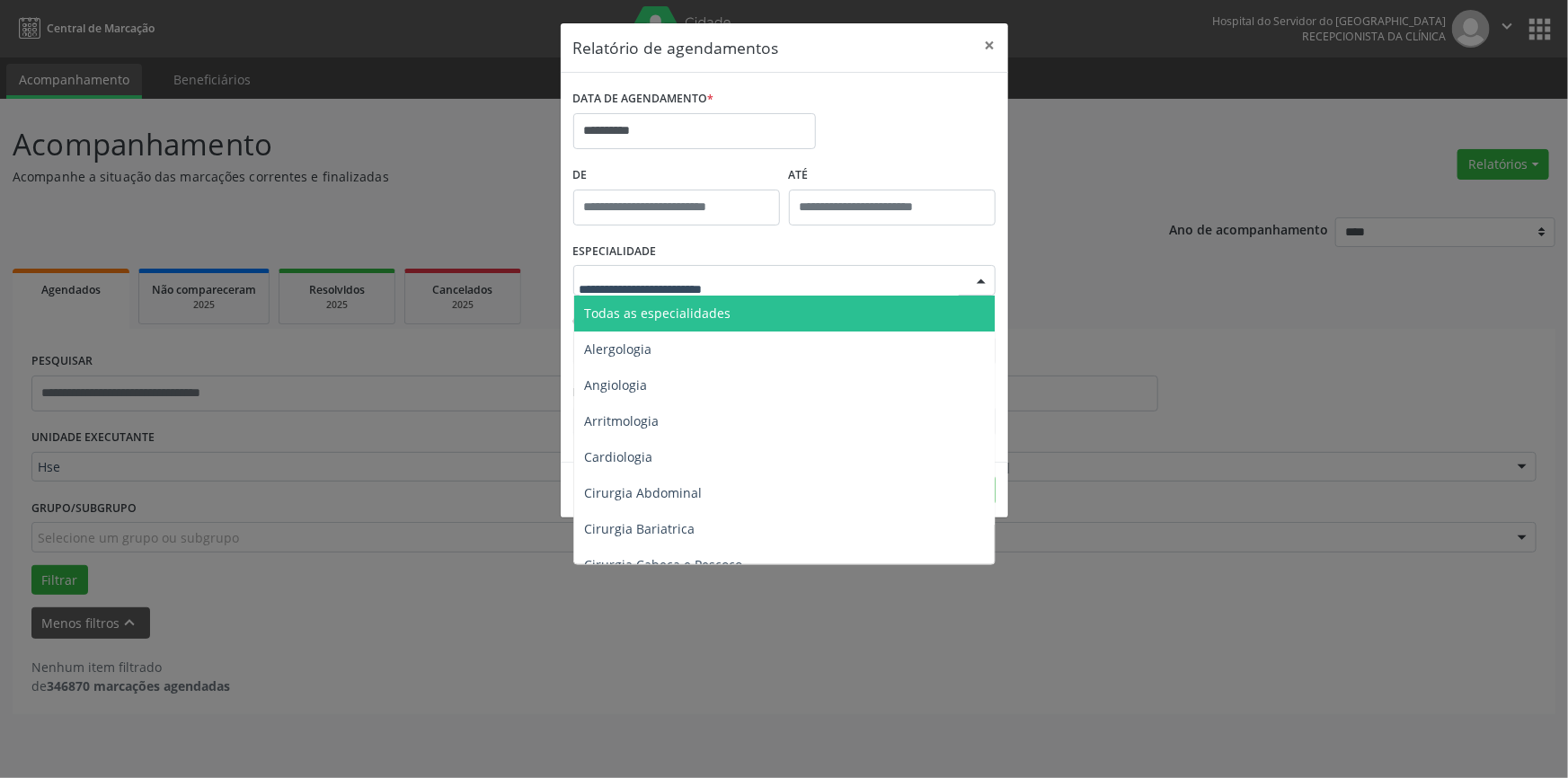
click at [979, 279] on div at bounding box center [981, 281] width 27 height 30
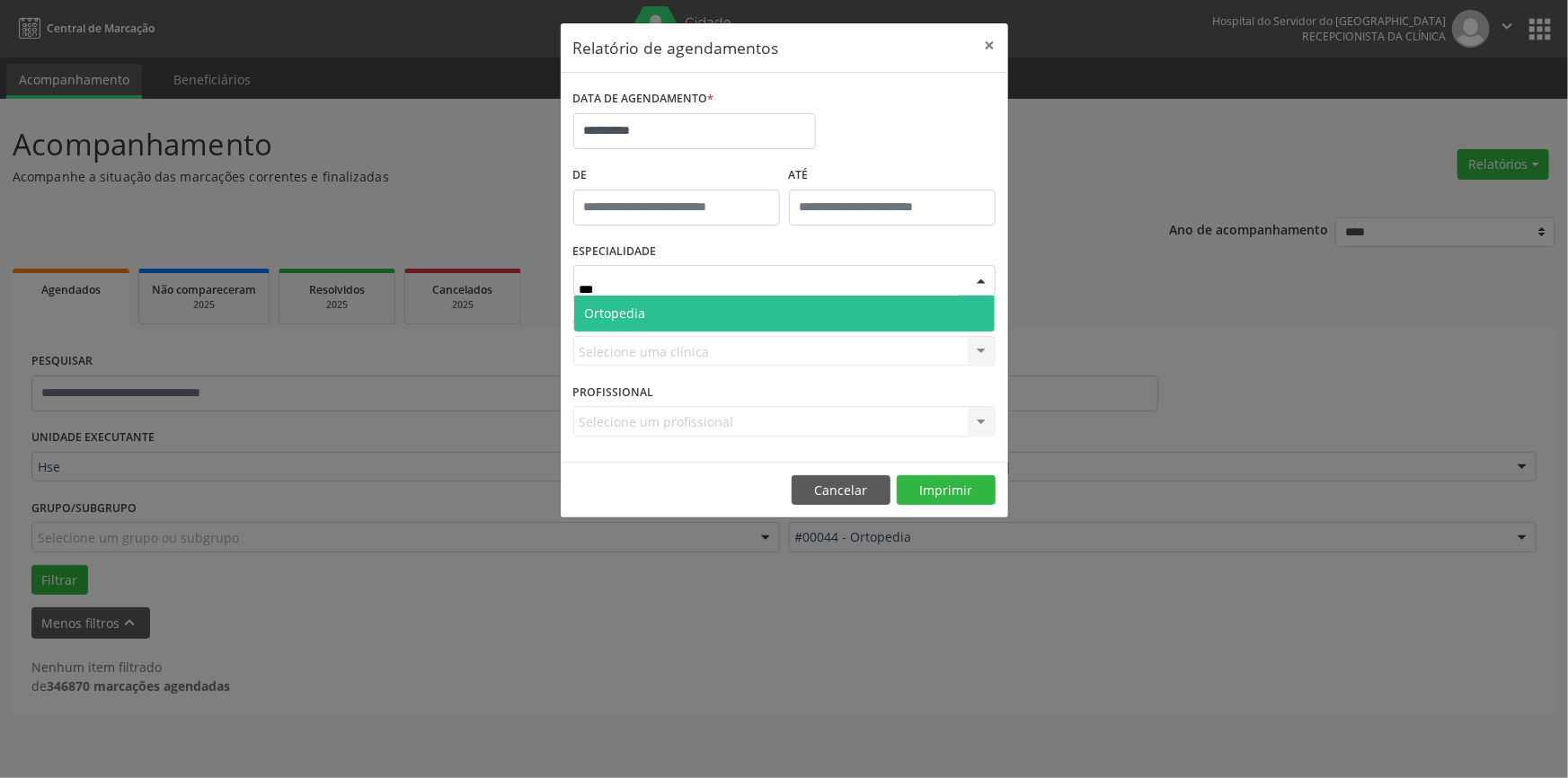
type input "****"
click at [774, 314] on span "Ortopedia" at bounding box center [784, 313] width 420 height 36
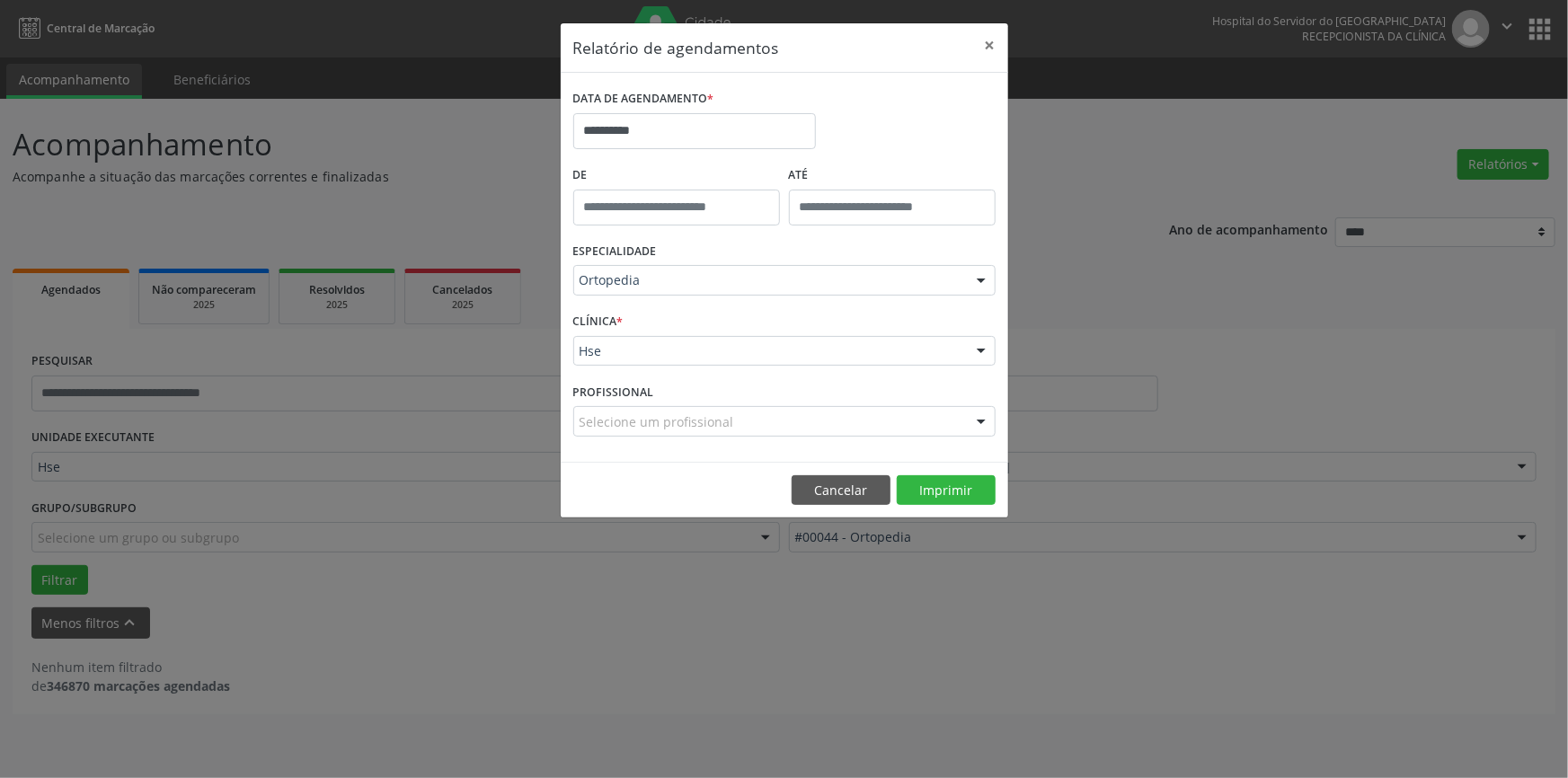
click at [977, 350] on div at bounding box center [981, 352] width 27 height 30
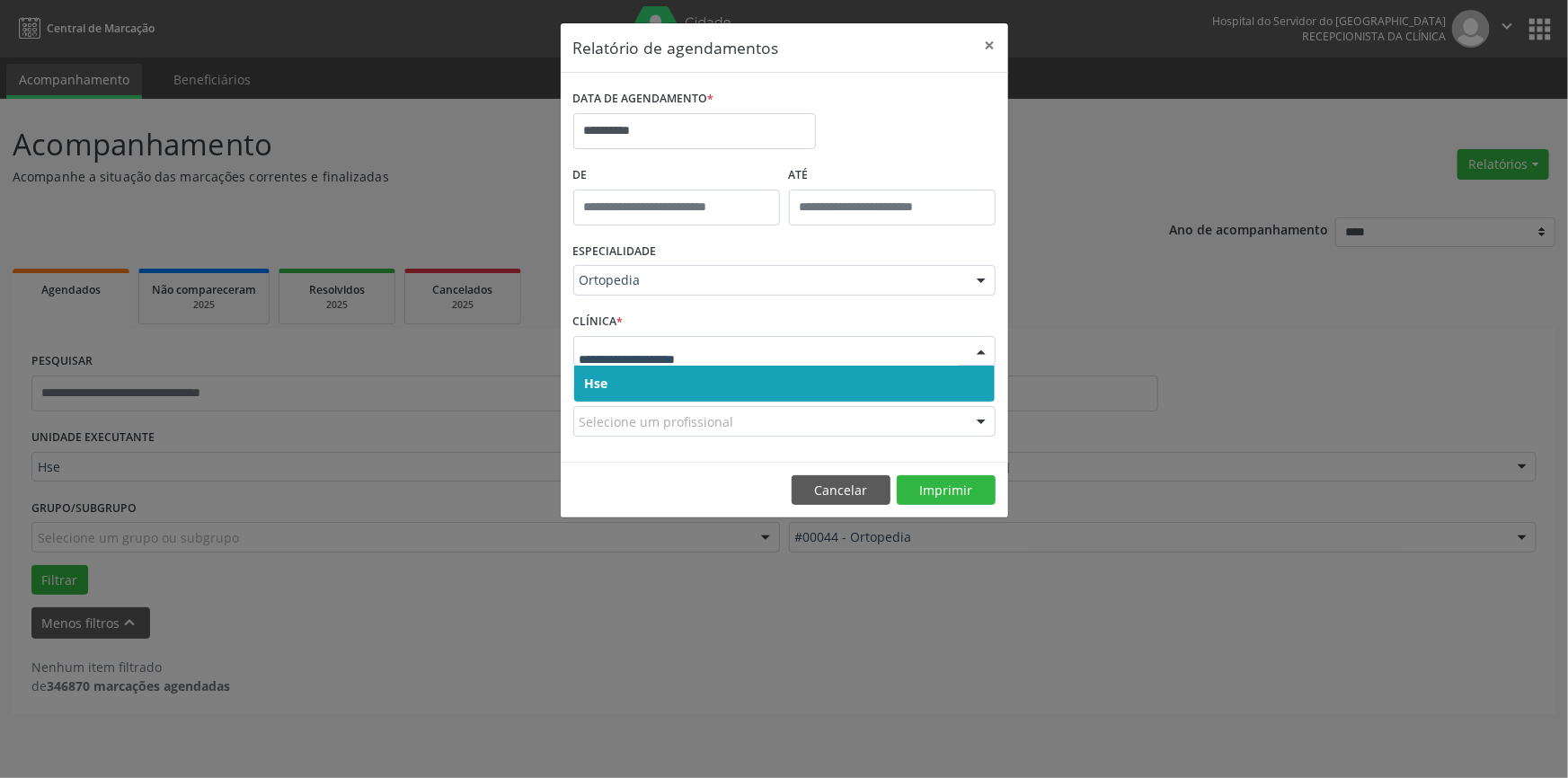
click at [974, 379] on span "Hse" at bounding box center [784, 383] width 420 height 36
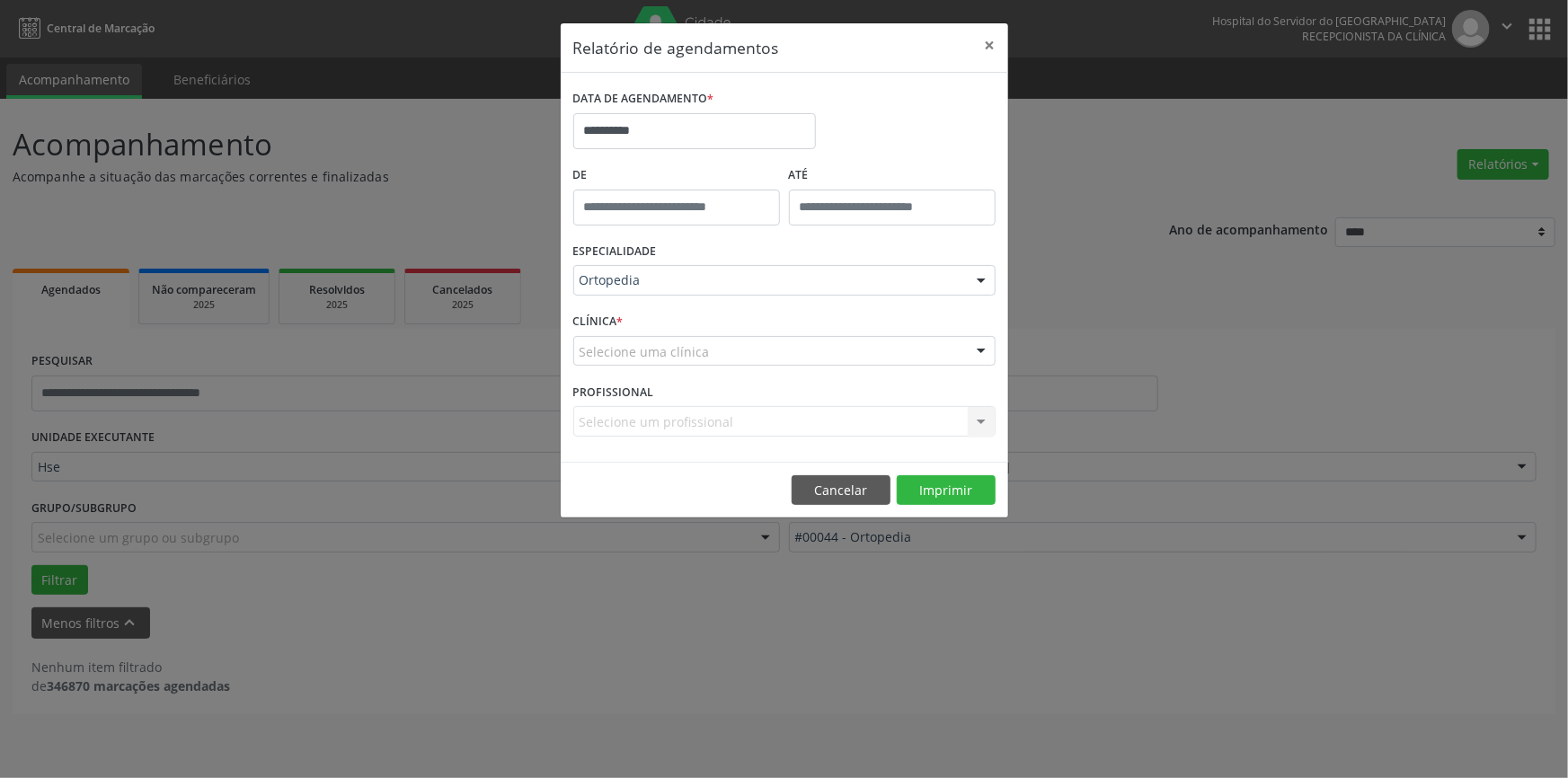
click at [980, 352] on div at bounding box center [981, 352] width 27 height 30
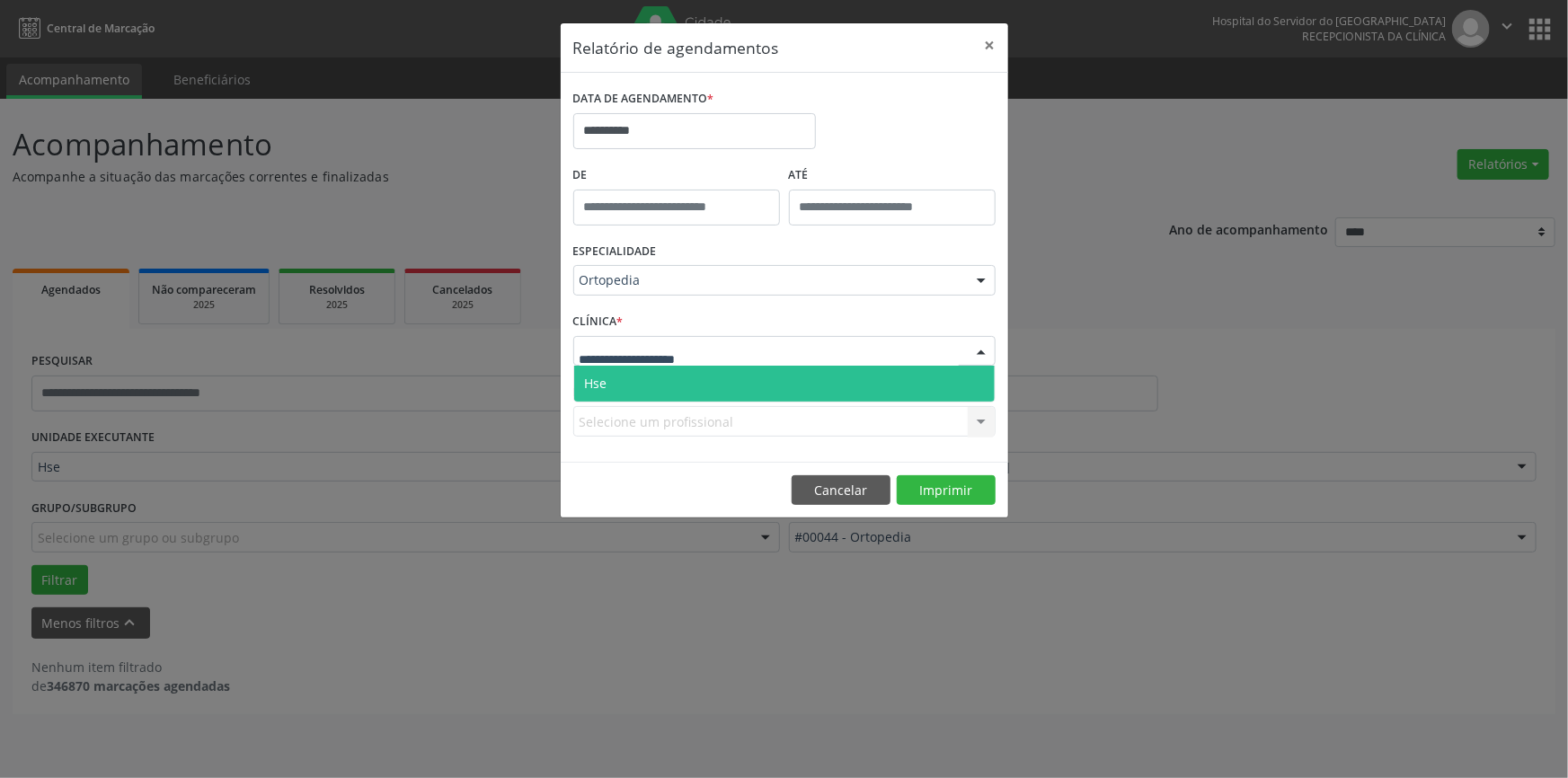
click at [980, 385] on span "Hse" at bounding box center [784, 383] width 420 height 36
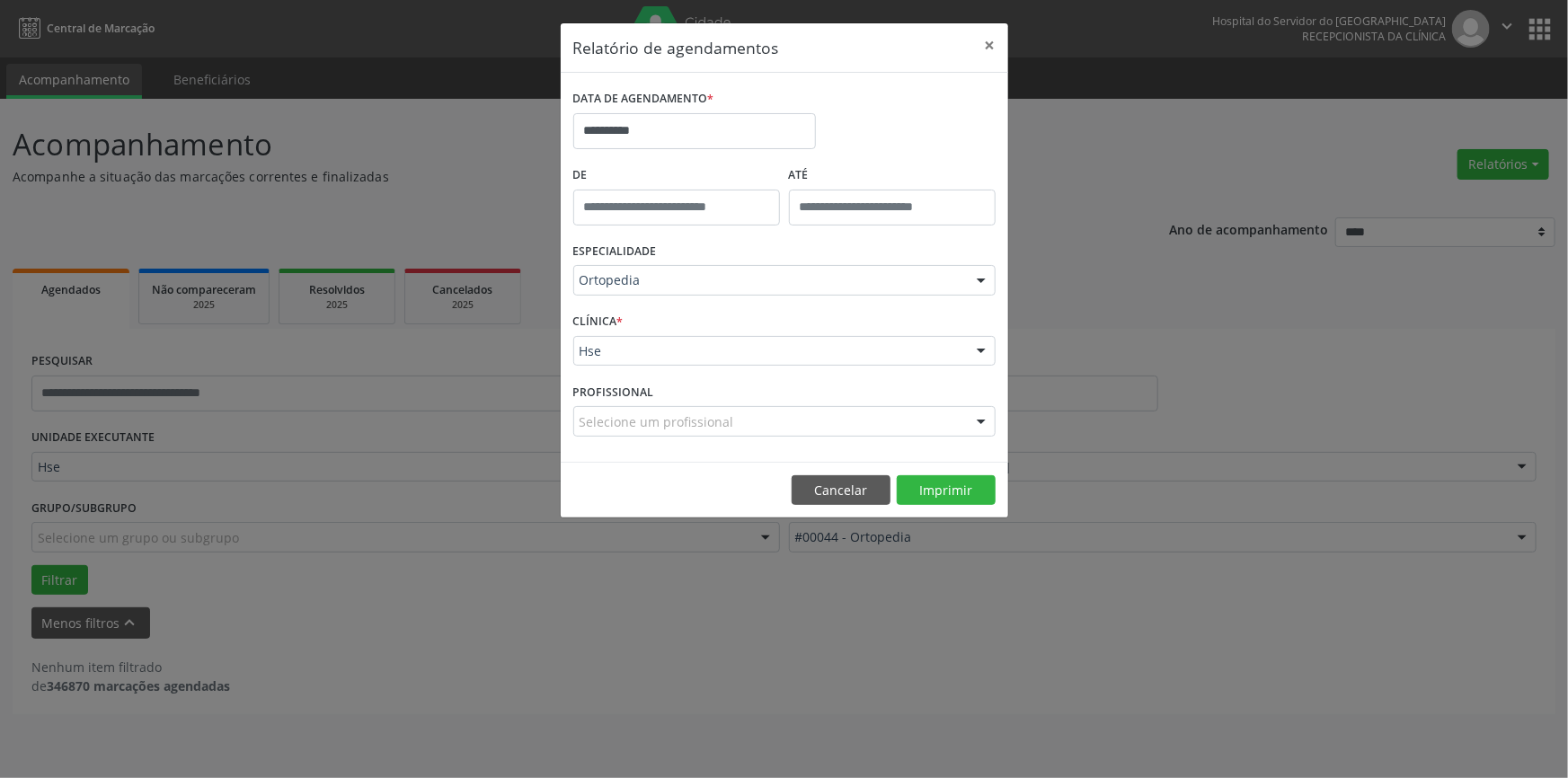
click at [983, 420] on div at bounding box center [981, 422] width 27 height 30
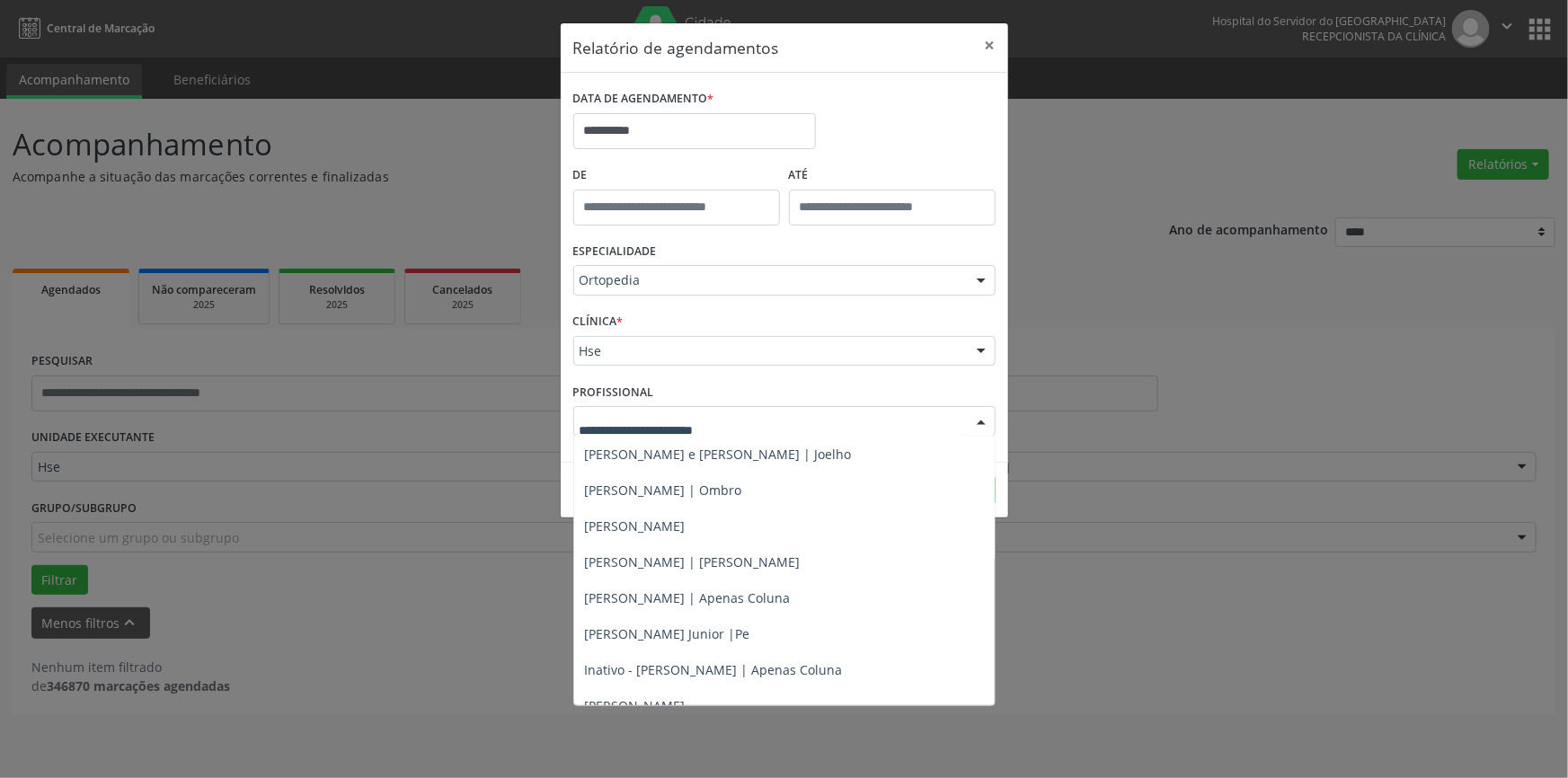
scroll to position [111, 0]
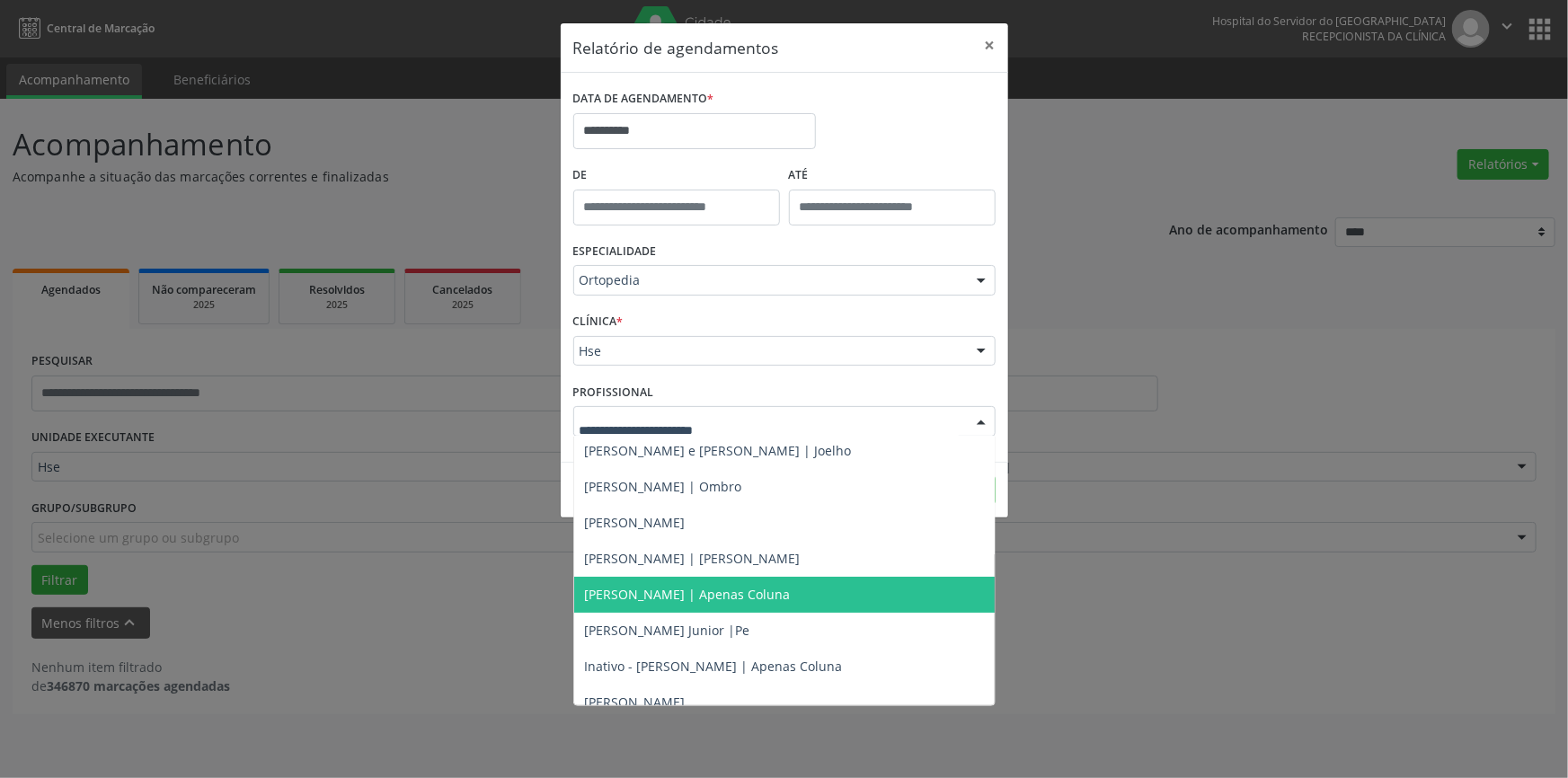
click at [787, 590] on span "[PERSON_NAME] | Apenas Coluna" at bounding box center [688, 594] width 206 height 17
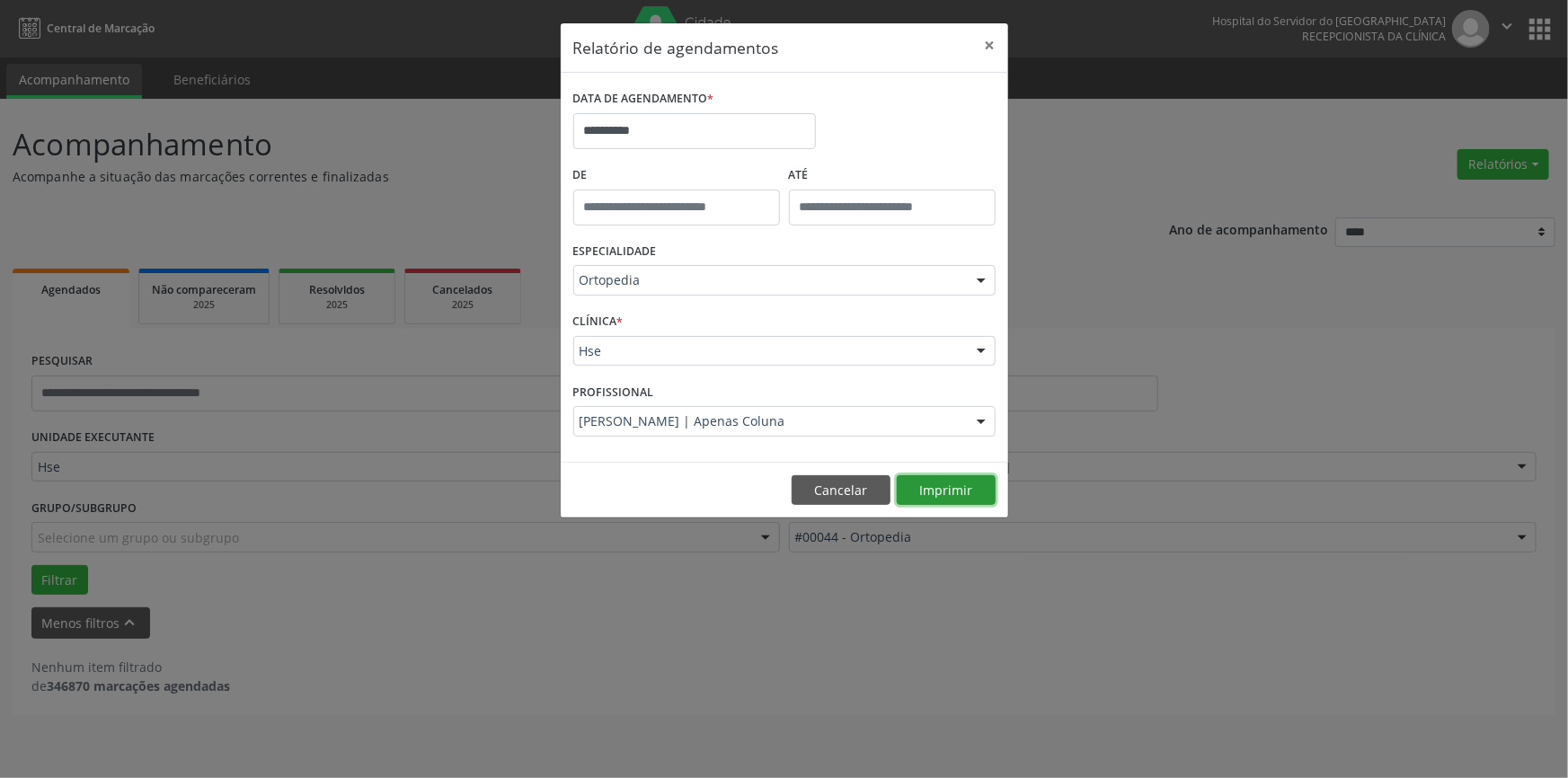
click at [950, 484] on button "Imprimir" at bounding box center [946, 490] width 99 height 30
